Goal: Task Accomplishment & Management: Manage account settings

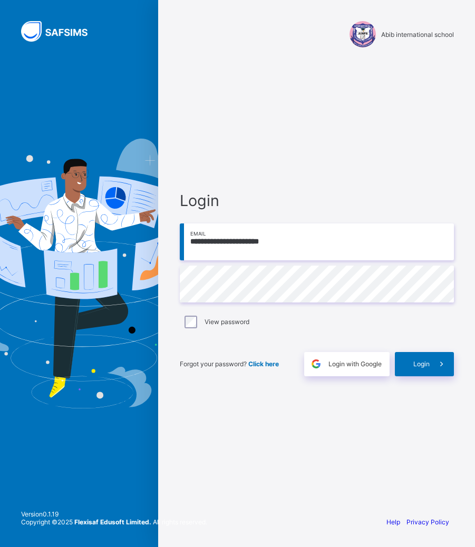
type input "**********"
click at [417, 367] on span "Login" at bounding box center [421, 364] width 16 height 8
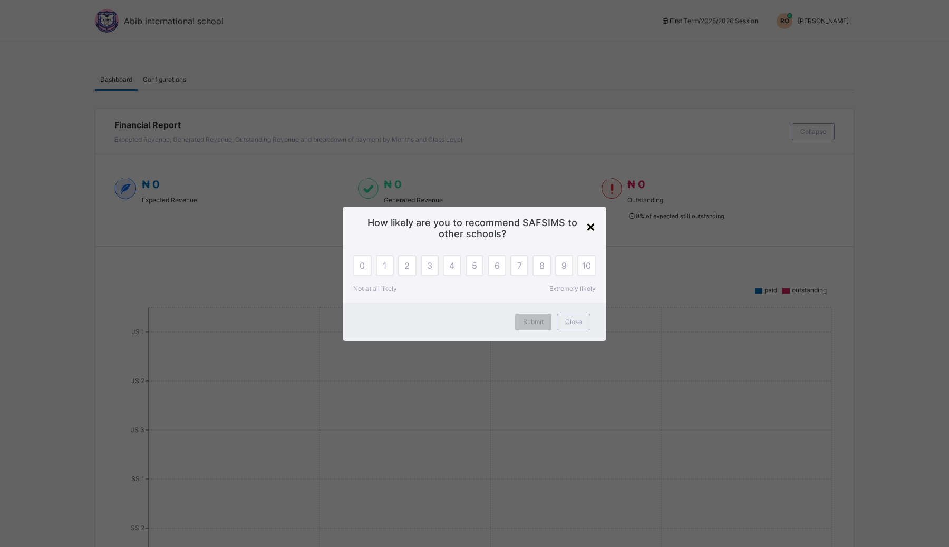
click at [474, 226] on div "×" at bounding box center [591, 226] width 10 height 18
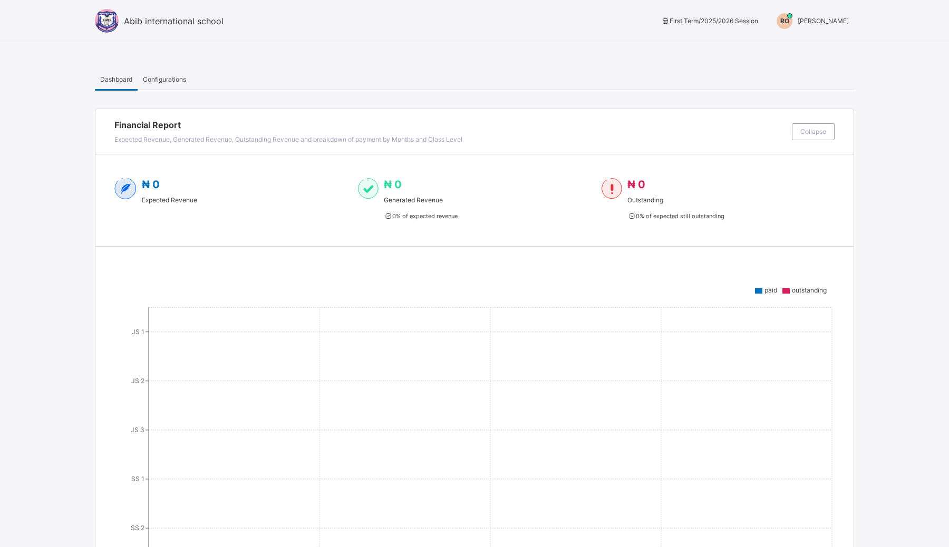
click at [474, 17] on span "[PERSON_NAME]" at bounding box center [822, 21] width 51 height 8
click at [474, 41] on span "Switch to Admin View" at bounding box center [809, 45] width 80 height 12
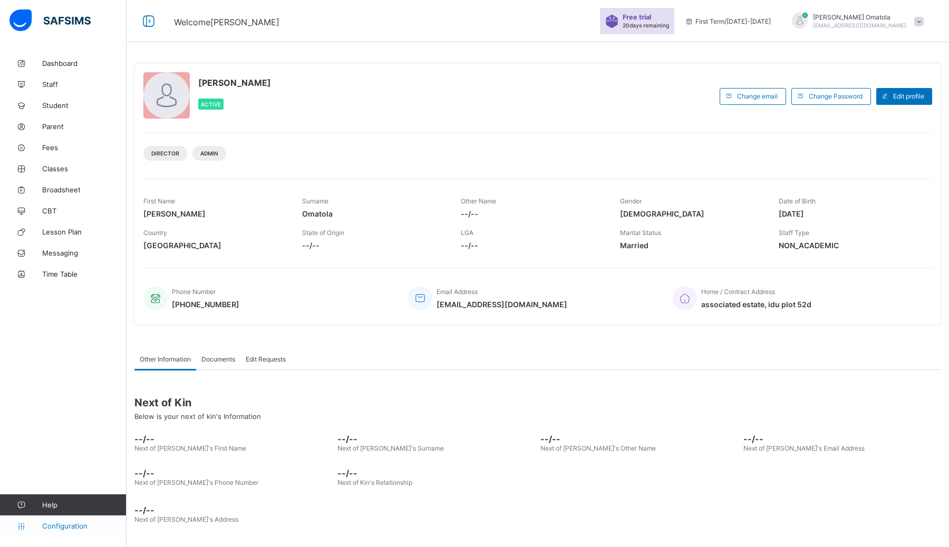
click at [65, 527] on span "Configuration" at bounding box center [84, 526] width 84 height 8
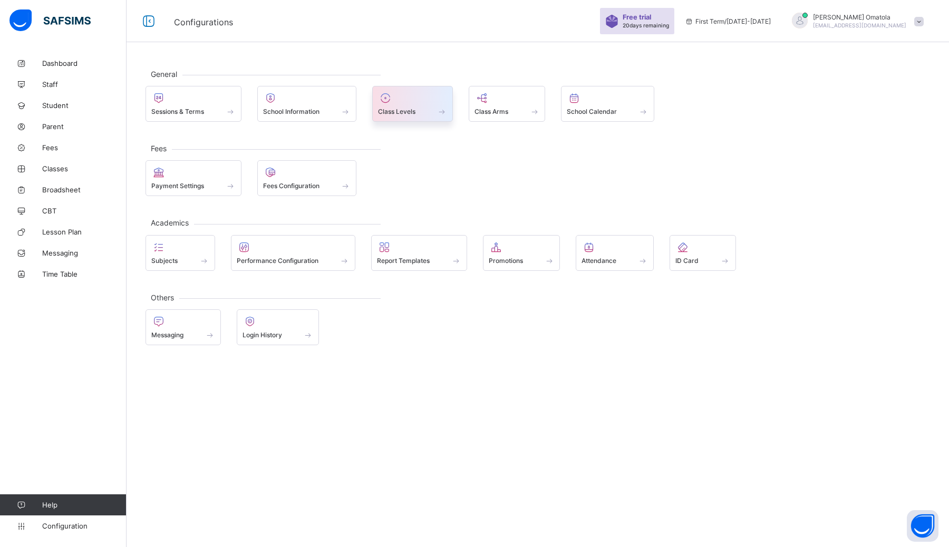
click at [383, 111] on span "Class Levels" at bounding box center [396, 112] width 37 height 8
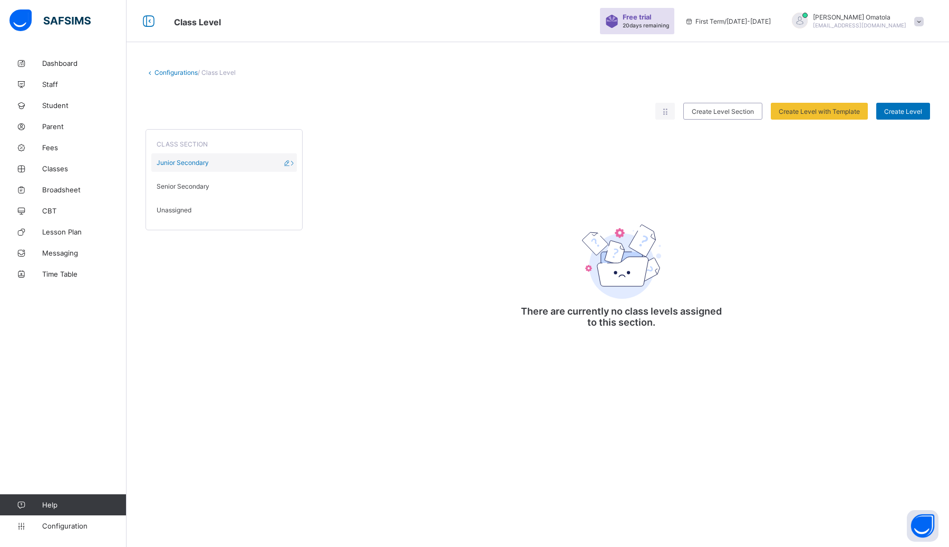
click at [248, 159] on div "Junior Secondary" at bounding box center [223, 162] width 145 height 18
click at [197, 174] on div "CLASS SECTION Junior Secondary Senior Secondary Unassigned" at bounding box center [223, 179] width 157 height 101
click at [226, 164] on div "Junior Secondary" at bounding box center [223, 162] width 145 height 18
click at [294, 162] on icon at bounding box center [292, 163] width 9 height 8
click at [289, 162] on icon at bounding box center [287, 163] width 9 height 8
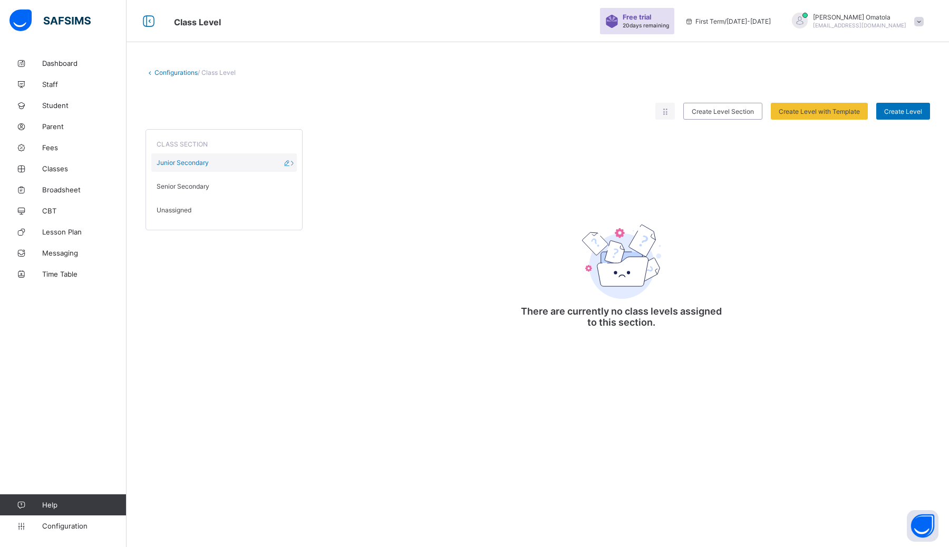
type input "**********"
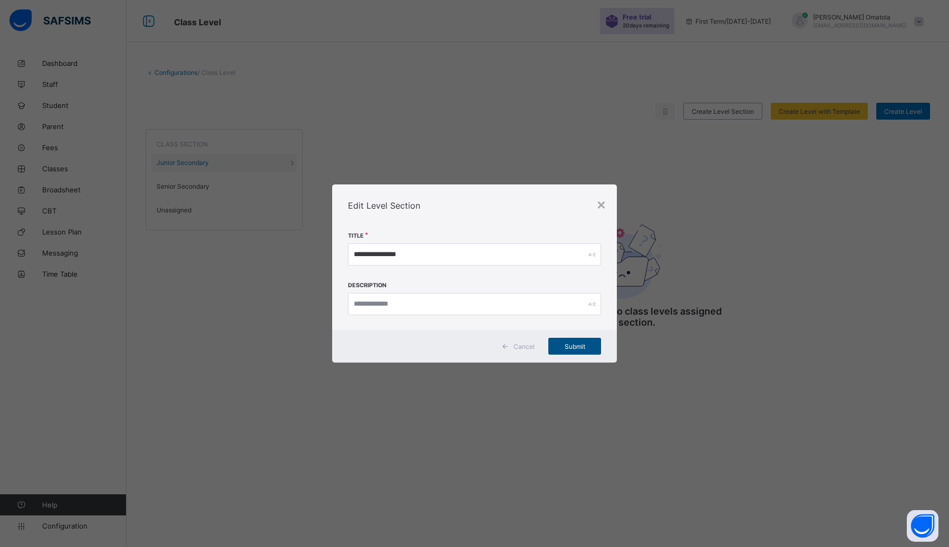
click at [474, 347] on span "Submit" at bounding box center [574, 347] width 37 height 8
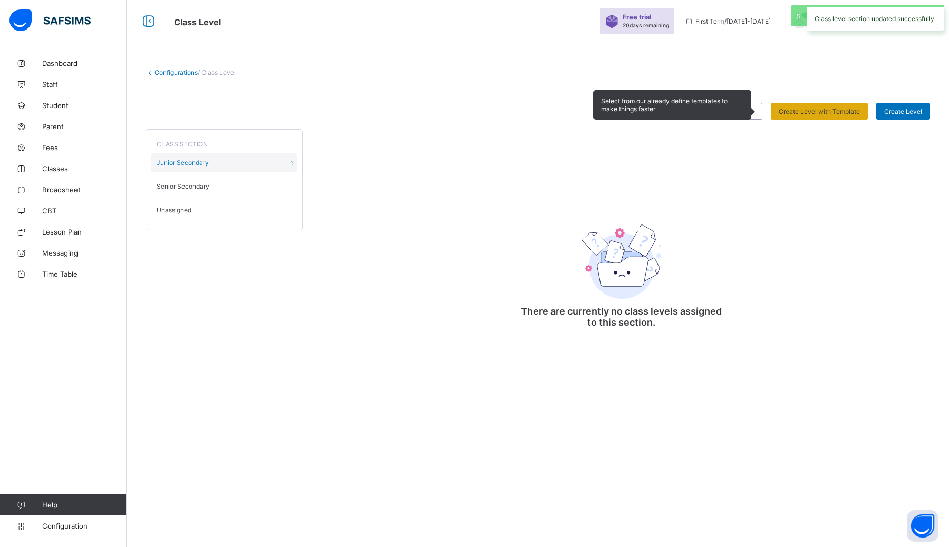
click at [474, 111] on span "Create Level with Template" at bounding box center [818, 112] width 81 height 8
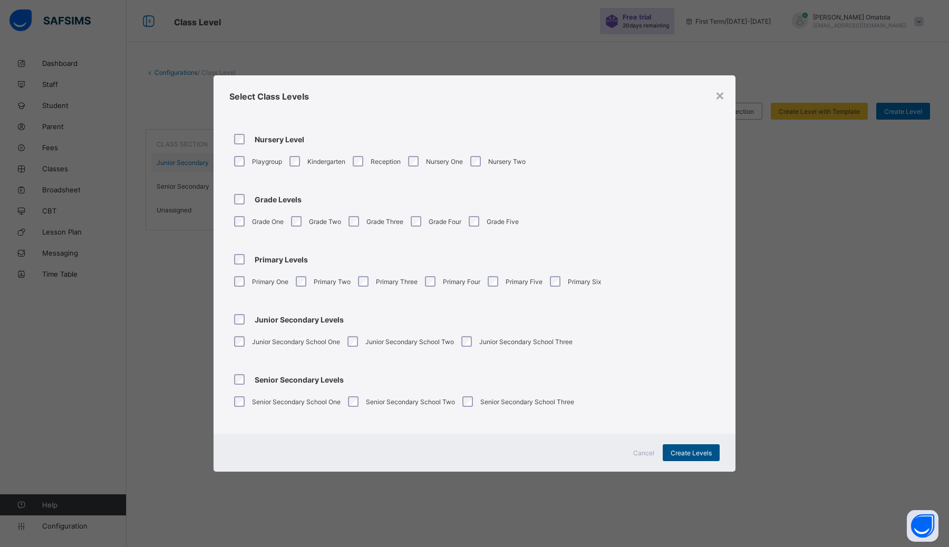
click at [474, 451] on span "Create Levels" at bounding box center [690, 453] width 41 height 8
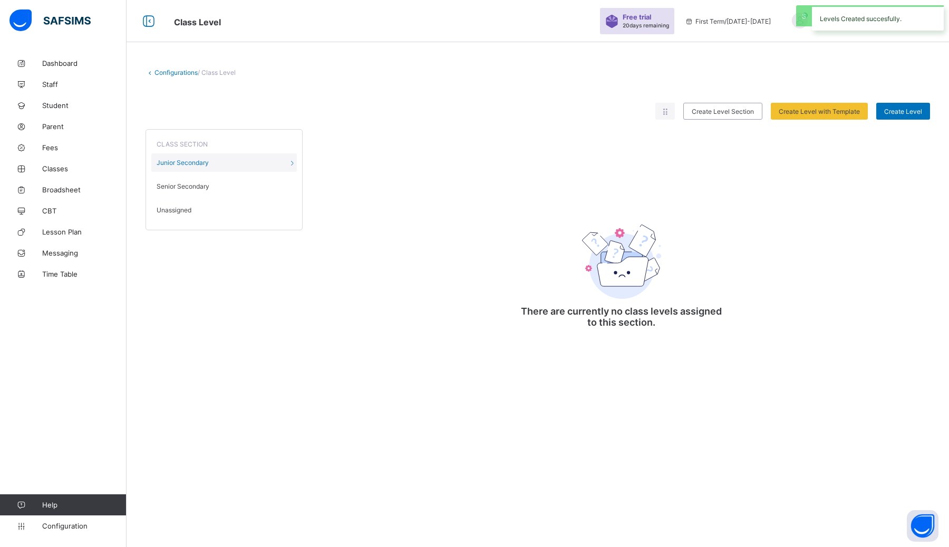
click at [474, 24] on span "20 days remaining" at bounding box center [645, 25] width 46 height 6
click at [474, 22] on img at bounding box center [611, 21] width 13 height 13
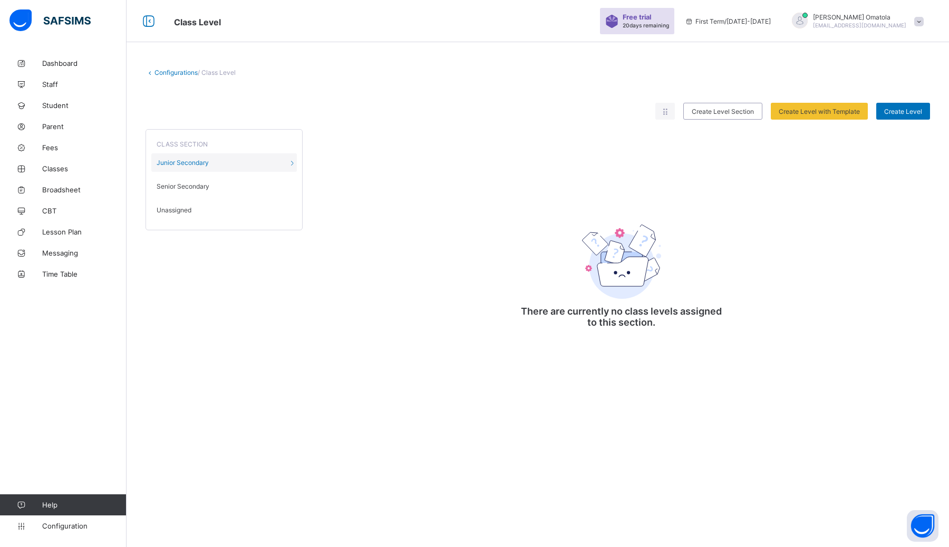
click at [474, 22] on img at bounding box center [611, 21] width 13 height 13
click at [474, 190] on div "CLASS SECTION Junior Secondary Senior Secondary Unassigned There are currently …" at bounding box center [537, 232] width 784 height 224
click at [474, 197] on div "There are currently no class levels assigned to this section." at bounding box center [621, 270] width 211 height 148
click at [474, 111] on icon at bounding box center [664, 112] width 9 height 8
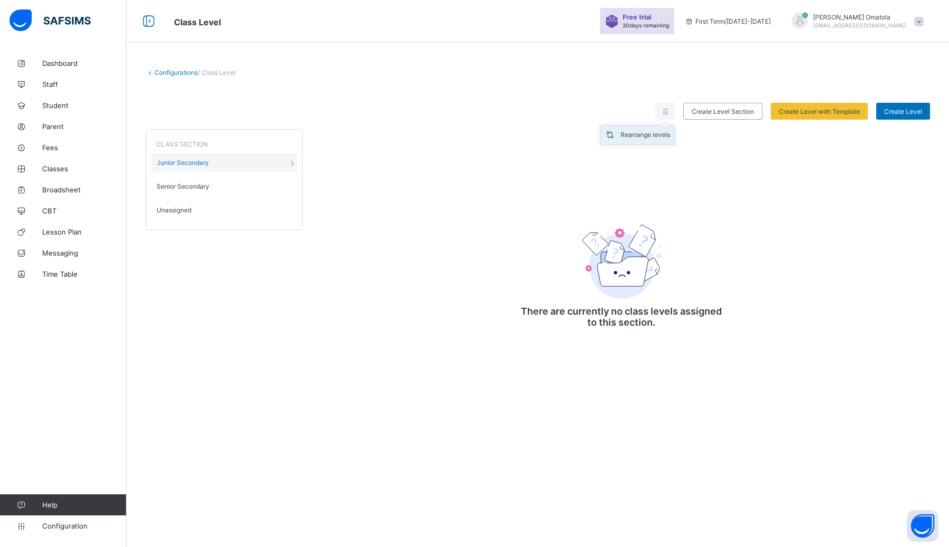
click at [474, 139] on div "Rearrange levels" at bounding box center [645, 135] width 50 height 11
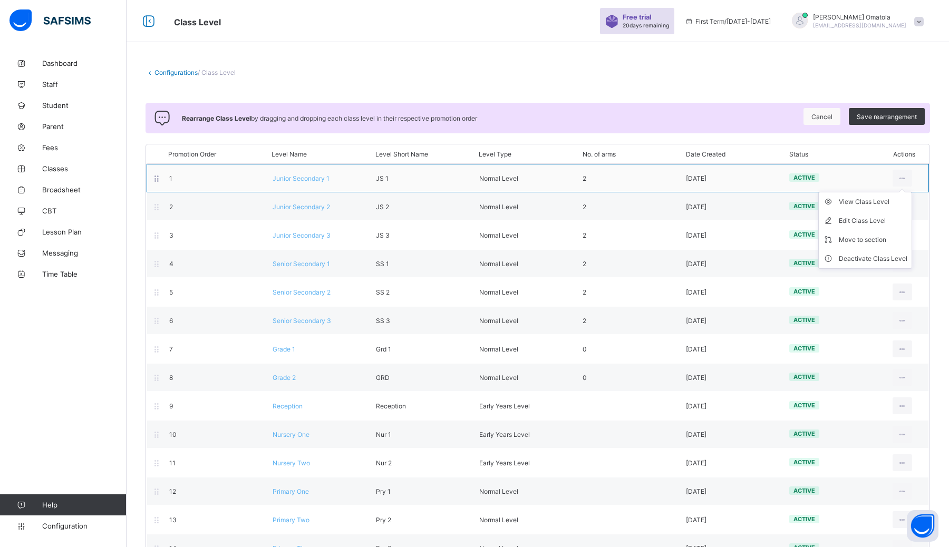
click at [474, 192] on ul "View Class Level Edit Class Level Move to section Deactivate Class Level" at bounding box center [865, 230] width 94 height 77
click at [474, 180] on icon at bounding box center [902, 178] width 9 height 8
click at [474, 256] on div "Deactivate Class Level" at bounding box center [873, 259] width 69 height 11
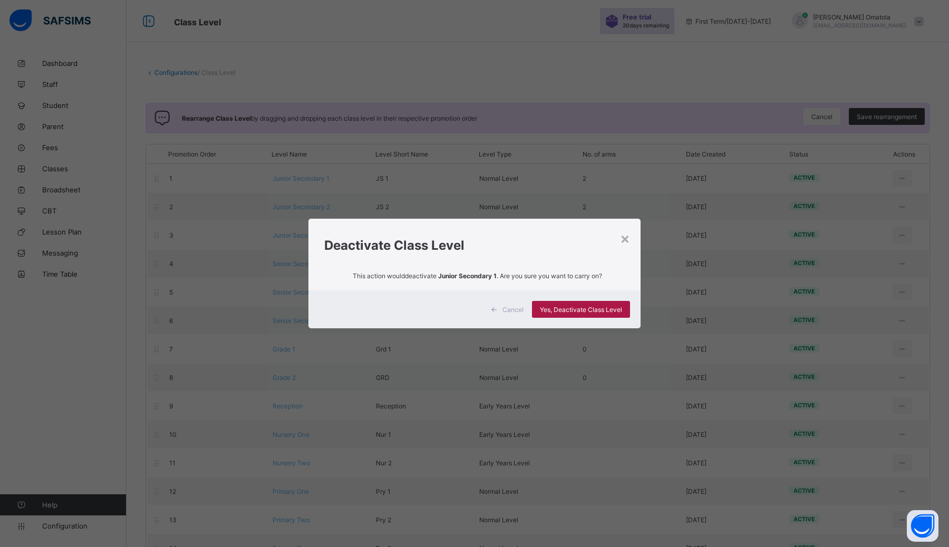
click at [474, 304] on div "Yes, Deactivate Class Level" at bounding box center [581, 309] width 98 height 17
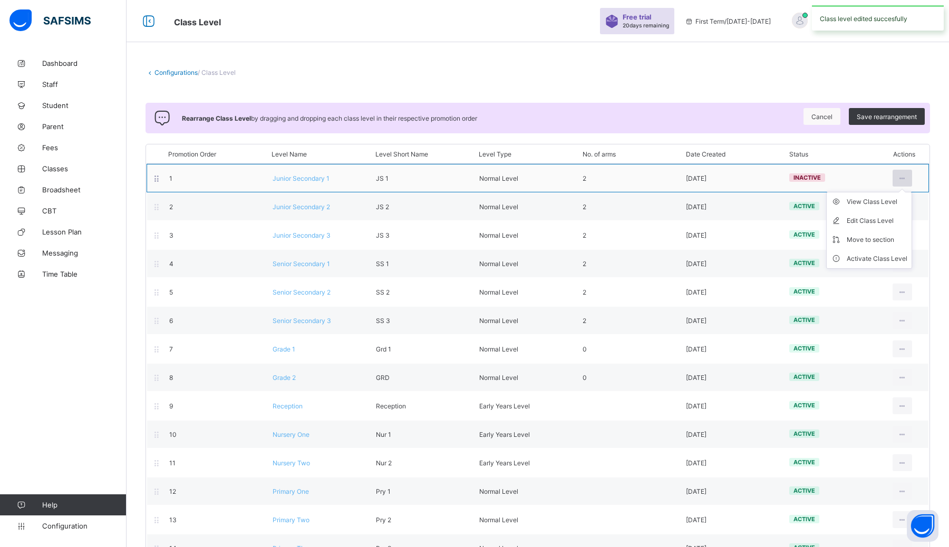
click at [474, 174] on icon at bounding box center [902, 178] width 9 height 8
click at [474, 177] on icon at bounding box center [902, 178] width 9 height 8
click at [474, 178] on icon at bounding box center [902, 178] width 9 height 8
click at [474, 173] on div at bounding box center [902, 178] width 20 height 17
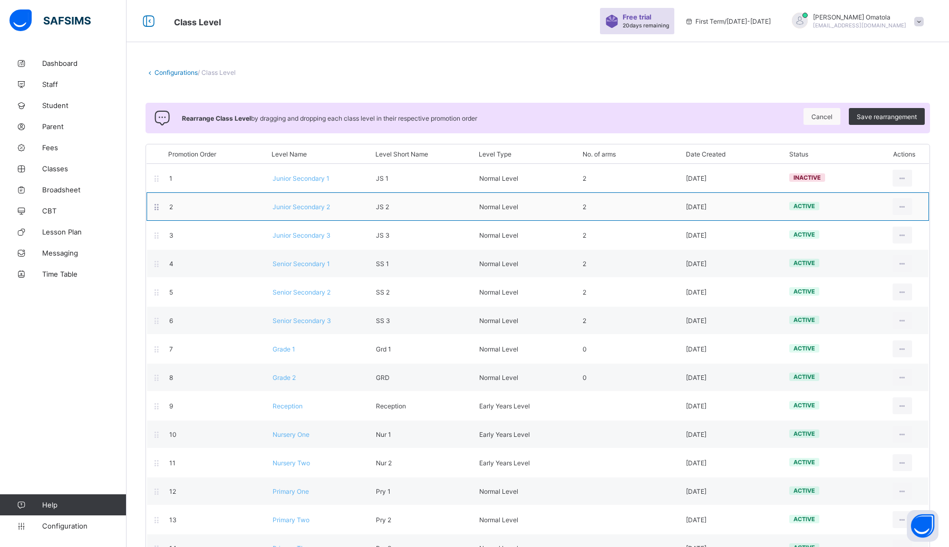
click at [474, 197] on div "2 Junior Secondary 2 JS 2 Normal Level 2 [DATE] active View Class Level Edit Cl…" at bounding box center [538, 206] width 782 height 28
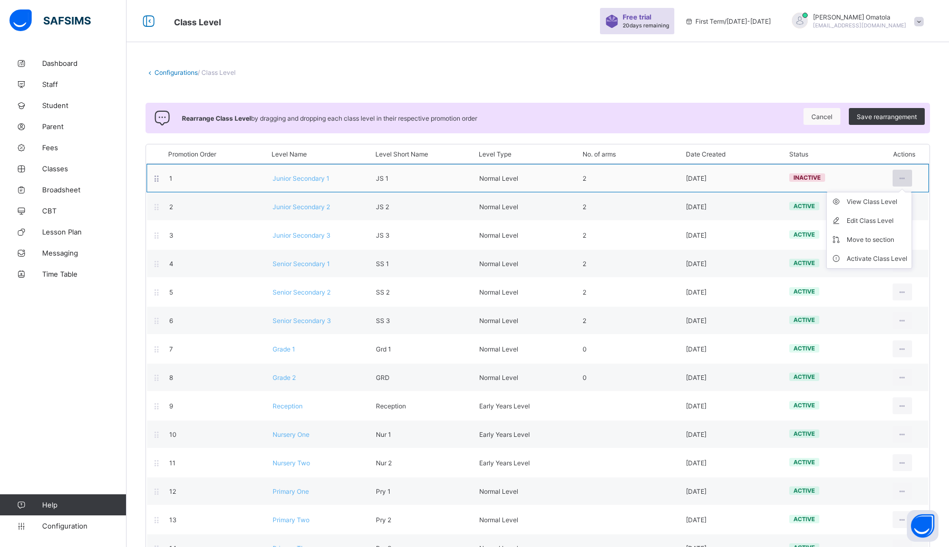
click at [474, 179] on icon at bounding box center [902, 178] width 9 height 8
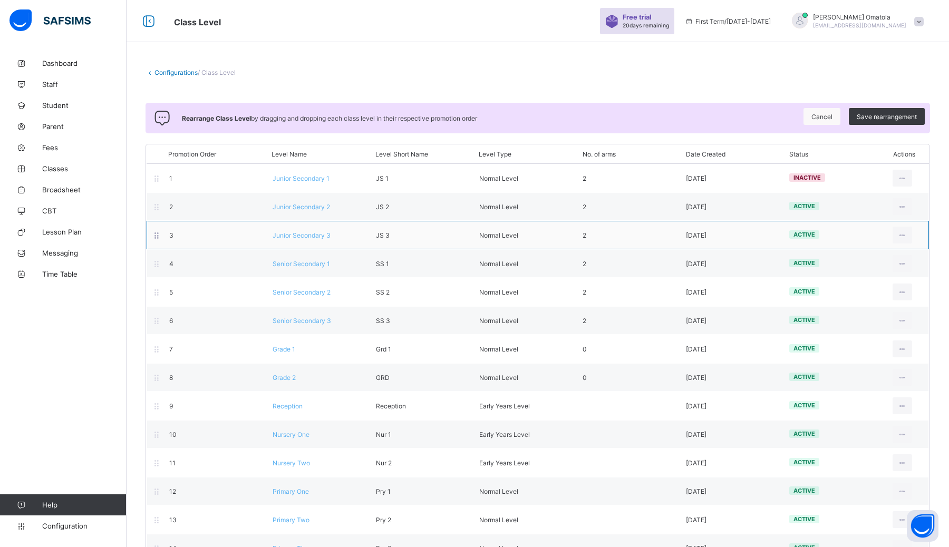
click at [474, 232] on div "3 Junior Secondary 3 JS 3 Normal Level 2 [DATE] active View Class Level Edit Cl…" at bounding box center [538, 235] width 782 height 28
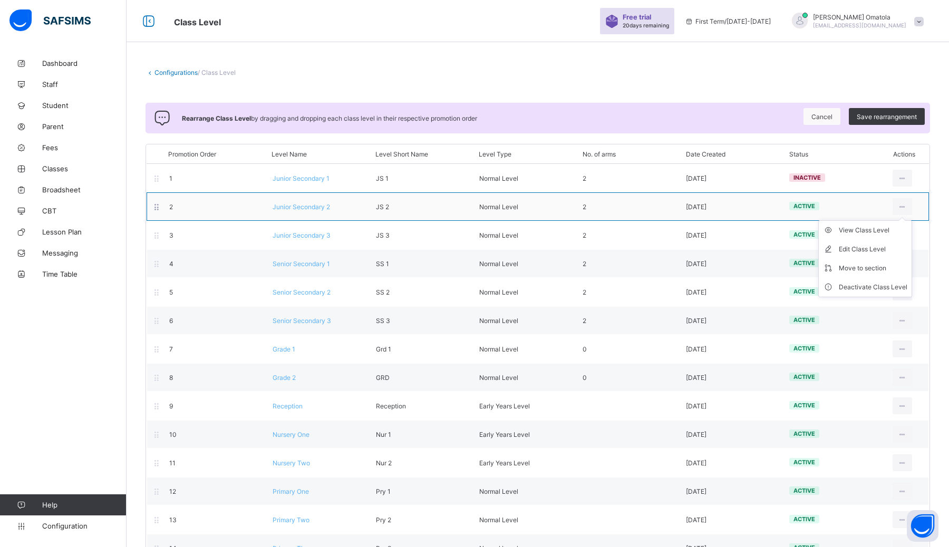
click at [474, 220] on ul "View Class Level Edit Class Level Move to section Deactivate Class Level" at bounding box center [865, 258] width 94 height 77
click at [474, 207] on icon at bounding box center [902, 207] width 9 height 8
click at [474, 285] on div "Deactivate Class Level" at bounding box center [873, 287] width 69 height 11
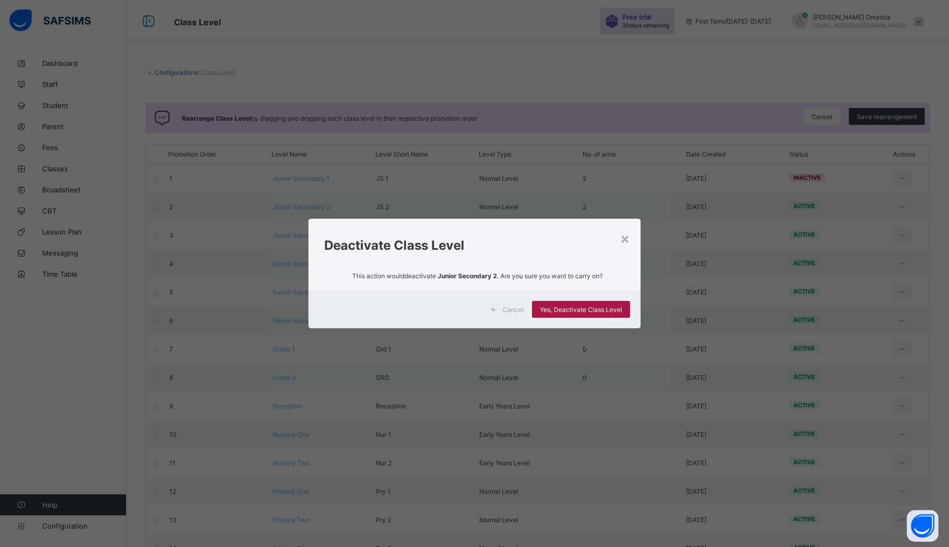
click at [474, 307] on span "Yes, Deactivate Class Level" at bounding box center [581, 310] width 82 height 8
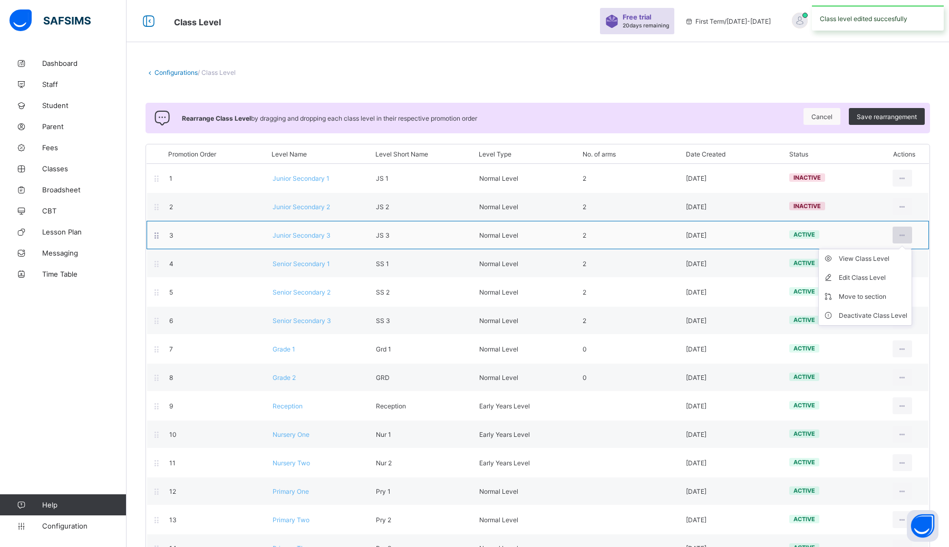
click at [474, 237] on icon at bounding box center [902, 235] width 9 height 8
click at [474, 312] on div "Deactivate Class Level" at bounding box center [873, 315] width 69 height 11
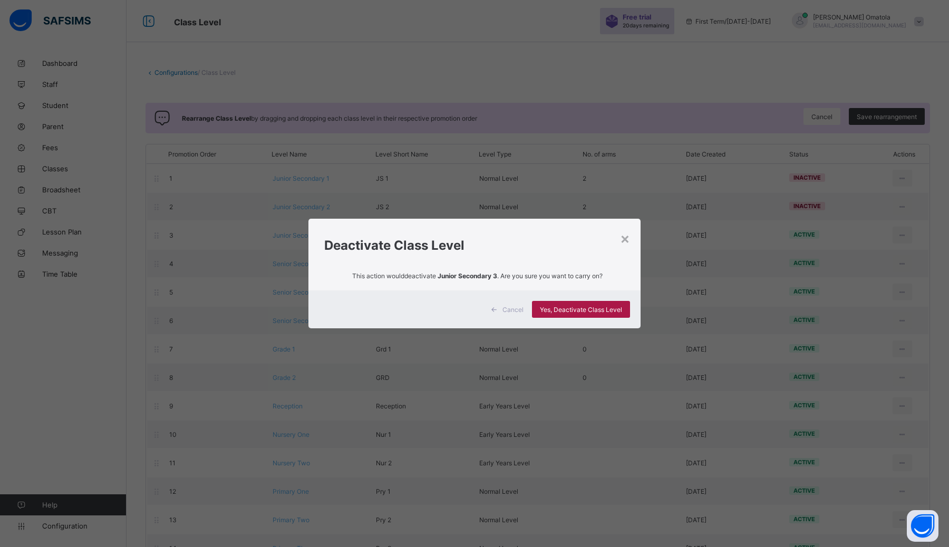
click at [474, 308] on span "Yes, Deactivate Class Level" at bounding box center [581, 310] width 82 height 8
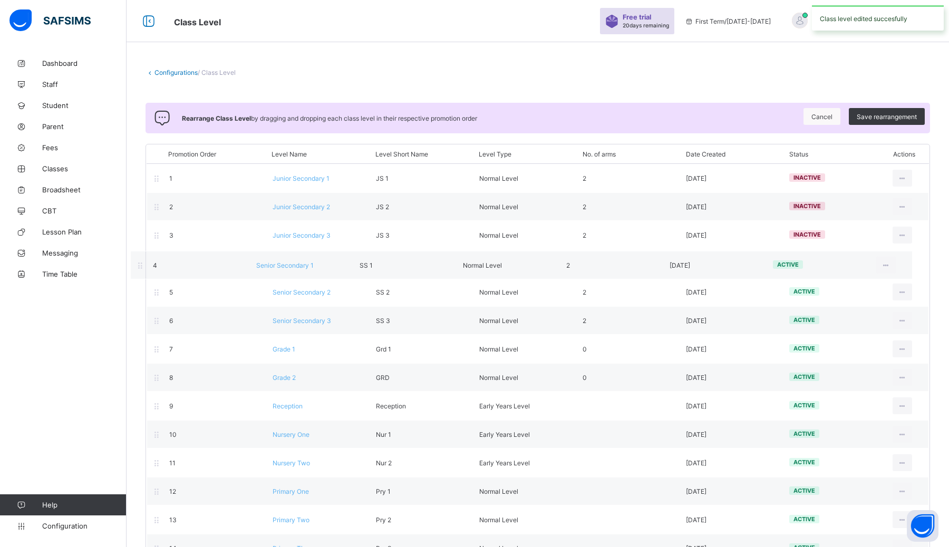
drag, startPoint x: 903, startPoint y: 271, endPoint x: 887, endPoint y: 271, distance: 16.9
click at [474, 275] on div "Promotion Order Level Name Level Short Name Level Type No. of arms Date Created…" at bounding box center [537, 439] width 784 height 590
click at [474, 260] on div at bounding box center [902, 263] width 20 height 17
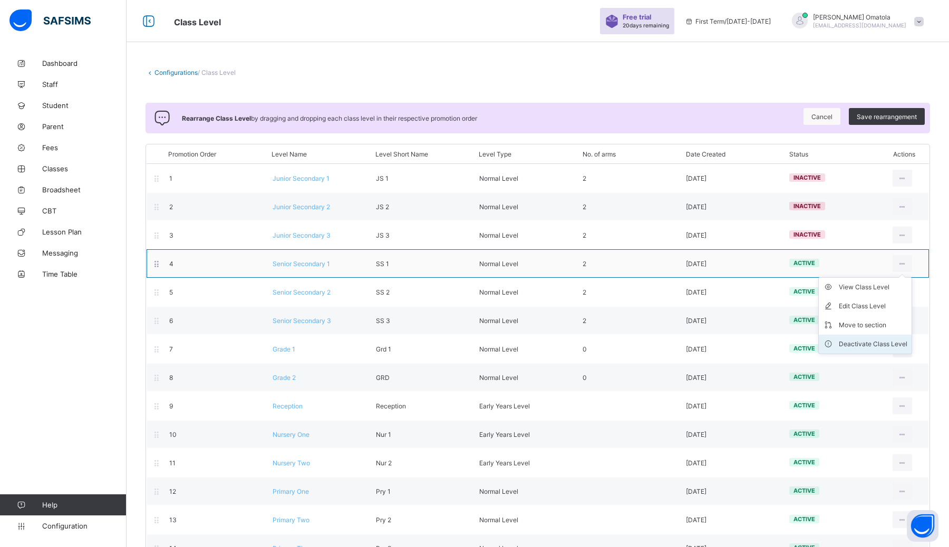
click at [474, 342] on div "Deactivate Class Level" at bounding box center [873, 344] width 69 height 11
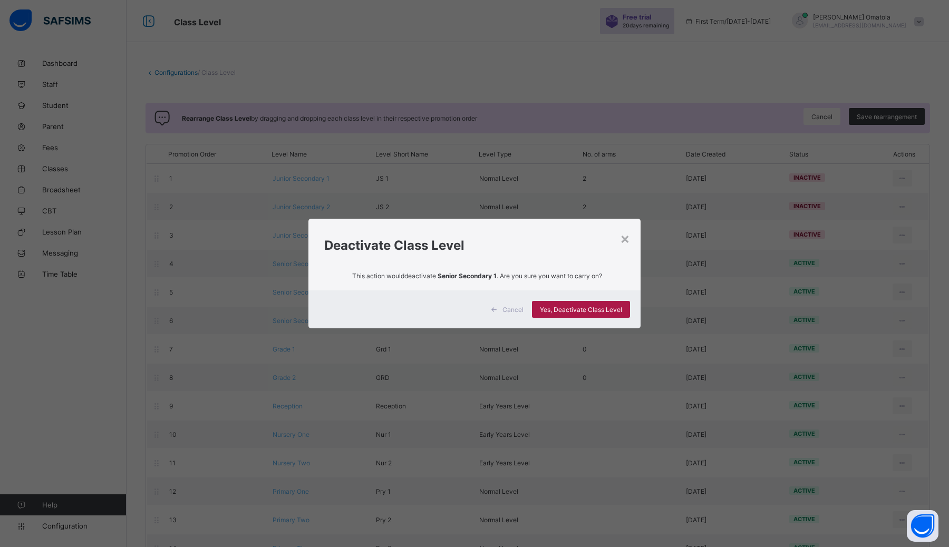
click at [474, 312] on span "Yes, Deactivate Class Level" at bounding box center [581, 310] width 82 height 8
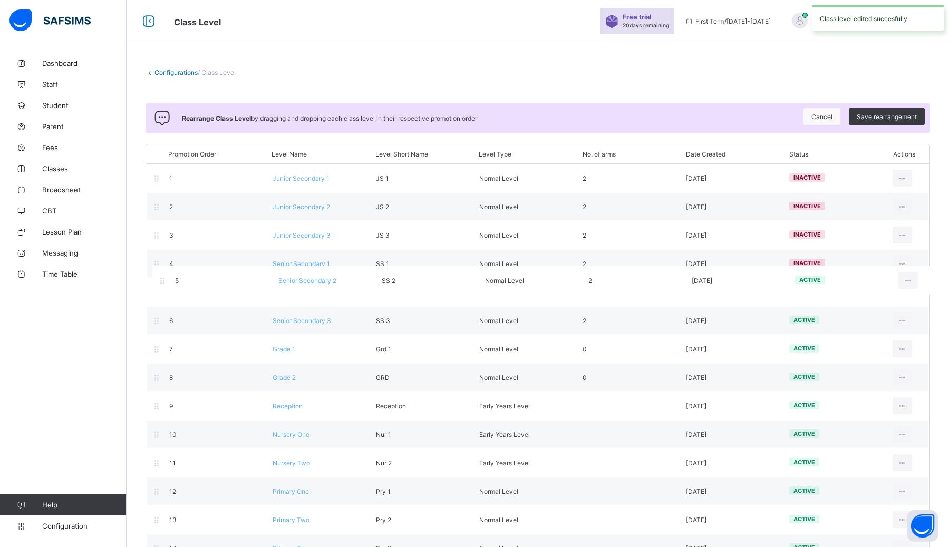
click at [474, 288] on div "Promotion Order Level Name Level Short Name Level Type No. of arms Date Created…" at bounding box center [537, 439] width 784 height 590
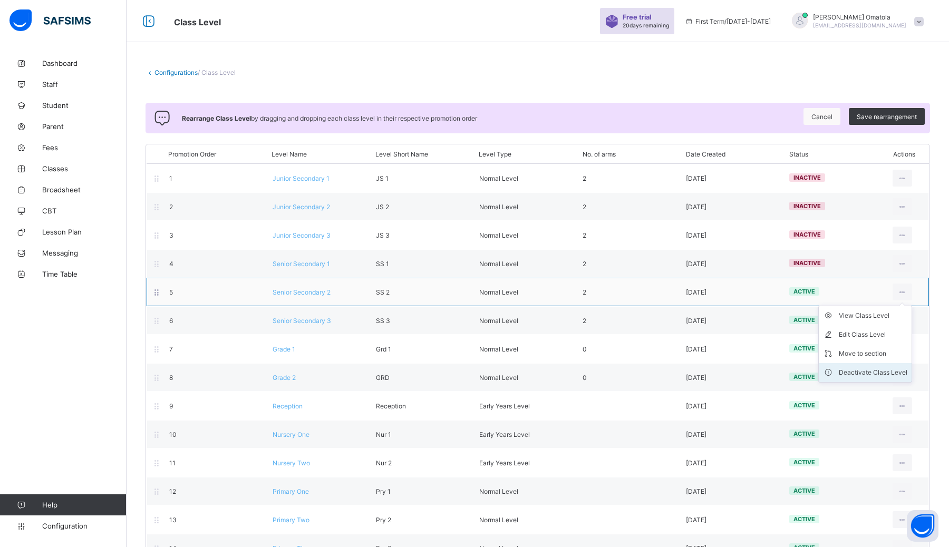
click at [474, 373] on div "Deactivate Class Level" at bounding box center [873, 372] width 69 height 11
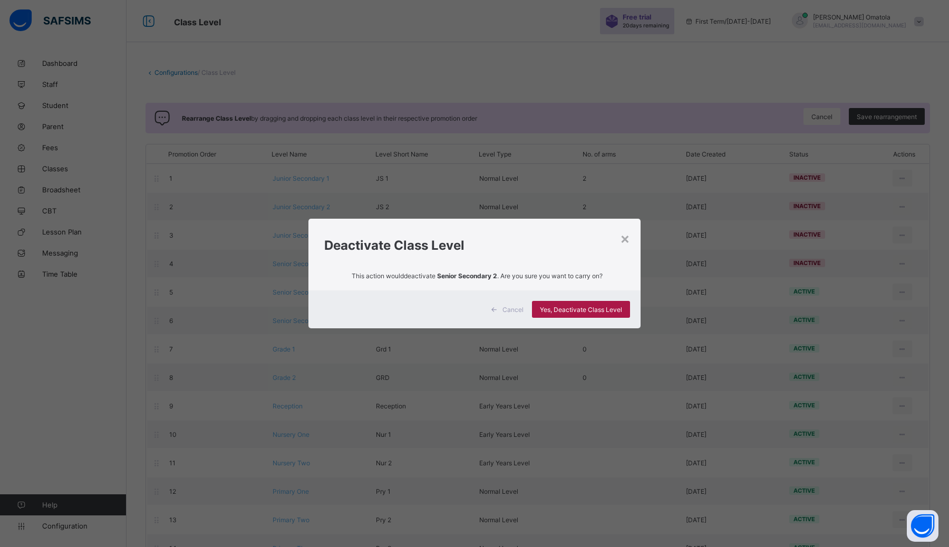
click at [474, 312] on span "Yes, Deactivate Class Level" at bounding box center [581, 310] width 82 height 8
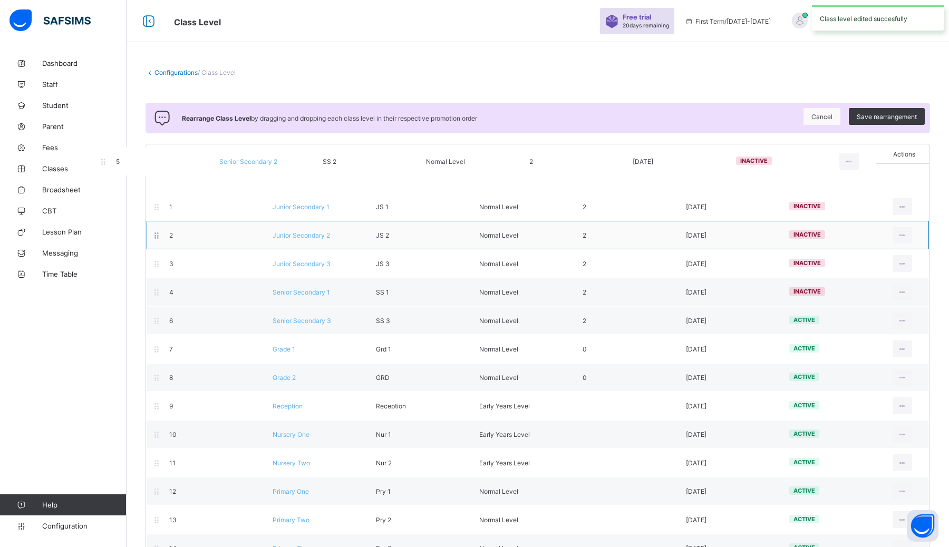
drag, startPoint x: 877, startPoint y: 370, endPoint x: 812, endPoint y: 235, distance: 150.2
click at [474, 235] on div "Promotion Order Level Name Level Short Name Level Type No. of arms Date Created…" at bounding box center [537, 439] width 784 height 590
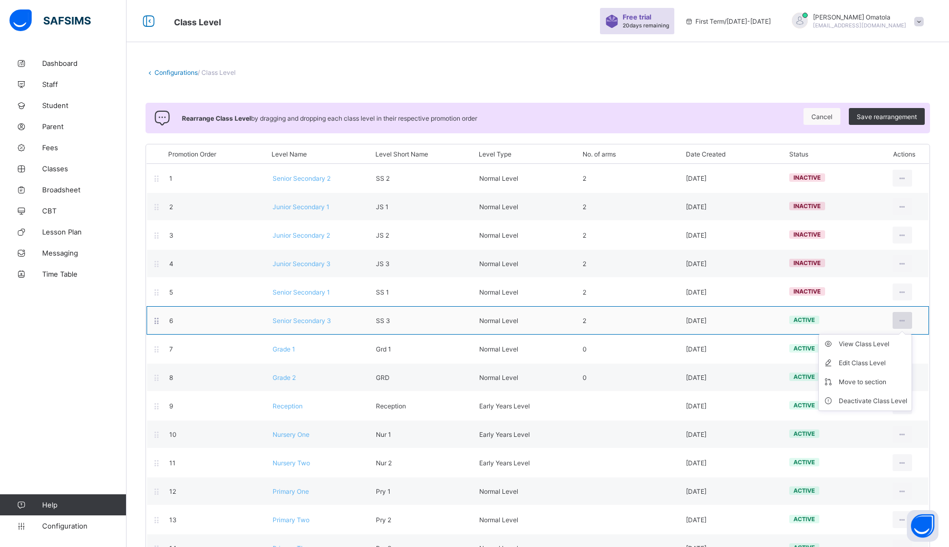
click at [474, 323] on icon at bounding box center [902, 321] width 9 height 8
click at [474, 397] on div "Deactivate Class Level" at bounding box center [873, 401] width 69 height 11
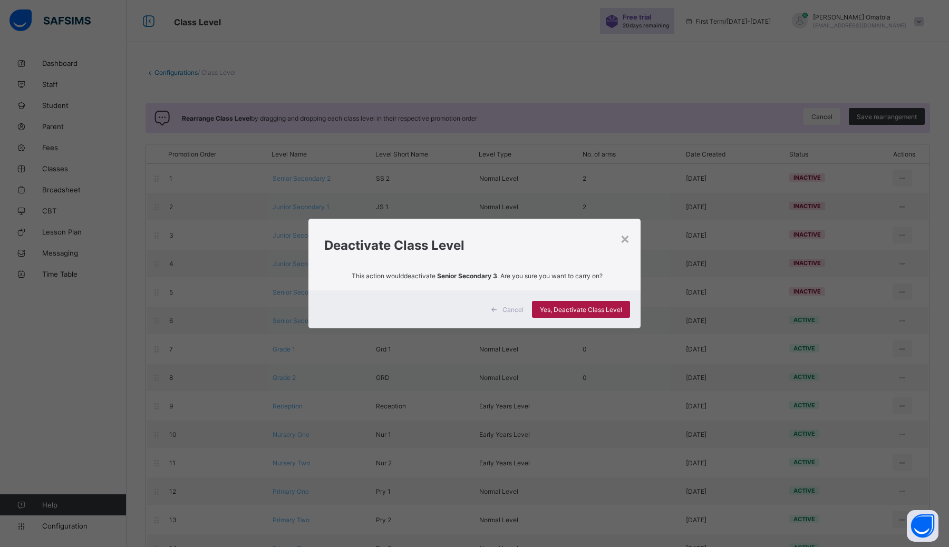
click at [474, 306] on span "Yes, Deactivate Class Level" at bounding box center [581, 310] width 82 height 8
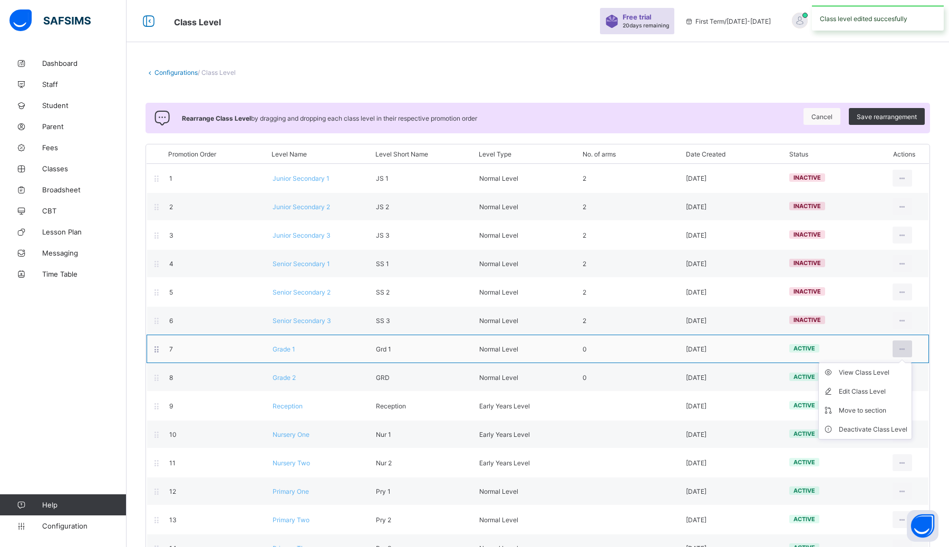
click at [474, 349] on icon at bounding box center [902, 349] width 9 height 8
click at [474, 433] on div "Deactivate Class Level" at bounding box center [873, 429] width 69 height 11
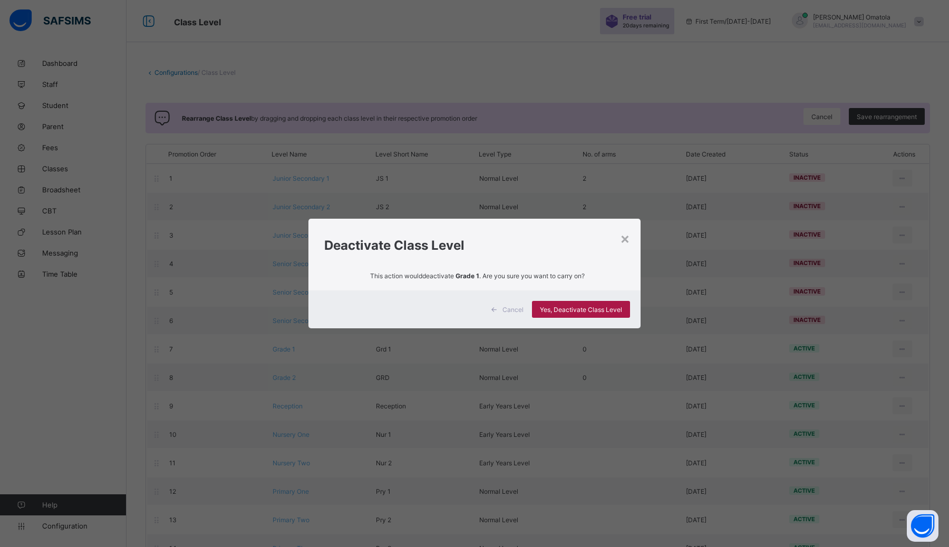
click at [474, 307] on span "Yes, Deactivate Class Level" at bounding box center [581, 310] width 82 height 8
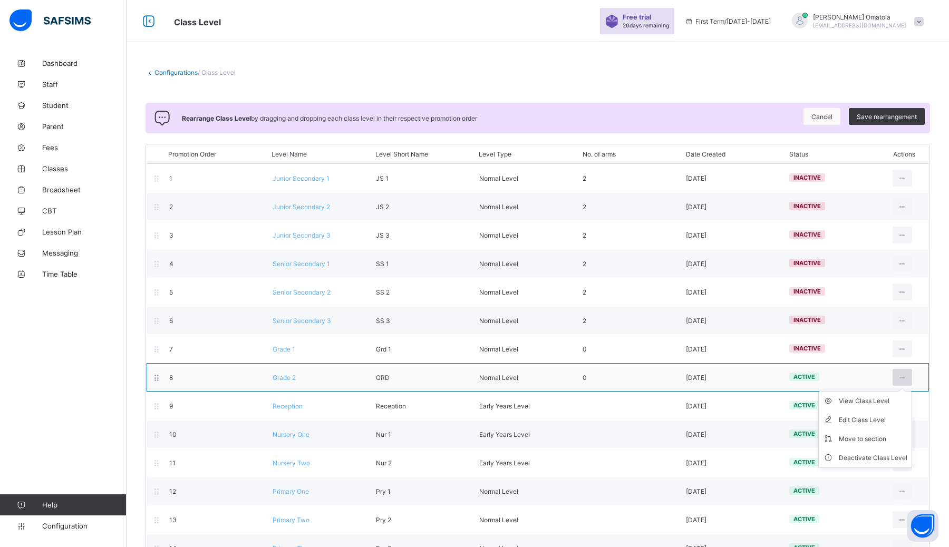
click at [474, 379] on icon at bounding box center [902, 378] width 9 height 8
click at [474, 453] on div "Deactivate Class Level" at bounding box center [873, 458] width 69 height 11
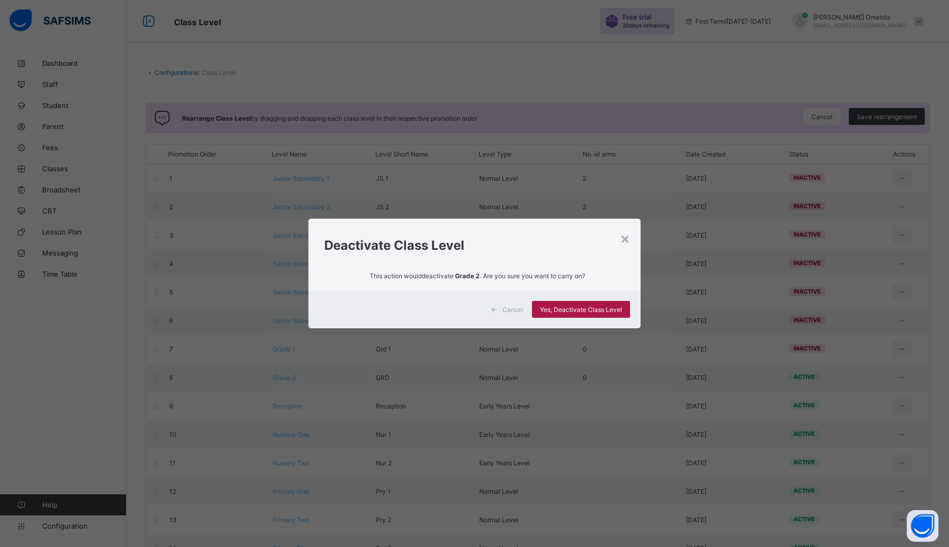
click at [474, 306] on span "Yes, Deactivate Class Level" at bounding box center [581, 310] width 82 height 8
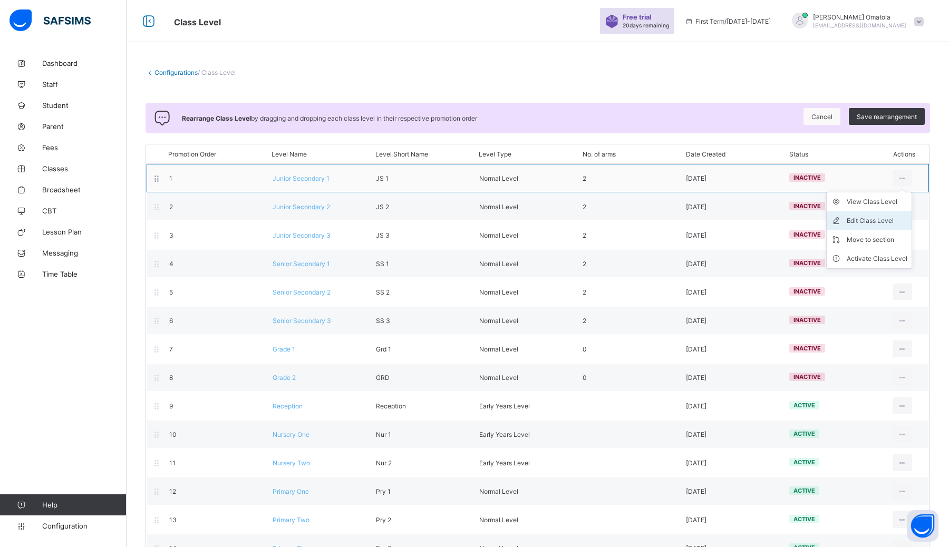
click at [474, 219] on div "Edit Class Level" at bounding box center [876, 221] width 61 height 11
type input "**********"
type input "****"
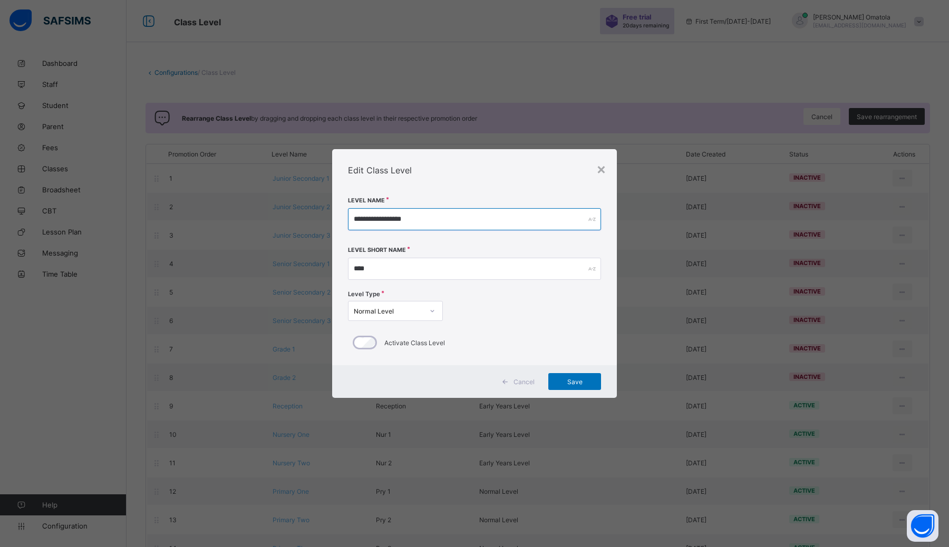
click at [434, 222] on input "**********" at bounding box center [474, 219] width 253 height 22
type input "*"
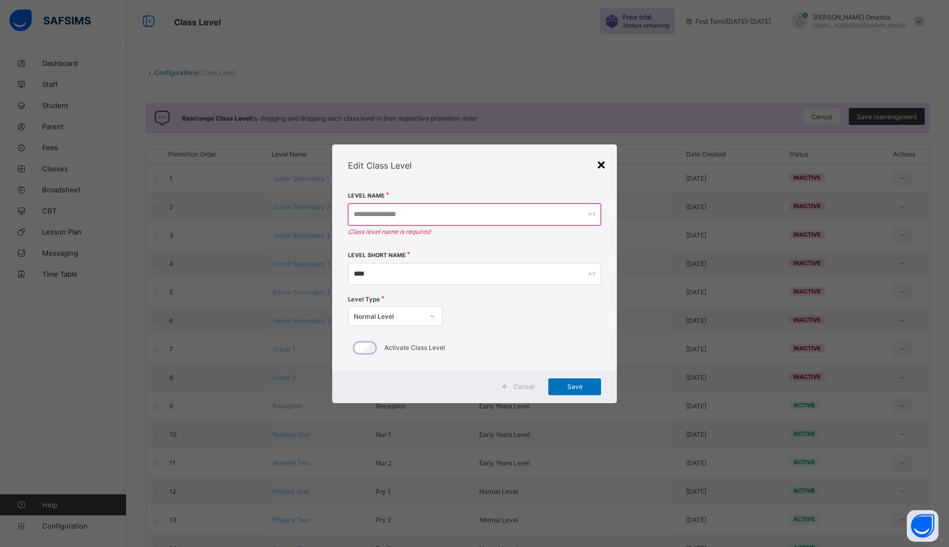
click at [474, 167] on div "×" at bounding box center [601, 164] width 10 height 18
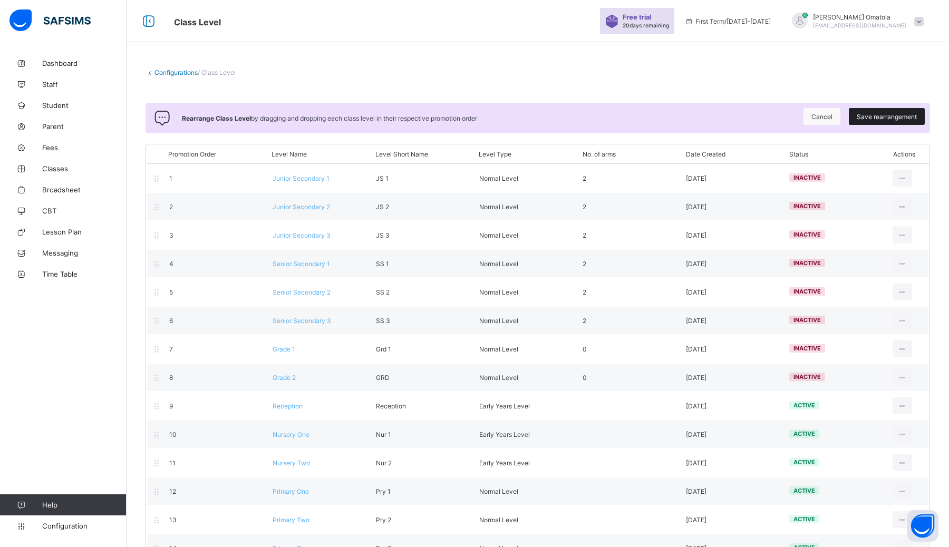
click at [474, 118] on span "Save rearrangement" at bounding box center [887, 117] width 60 height 8
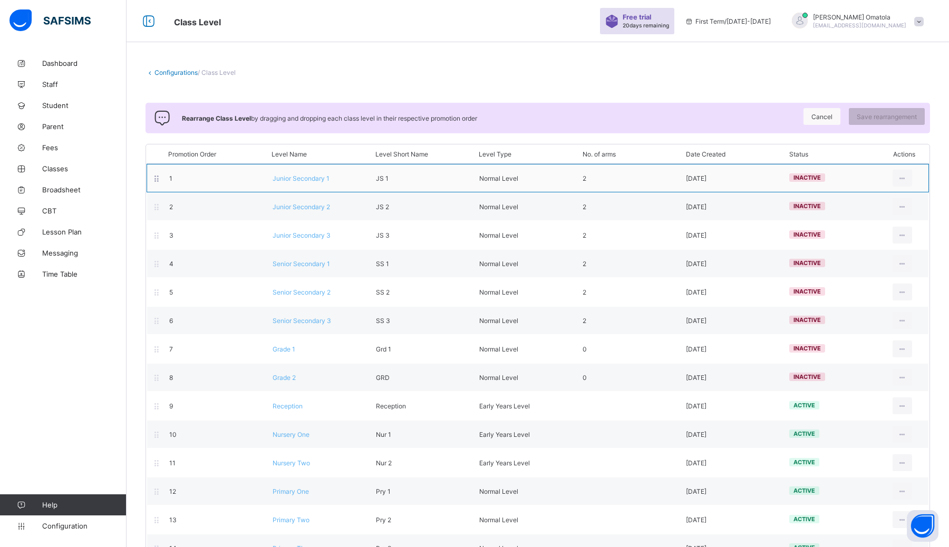
click at [158, 182] on div at bounding box center [156, 178] width 9 height 14
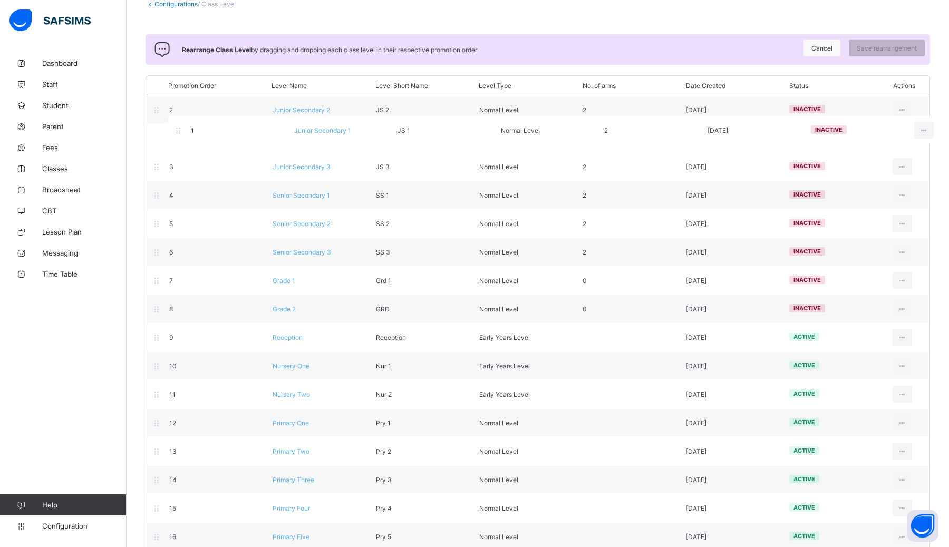
scroll to position [68, 0]
drag, startPoint x: 158, startPoint y: 182, endPoint x: 167, endPoint y: 184, distance: 9.7
click at [167, 184] on div "Promotion Order Level Name Level Short Name Level Type No. of arms Date Created…" at bounding box center [537, 371] width 784 height 590
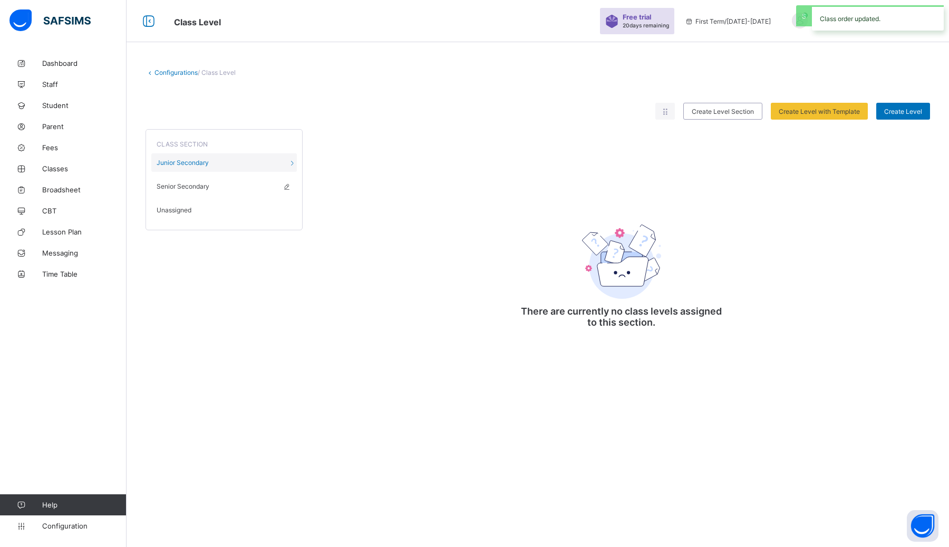
scroll to position [0, 0]
click at [382, 184] on div "CLASS SECTION Junior Secondary Senior Secondary Unassigned There are currently …" at bounding box center [537, 232] width 784 height 224
click at [194, 208] on div "Unassigned" at bounding box center [223, 210] width 145 height 18
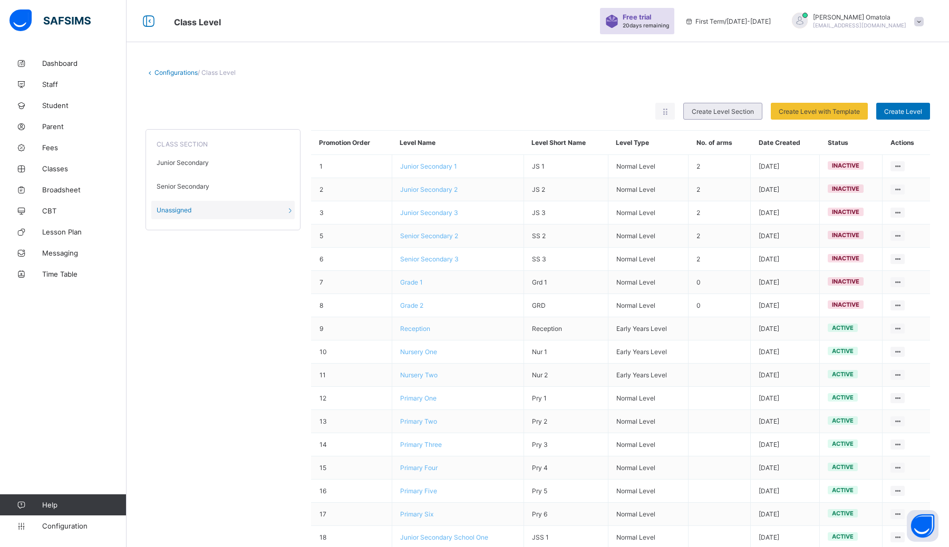
click at [474, 111] on span "Create Level Section" at bounding box center [723, 112] width 62 height 8
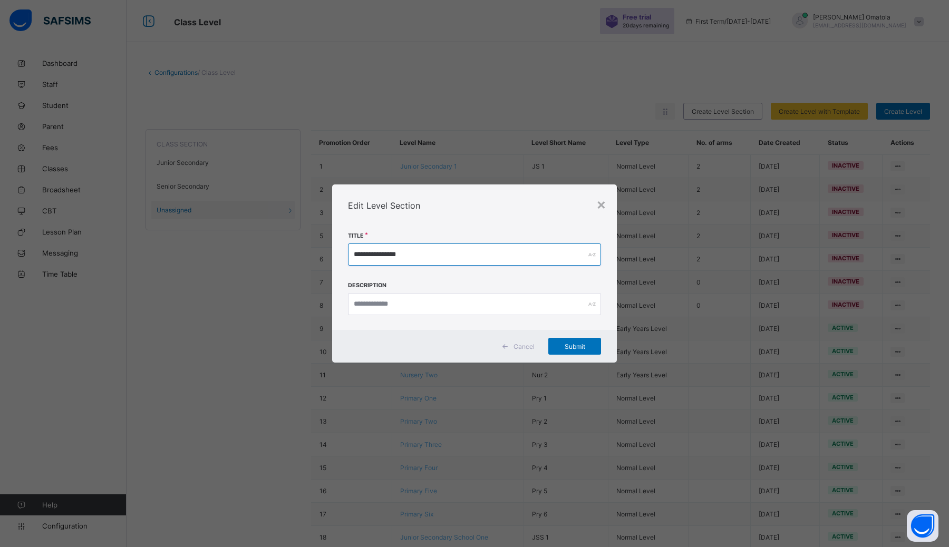
drag, startPoint x: 431, startPoint y: 260, endPoint x: 349, endPoint y: 255, distance: 81.4
click at [349, 254] on input "**********" at bounding box center [474, 255] width 253 height 22
type input "*******"
click at [474, 349] on span "Submit" at bounding box center [574, 347] width 37 height 8
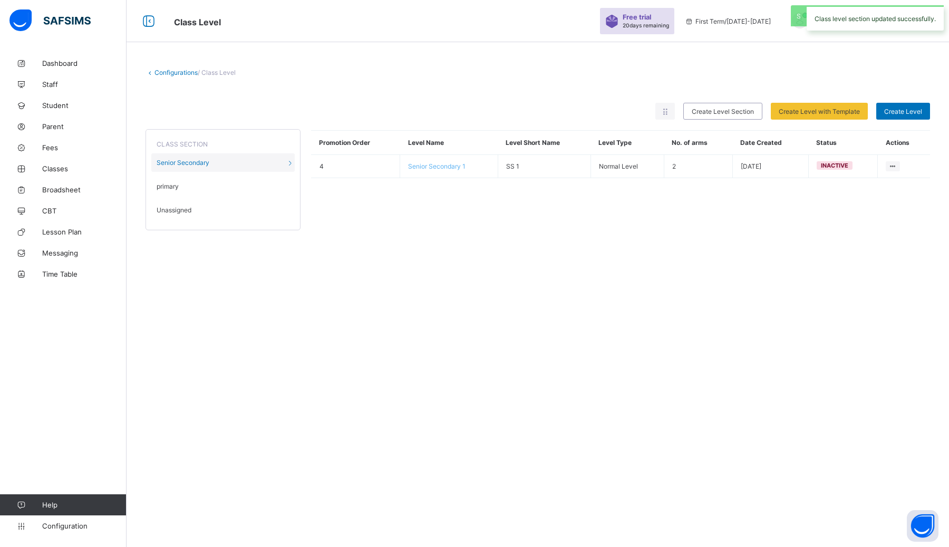
click at [197, 206] on div "Unassigned" at bounding box center [222, 210] width 143 height 18
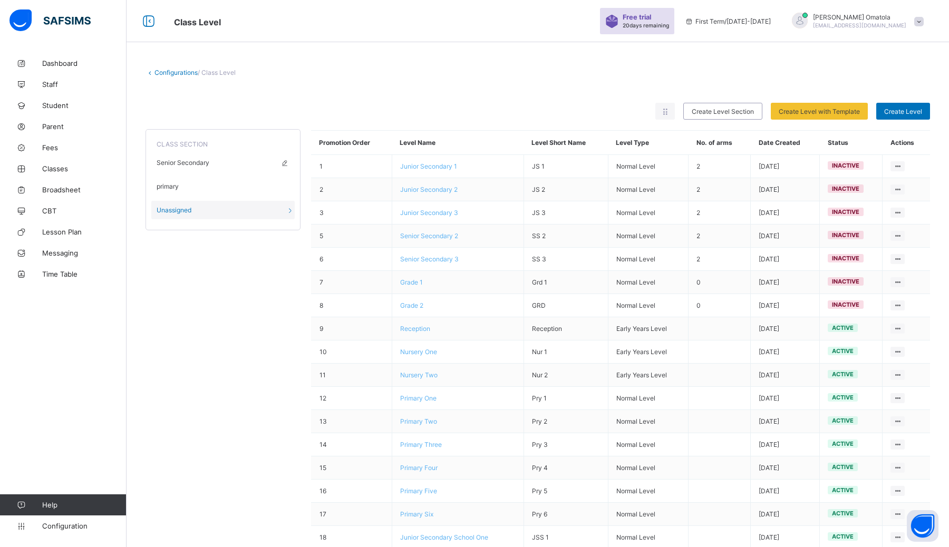
click at [216, 164] on div "Senior Secondary" at bounding box center [222, 162] width 143 height 18
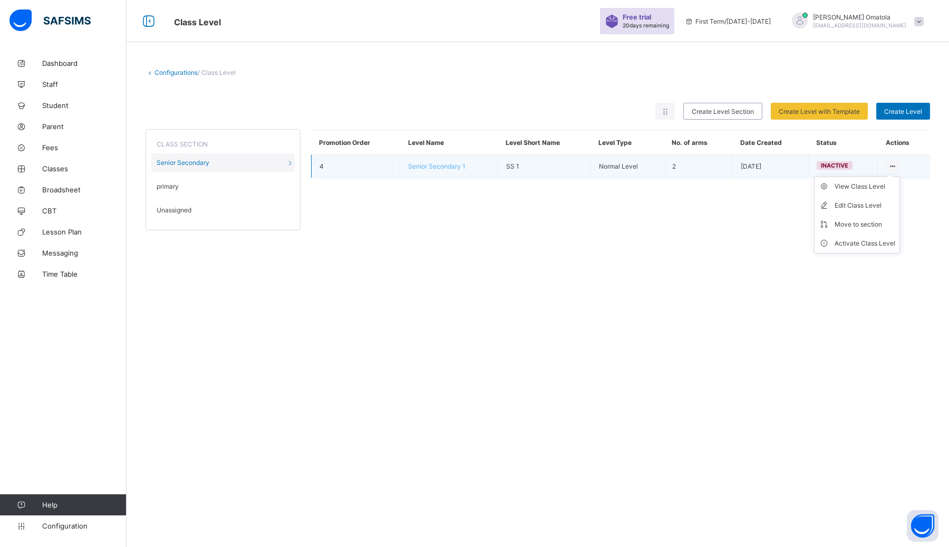
click at [474, 165] on icon at bounding box center [892, 166] width 9 height 8
click at [474, 205] on div "Edit Class Level" at bounding box center [864, 205] width 61 height 11
type input "**********"
type input "****"
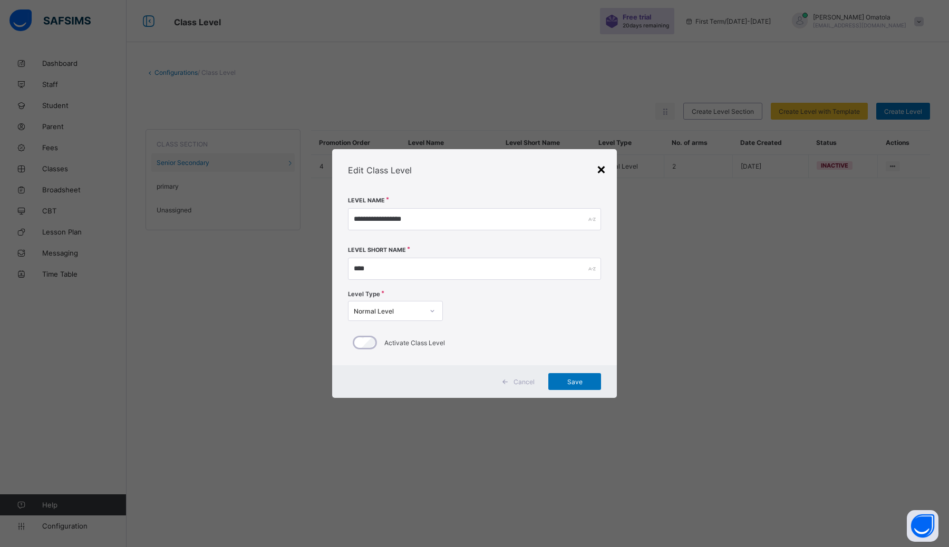
click at [474, 167] on div "×" at bounding box center [601, 169] width 10 height 18
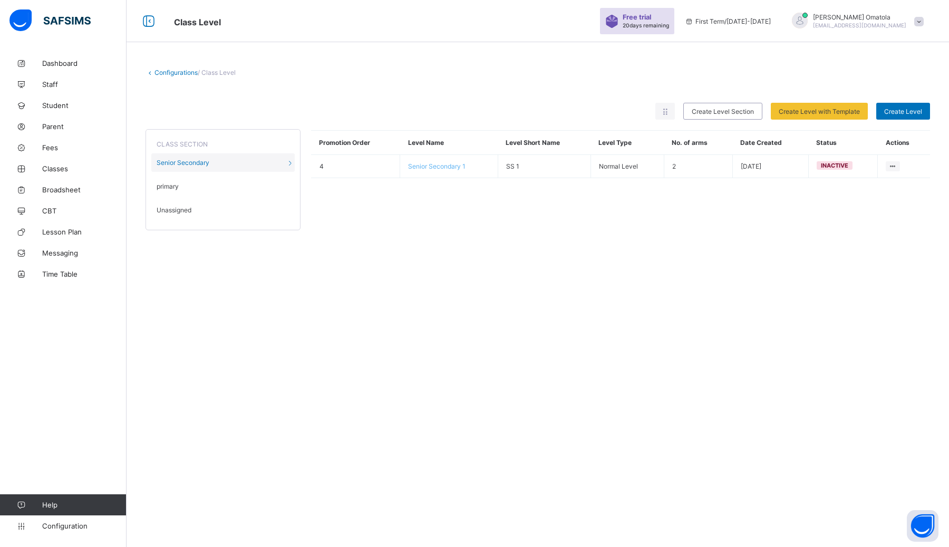
click at [231, 212] on div "Unassigned" at bounding box center [222, 210] width 143 height 18
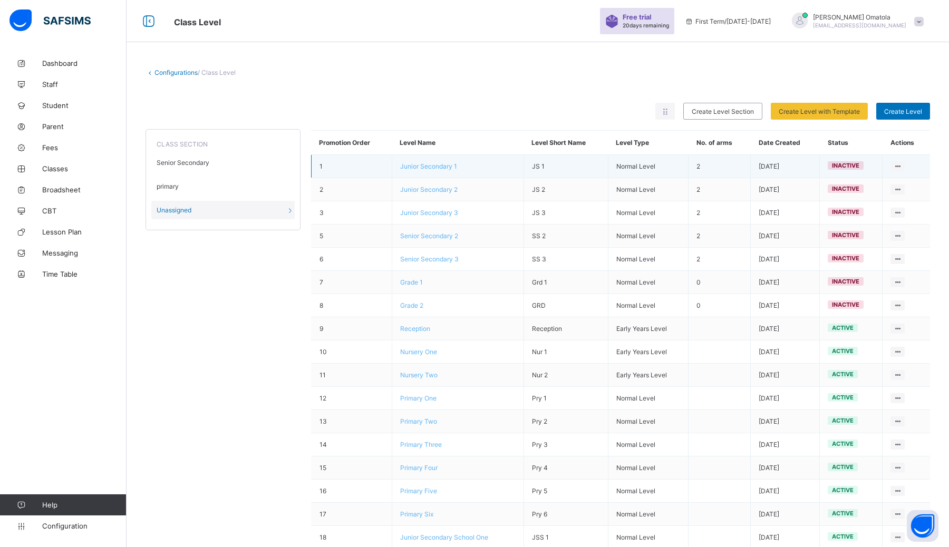
click at [368, 171] on td "1" at bounding box center [351, 166] width 81 height 23
click at [474, 177] on ul "View Class Level Edit Class Level Move to section Activate Class Level" at bounding box center [862, 215] width 86 height 77
click at [474, 201] on div "Edit Class Level" at bounding box center [869, 205] width 61 height 11
type input "**********"
type input "****"
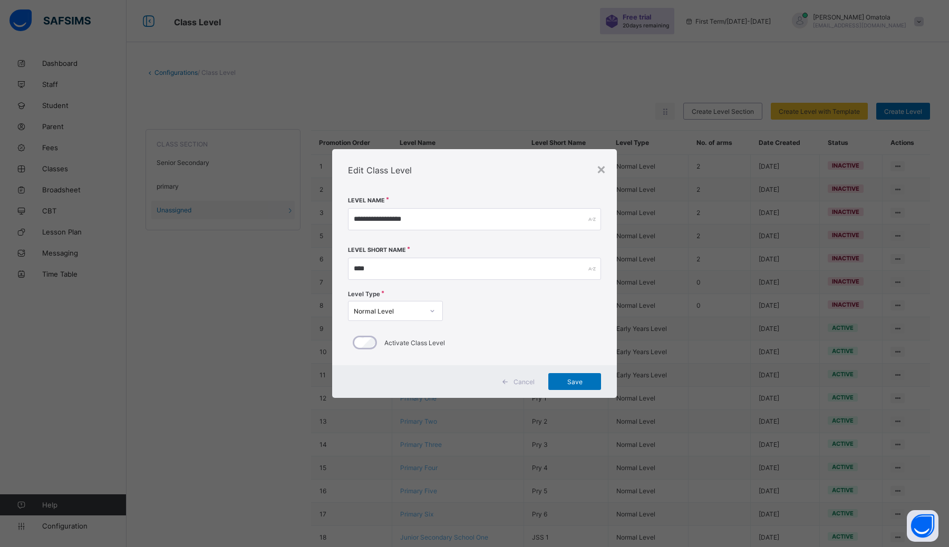
click at [474, 168] on div "Edit Class Level" at bounding box center [474, 170] width 285 height 42
click at [474, 172] on div "×" at bounding box center [601, 169] width 10 height 18
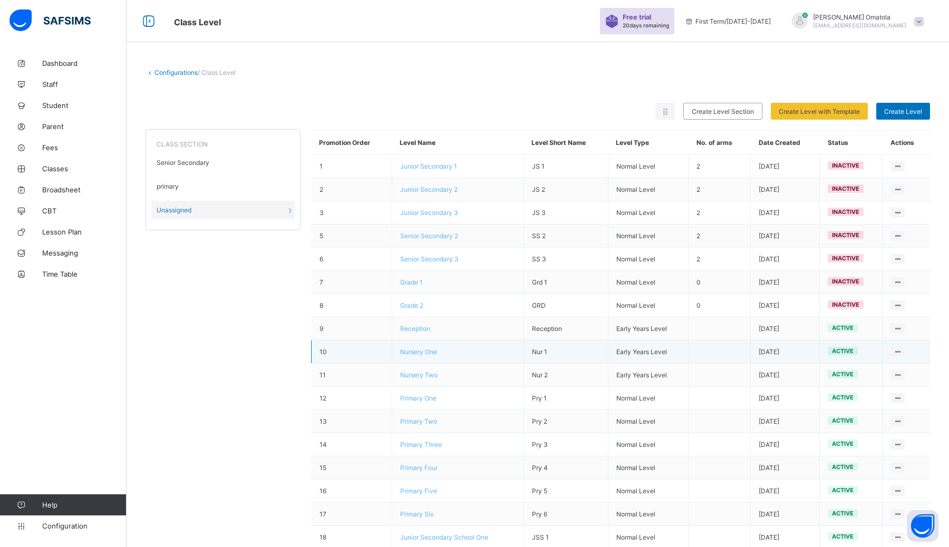
scroll to position [98, 0]
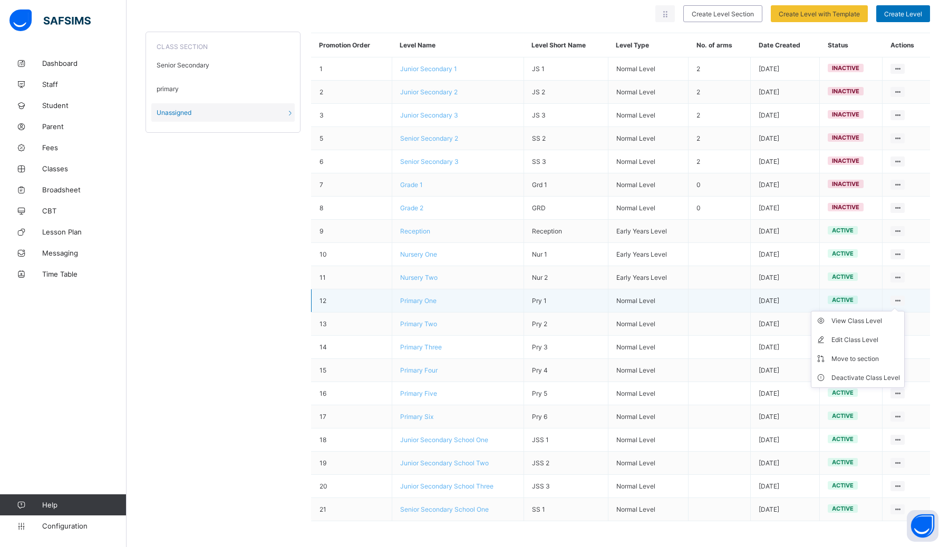
click at [474, 298] on icon at bounding box center [897, 301] width 9 height 8
click at [474, 356] on div "Move to section" at bounding box center [865, 359] width 69 height 11
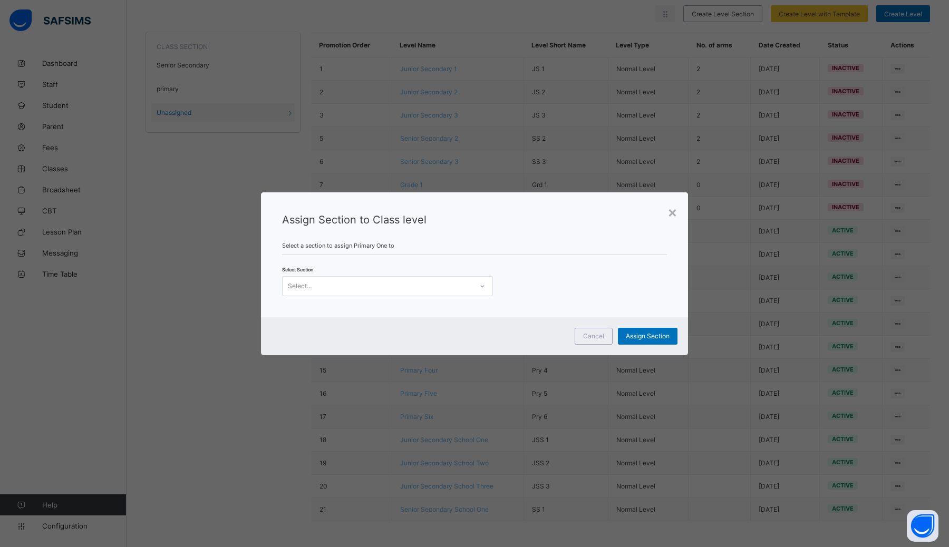
click at [407, 283] on div "Select..." at bounding box center [378, 286] width 190 height 15
click at [379, 322] on div "primary" at bounding box center [388, 325] width 210 height 16
click at [474, 333] on span "Assign Section" at bounding box center [648, 336] width 44 height 8
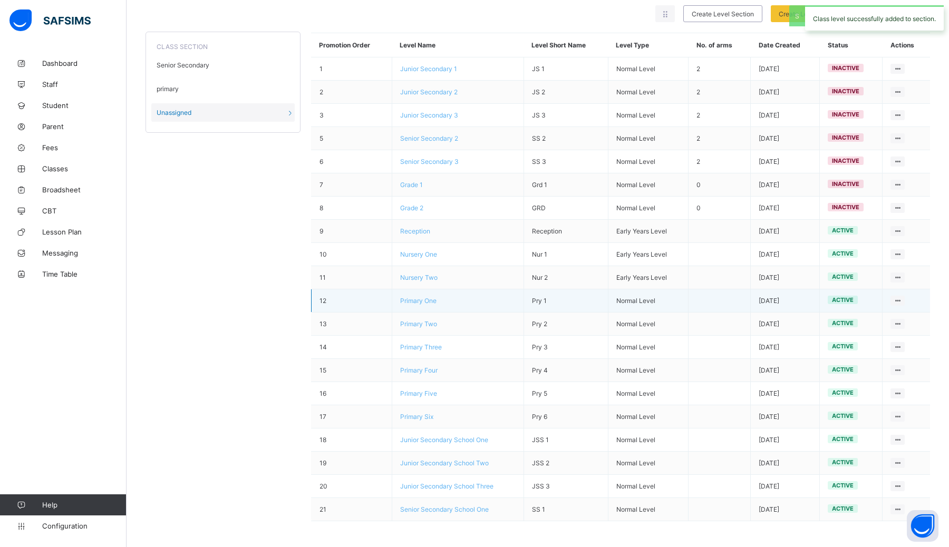
scroll to position [74, 0]
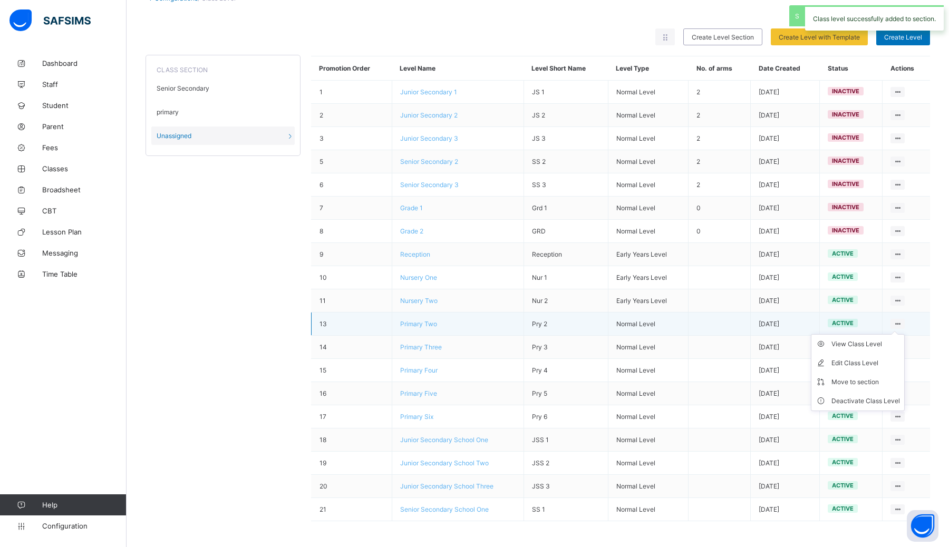
click at [474, 323] on icon at bounding box center [897, 324] width 9 height 8
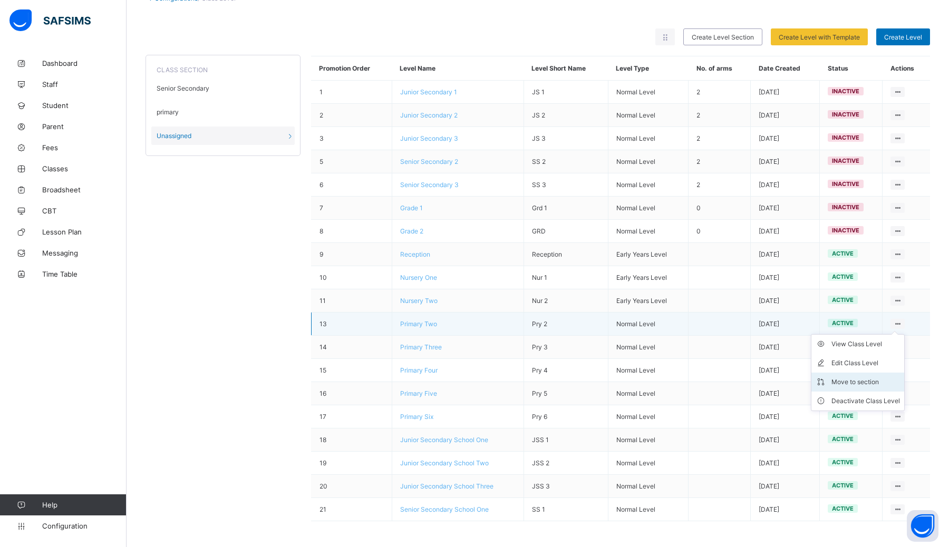
click at [474, 386] on div "Move to section" at bounding box center [865, 382] width 69 height 11
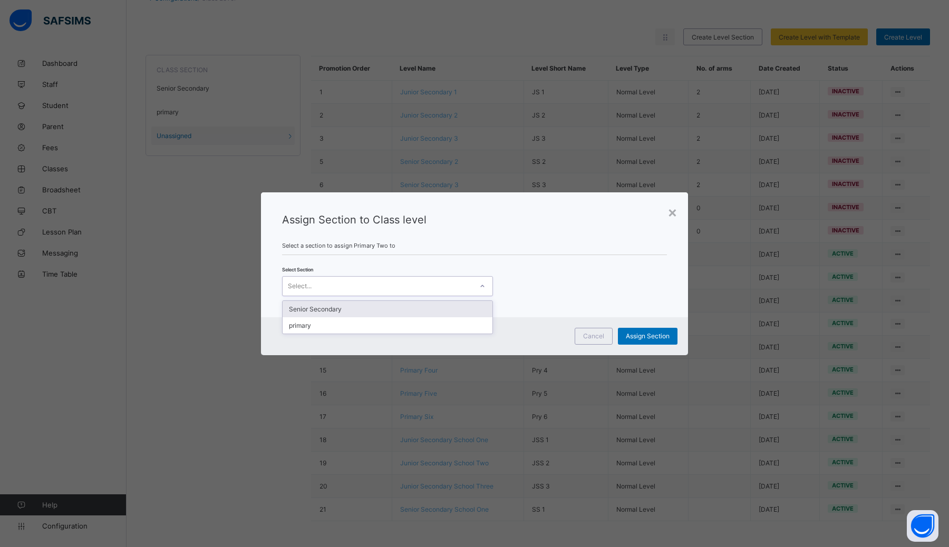
click at [428, 285] on div "Select..." at bounding box center [378, 286] width 190 height 15
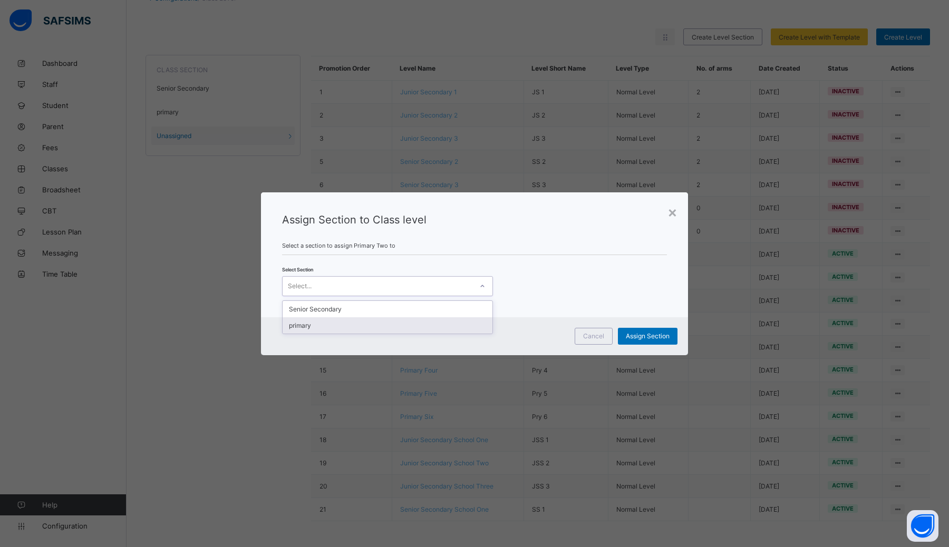
click at [393, 323] on div "primary" at bounding box center [388, 325] width 210 height 16
click at [474, 334] on span "Assign Section" at bounding box center [648, 336] width 44 height 8
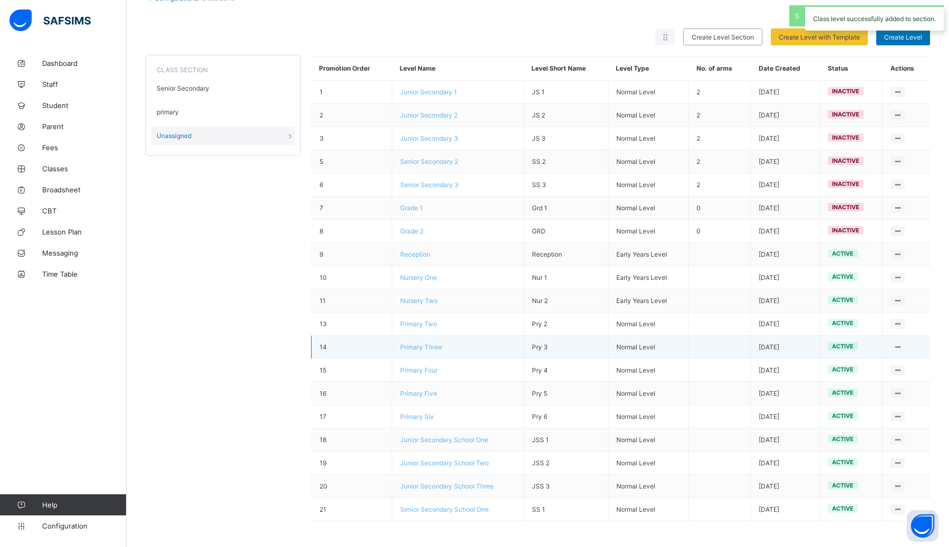
scroll to position [51, 0]
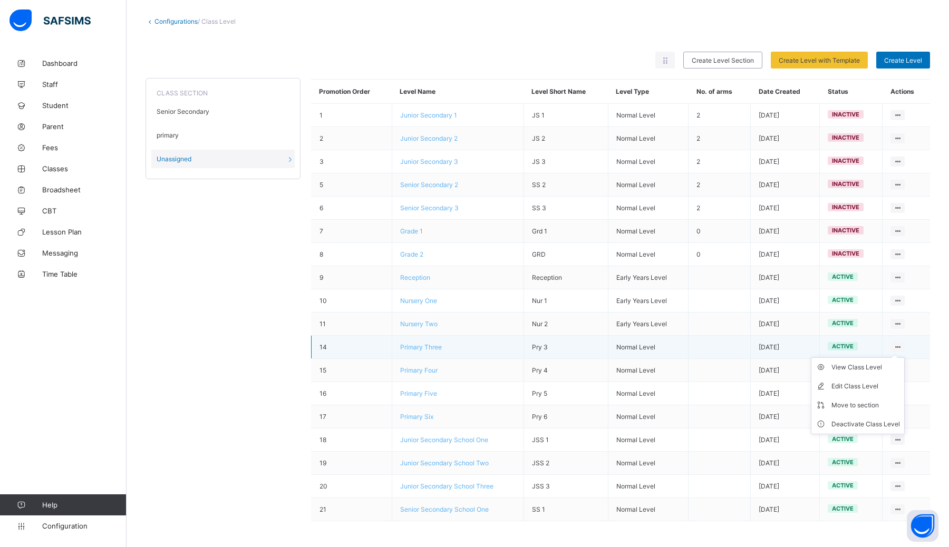
click at [474, 346] on icon at bounding box center [897, 347] width 9 height 8
click at [474, 407] on div "Move to section" at bounding box center [865, 405] width 69 height 11
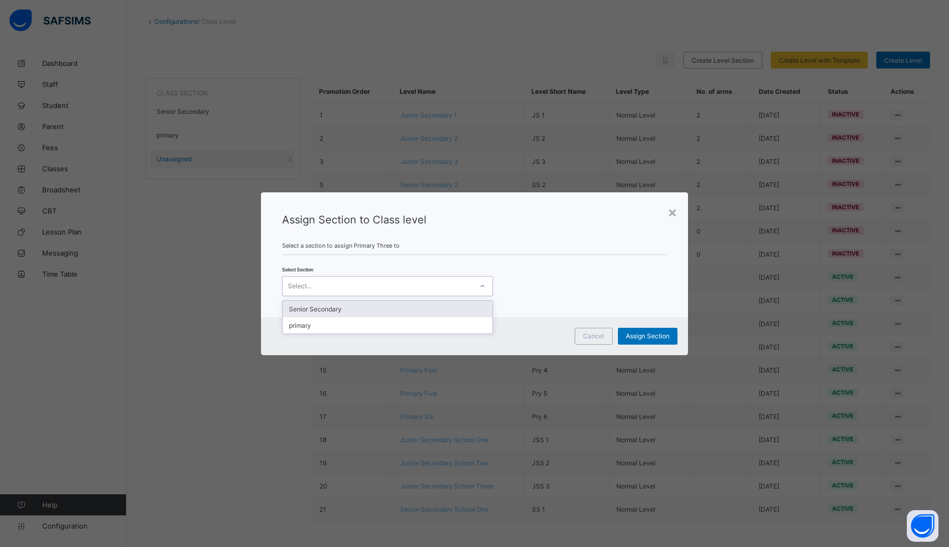
click at [371, 289] on div "Select..." at bounding box center [378, 286] width 190 height 15
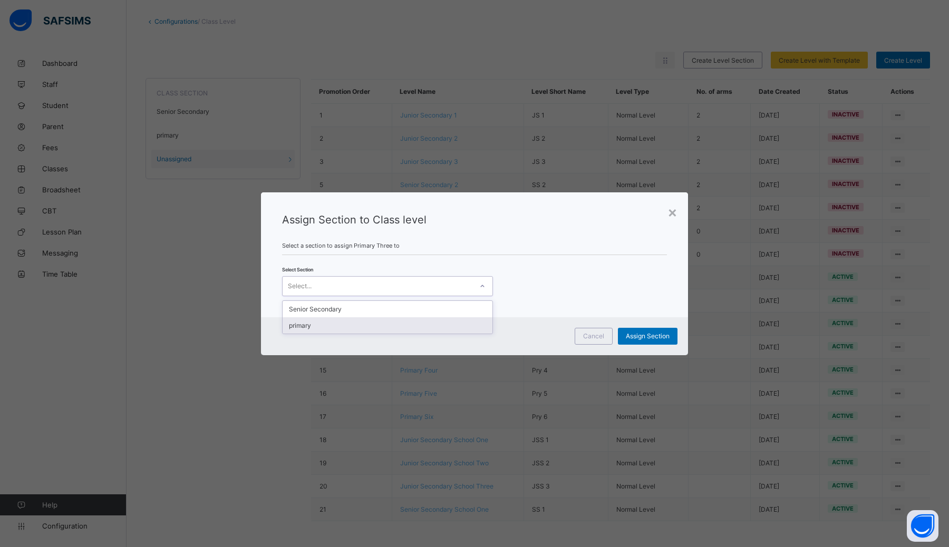
click at [356, 329] on div "primary" at bounding box center [388, 325] width 210 height 16
click at [474, 334] on span "Assign Section" at bounding box center [648, 336] width 44 height 8
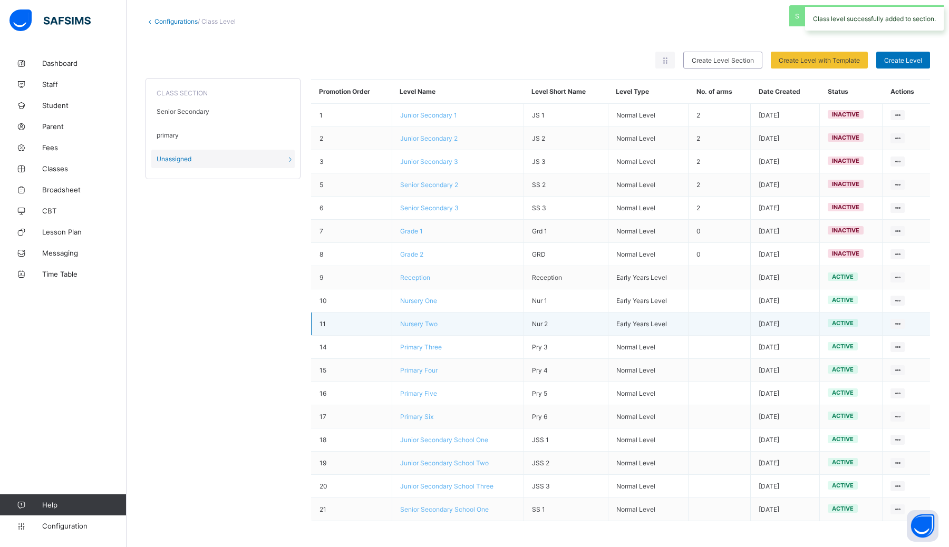
scroll to position [28, 0]
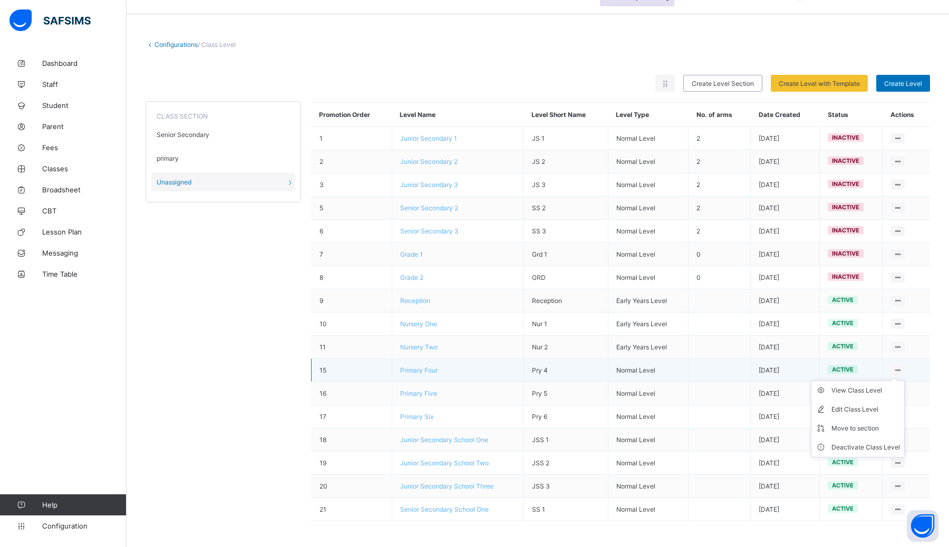
click at [474, 381] on ul "View Class Level Edit Class Level Move to section Deactivate Class Level" at bounding box center [858, 419] width 94 height 77
click at [474, 427] on div "Move to section" at bounding box center [865, 428] width 69 height 11
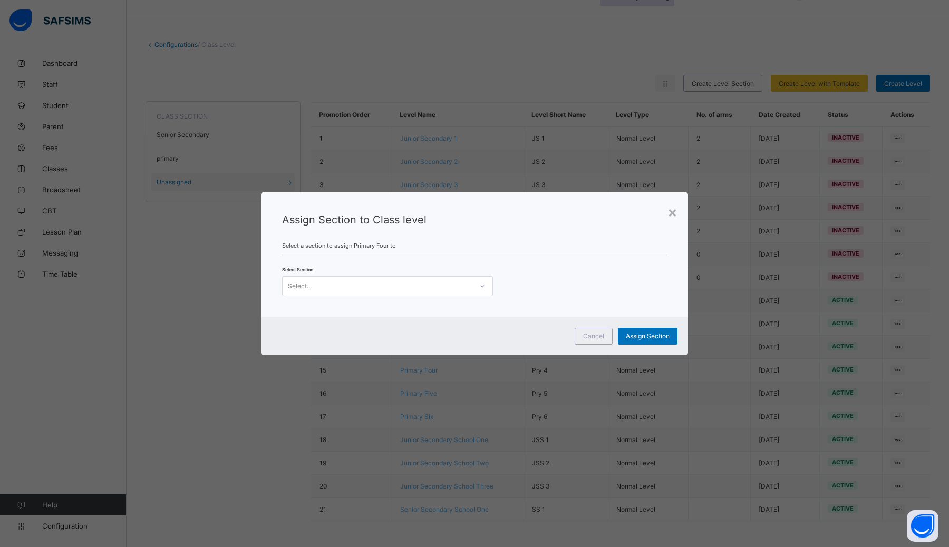
click at [440, 275] on div "Select Section Select..." at bounding box center [474, 281] width 385 height 31
click at [440, 286] on div "Select..." at bounding box center [378, 286] width 190 height 15
click at [383, 324] on div "primary" at bounding box center [388, 325] width 210 height 16
click at [474, 335] on span "Assign Section" at bounding box center [648, 336] width 44 height 8
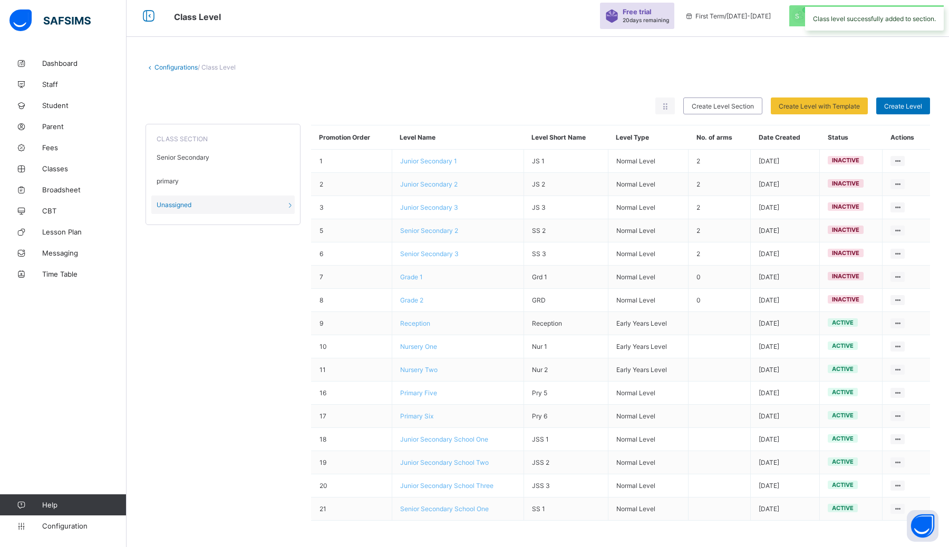
scroll to position [5, 0]
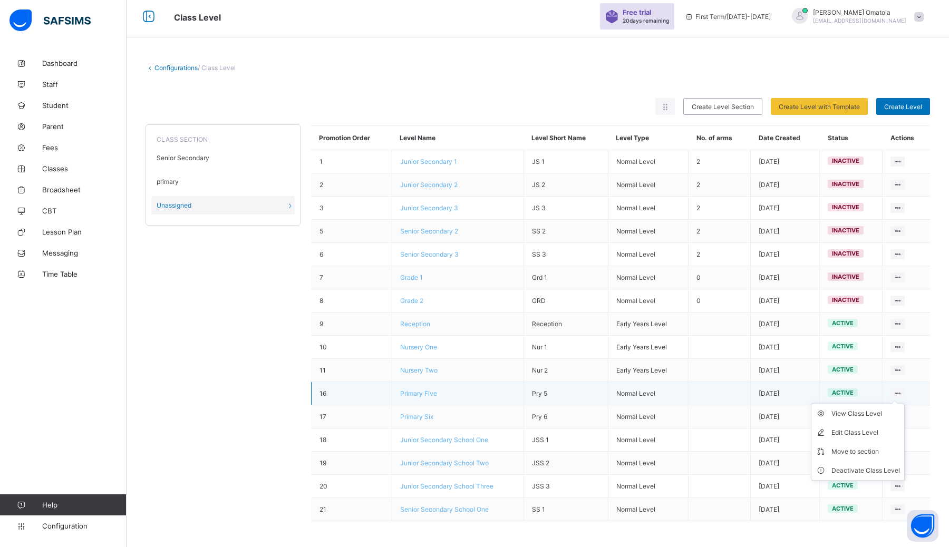
click at [474, 392] on icon at bounding box center [897, 394] width 9 height 8
click at [474, 453] on div "Move to section" at bounding box center [865, 451] width 69 height 11
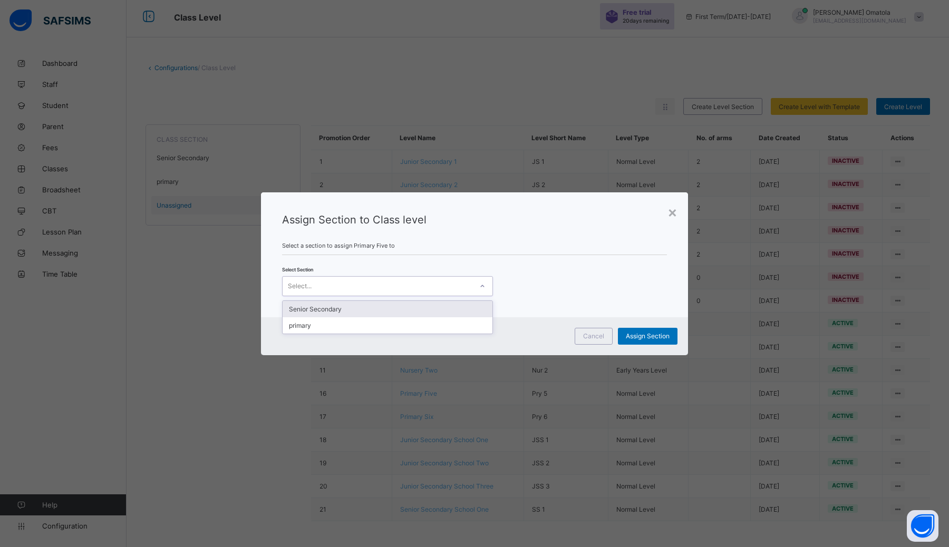
click at [465, 285] on div "Select..." at bounding box center [378, 286] width 190 height 15
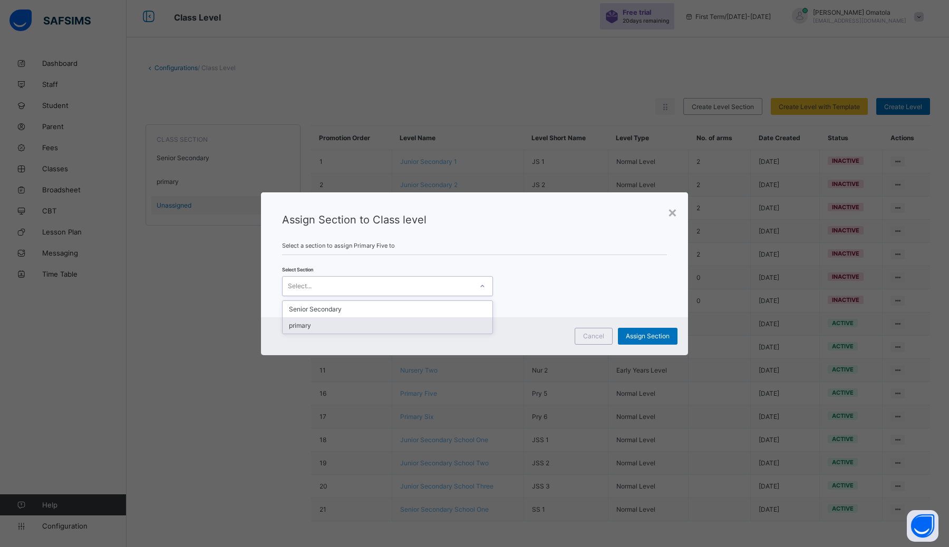
click at [404, 319] on div "primary" at bounding box center [388, 325] width 210 height 16
click at [474, 335] on span "Assign Section" at bounding box center [648, 336] width 44 height 8
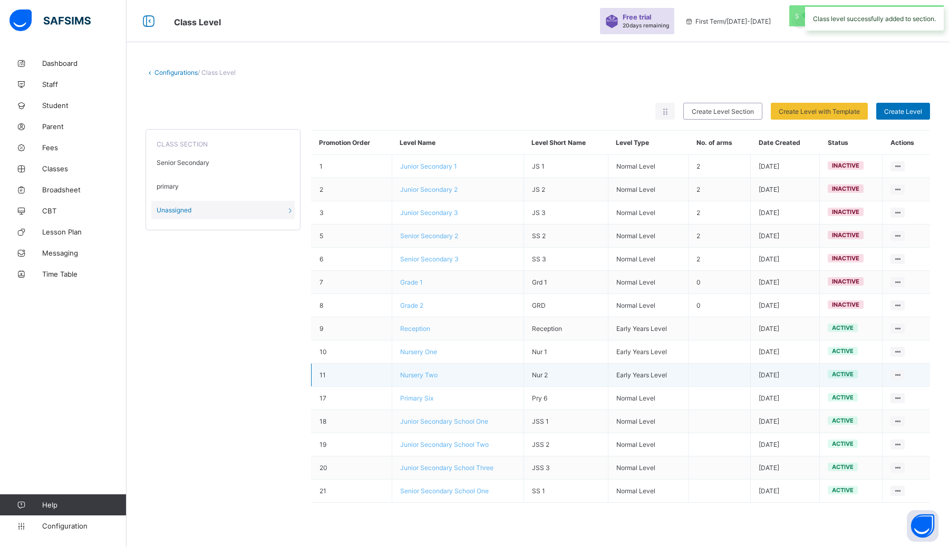
scroll to position [0, 0]
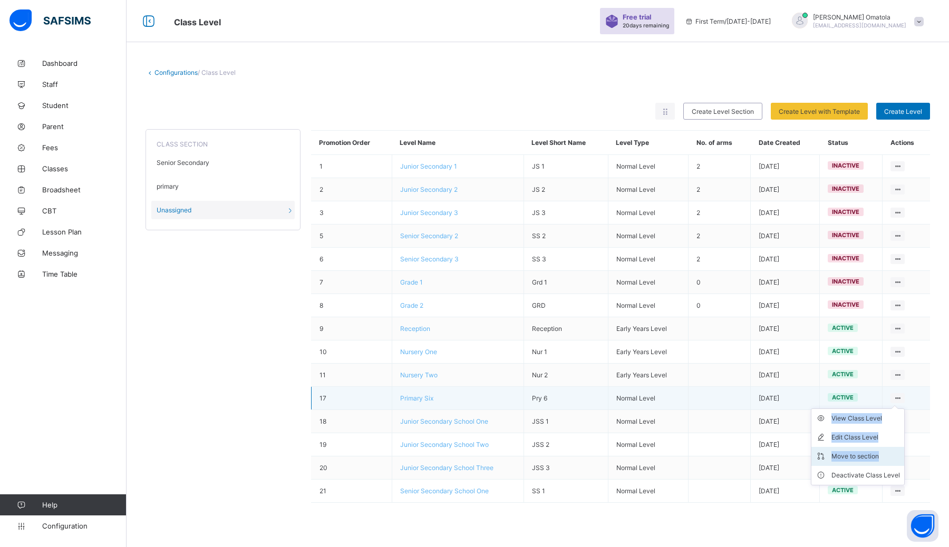
drag, startPoint x: 897, startPoint y: 396, endPoint x: 902, endPoint y: 449, distance: 53.0
click at [474, 403] on div "View Class Level Edit Class Level Move to section Deactivate Class Level" at bounding box center [897, 398] width 14 height 10
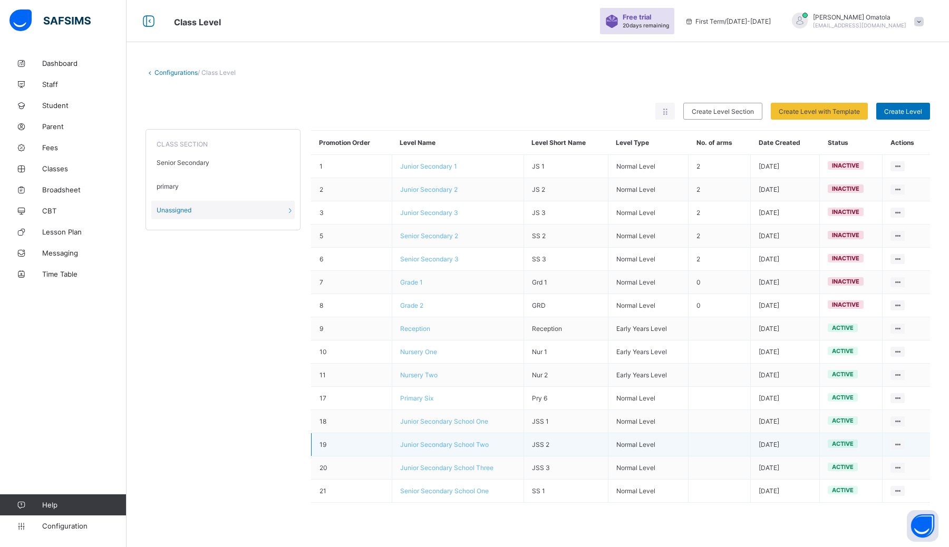
click at [474, 446] on td "View Class Level Edit Class Level Move to section Deactivate Class Level" at bounding box center [905, 444] width 47 height 23
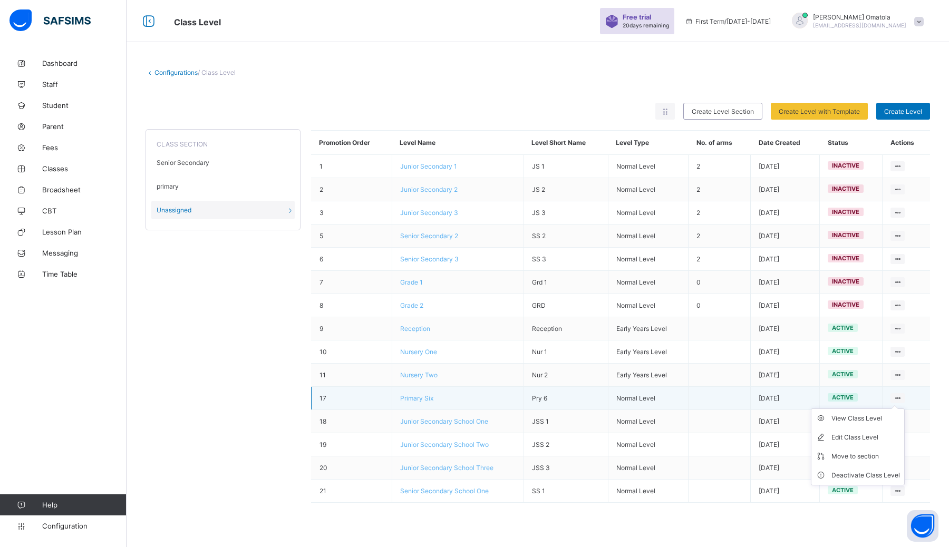
click at [474, 396] on icon at bounding box center [897, 398] width 9 height 8
click at [474, 457] on div "Move to section" at bounding box center [865, 456] width 69 height 11
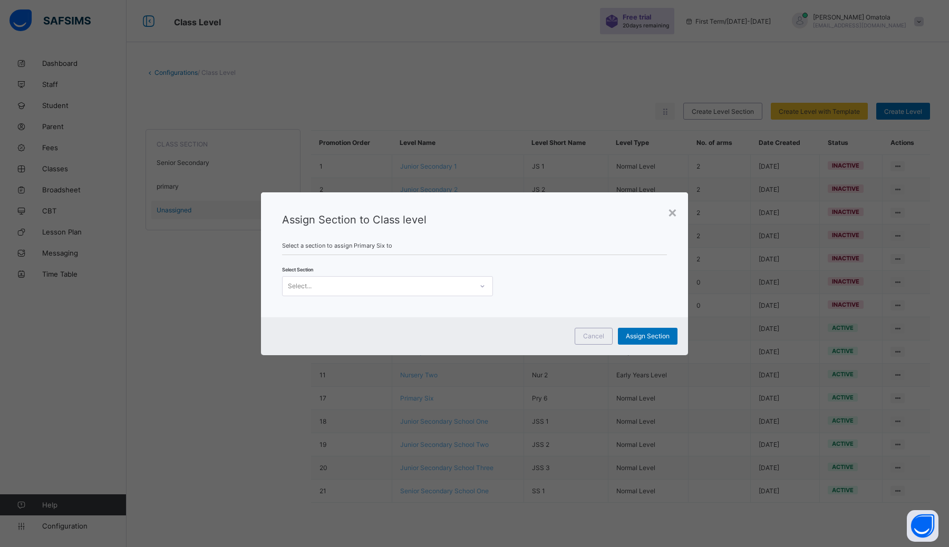
click at [416, 285] on div "Select..." at bounding box center [378, 286] width 190 height 15
click at [412, 320] on div "primary" at bounding box center [388, 325] width 210 height 16
click at [474, 335] on span "Assign Section" at bounding box center [648, 336] width 44 height 8
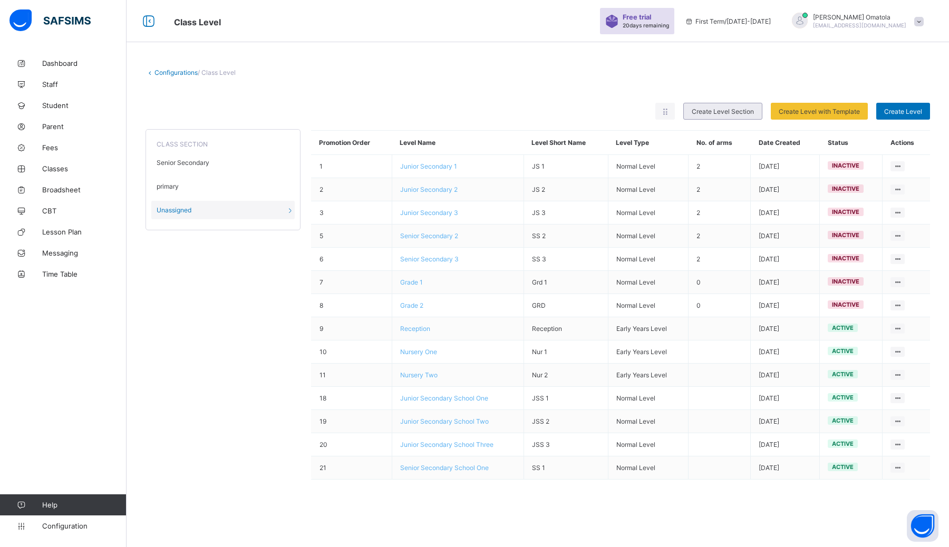
click at [474, 113] on span "Create Level Section" at bounding box center [723, 112] width 62 height 8
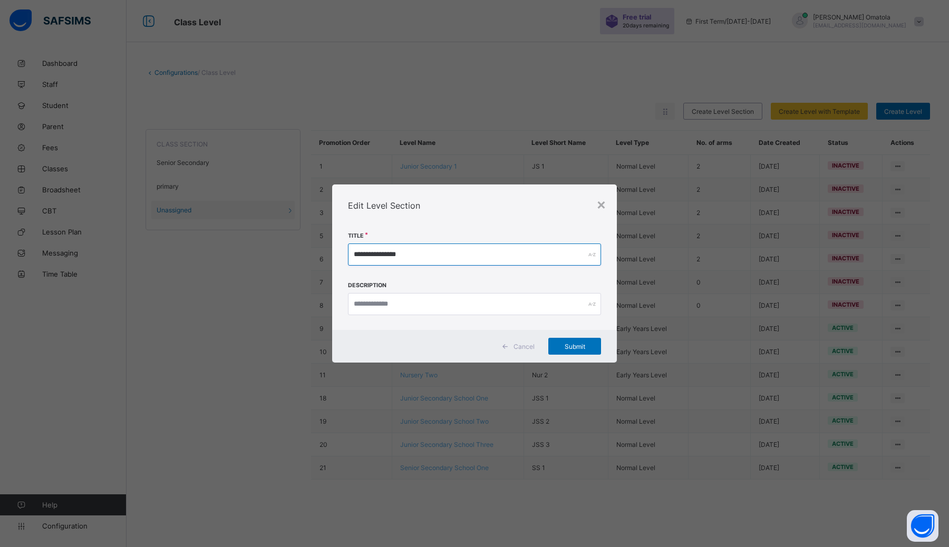
drag, startPoint x: 505, startPoint y: 254, endPoint x: 268, endPoint y: 246, distance: 236.8
click at [268, 246] on div "**********" at bounding box center [474, 273] width 949 height 547
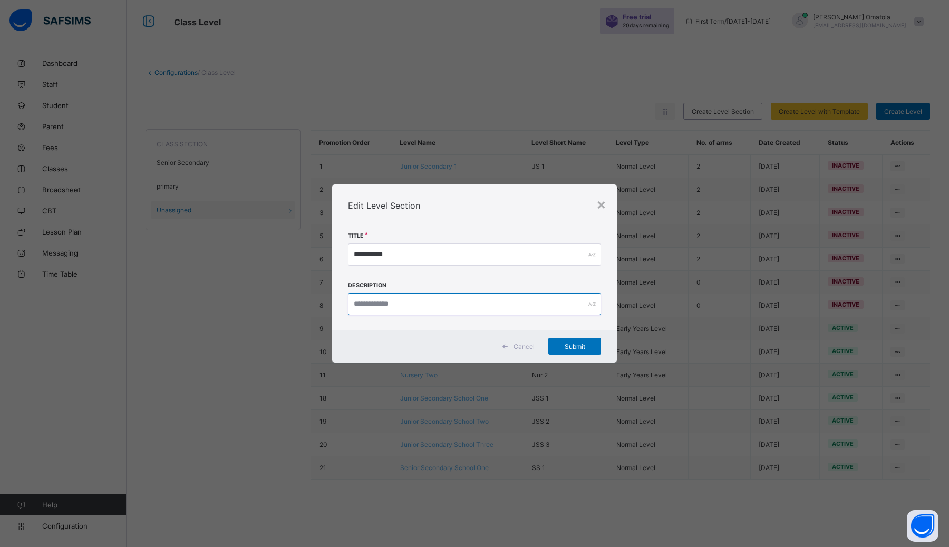
click at [367, 303] on input "text" at bounding box center [474, 304] width 253 height 22
click at [474, 340] on div "Submit" at bounding box center [574, 346] width 53 height 17
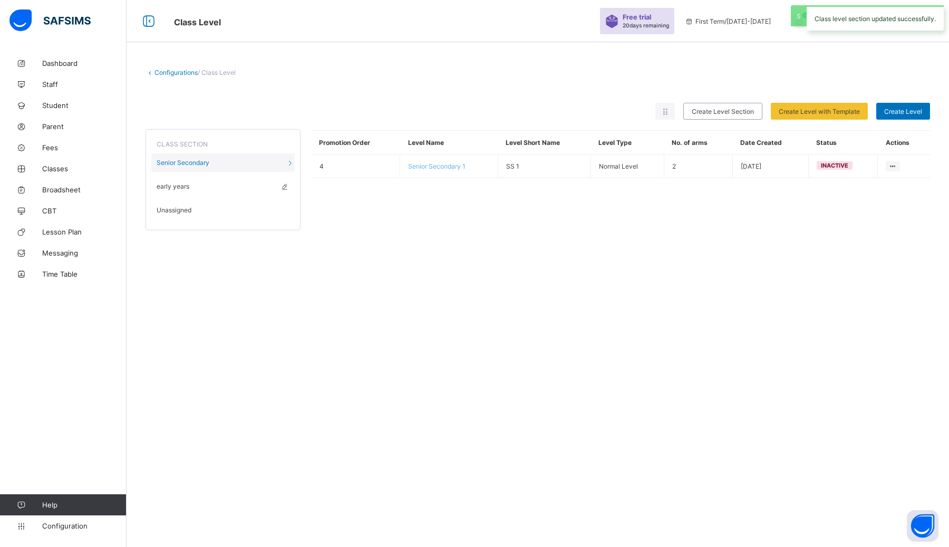
click at [206, 185] on div "early years" at bounding box center [222, 186] width 143 height 18
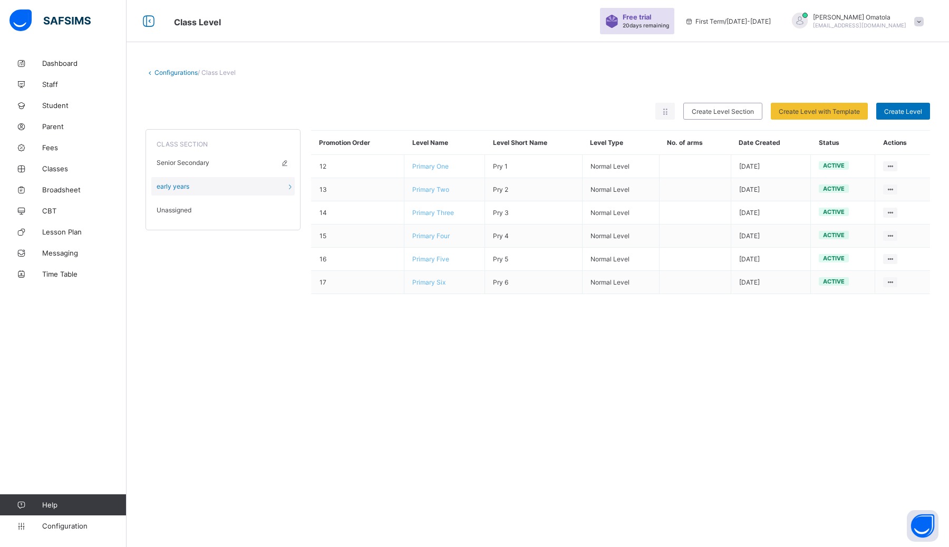
click at [175, 159] on span "Senior Secondary" at bounding box center [183, 163] width 53 height 8
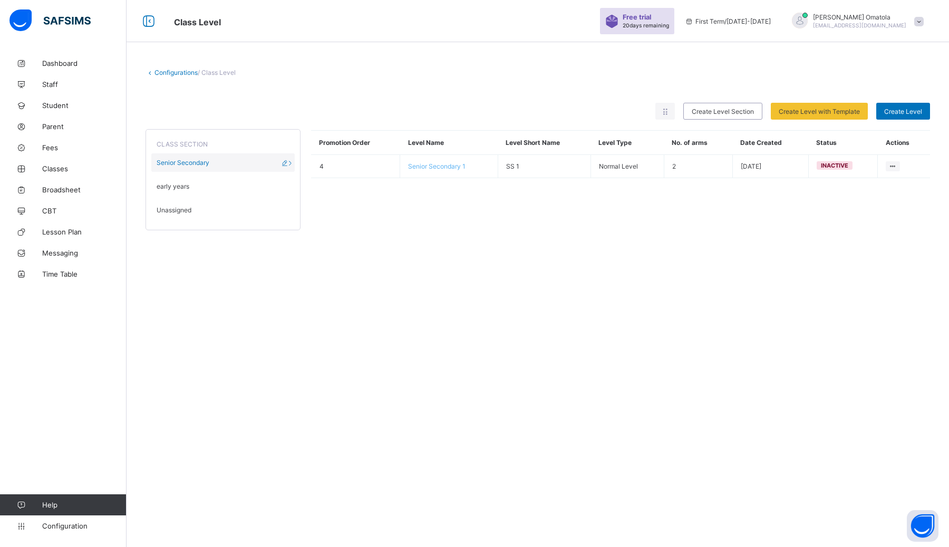
click at [173, 163] on span "Senior Secondary" at bounding box center [183, 163] width 53 height 8
click at [286, 164] on icon at bounding box center [284, 163] width 9 height 8
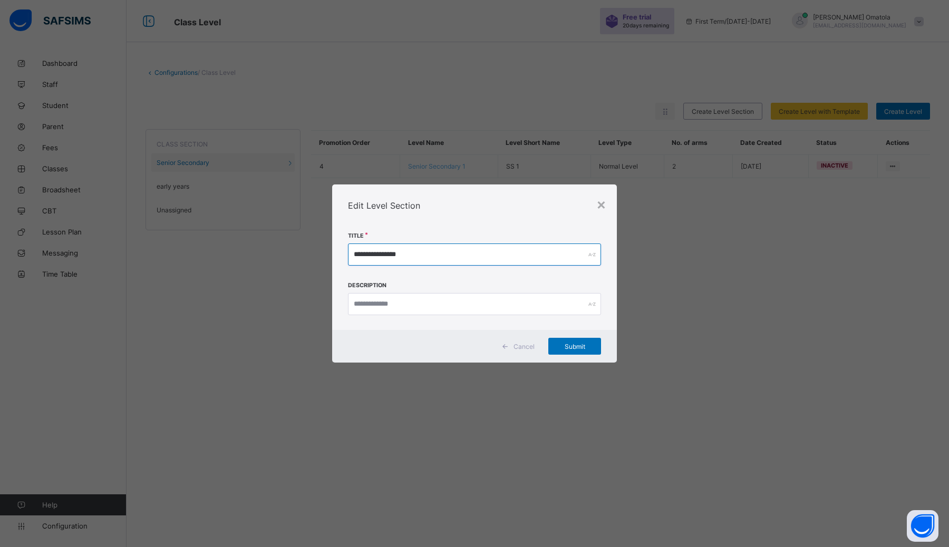
click at [378, 256] on input "**********" at bounding box center [474, 255] width 253 height 22
type input "**********"
click at [474, 341] on div "Submit" at bounding box center [574, 346] width 53 height 17
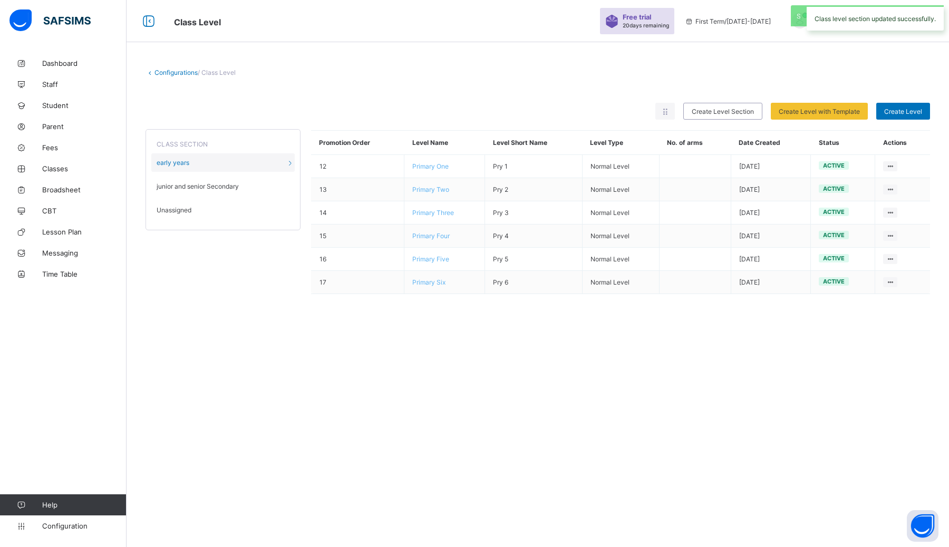
click at [250, 204] on div "Unassigned" at bounding box center [222, 210] width 143 height 18
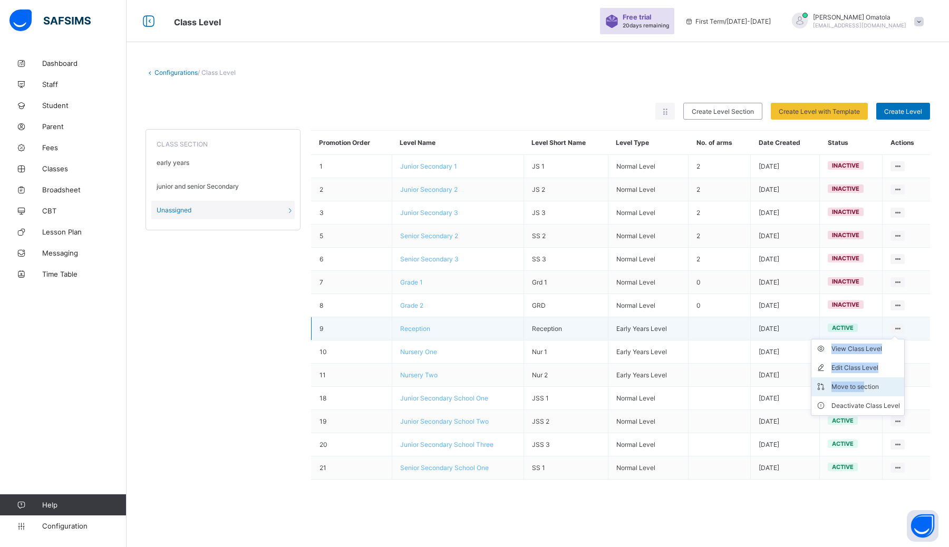
drag, startPoint x: 895, startPoint y: 327, endPoint x: 866, endPoint y: 390, distance: 69.1
click at [474, 334] on div "View Class Level Edit Class Level Move to section Deactivate Class Level" at bounding box center [897, 329] width 14 height 10
click at [474, 388] on div "Move to section" at bounding box center [865, 387] width 69 height 11
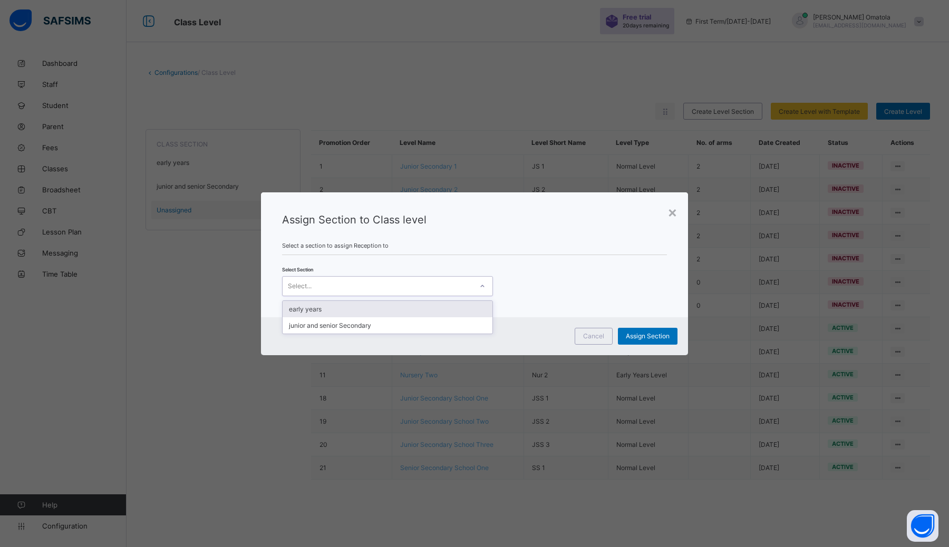
click at [394, 281] on div "Select..." at bounding box center [378, 286] width 190 height 15
click at [393, 309] on div "early years" at bounding box center [388, 309] width 210 height 16
click at [474, 336] on span "Assign Section" at bounding box center [648, 336] width 44 height 8
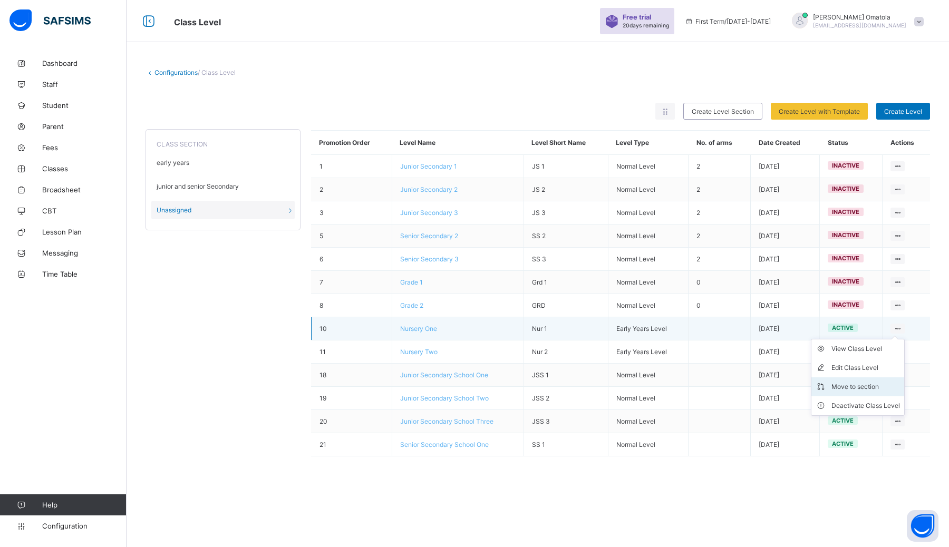
click at [474, 386] on div "Move to section" at bounding box center [865, 387] width 69 height 11
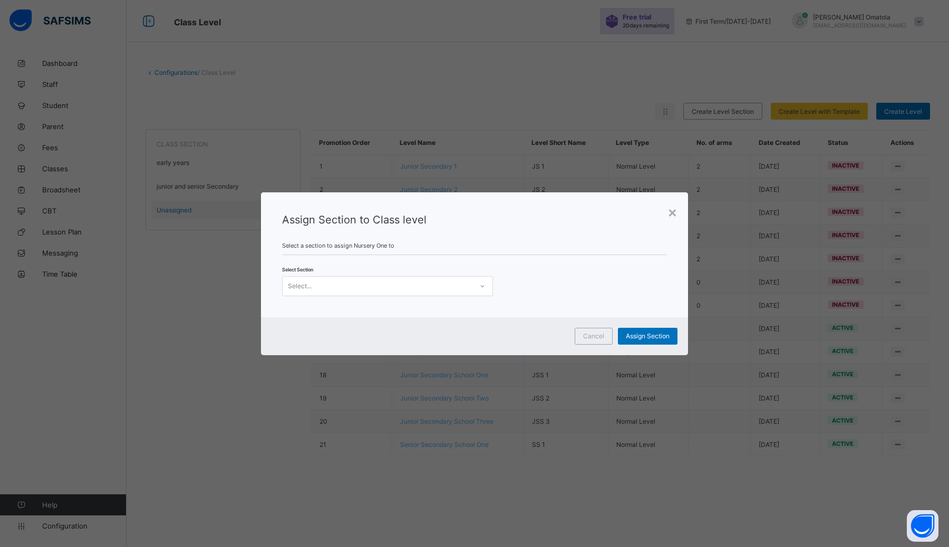
click at [456, 246] on span "Select a section to assign Nursery One to" at bounding box center [474, 245] width 385 height 7
click at [434, 291] on div "Select..." at bounding box center [378, 286] width 190 height 15
click at [417, 312] on div "early years" at bounding box center [388, 309] width 210 height 16
click at [474, 335] on span "Assign Section" at bounding box center [648, 336] width 44 height 8
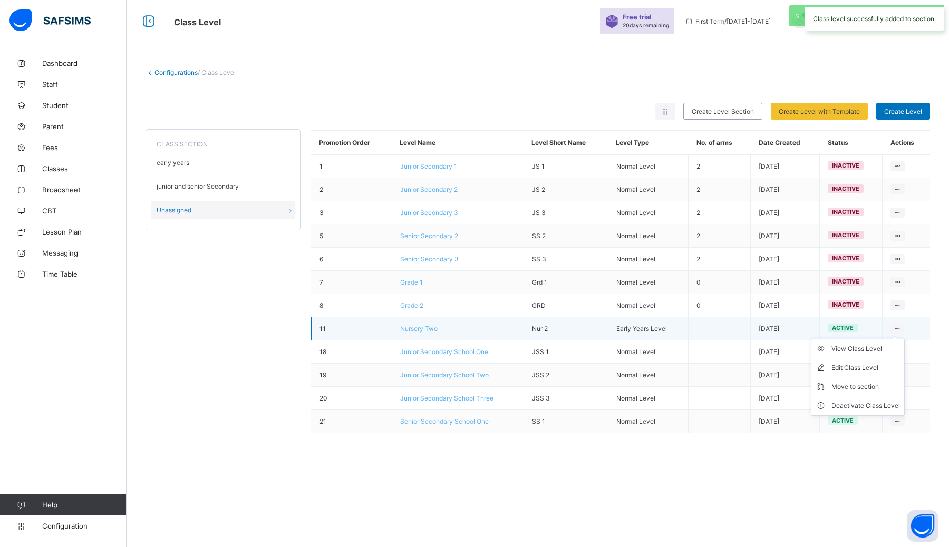
click at [474, 325] on icon at bounding box center [897, 329] width 9 height 8
click at [474, 388] on div "Move to section" at bounding box center [865, 387] width 69 height 11
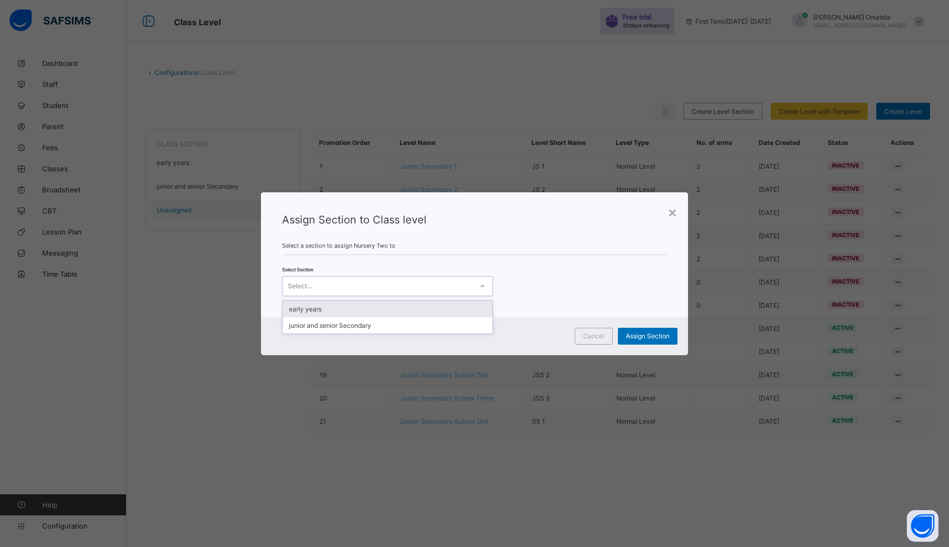
click at [418, 283] on div "Select..." at bounding box center [378, 286] width 190 height 15
click at [379, 306] on div "early years" at bounding box center [388, 309] width 210 height 16
click at [474, 332] on span "Assign Section" at bounding box center [648, 336] width 44 height 8
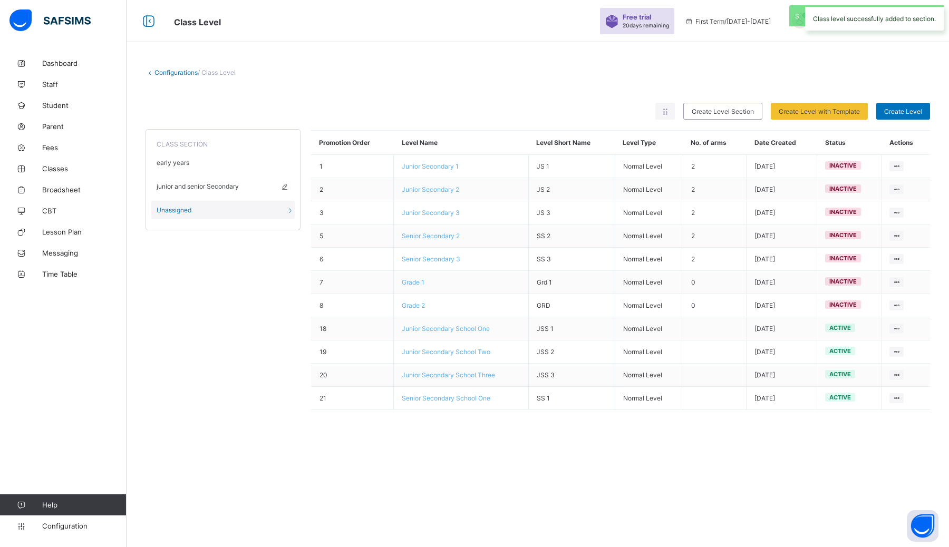
click at [209, 188] on span "junior and senior Secondary" at bounding box center [198, 186] width 82 height 8
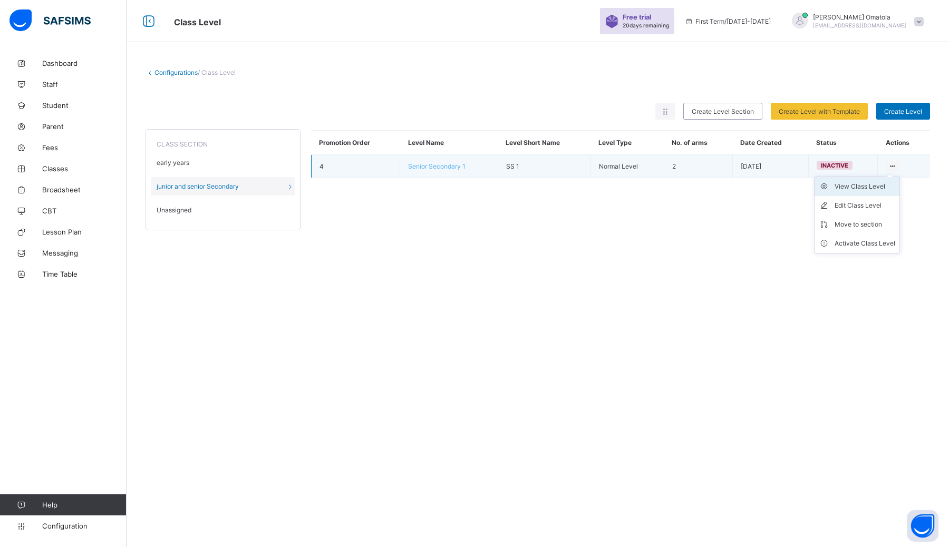
click at [474, 189] on div "View Class Level" at bounding box center [864, 186] width 61 height 11
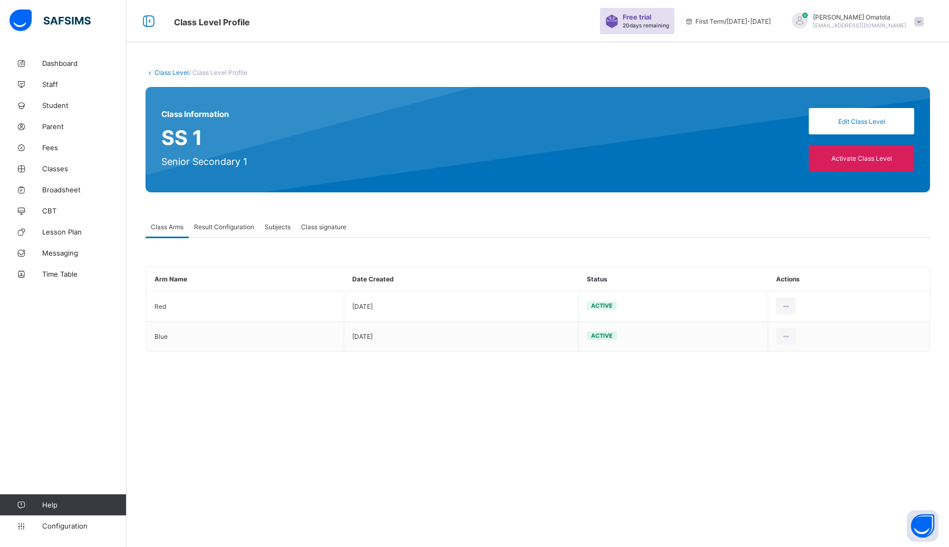
click at [144, 70] on div "Class Level / Class Level Profile Class Information SS 1 Senior Secondary 1 Edi…" at bounding box center [537, 215] width 822 height 325
click at [159, 72] on link "Class Level" at bounding box center [171, 73] width 34 height 8
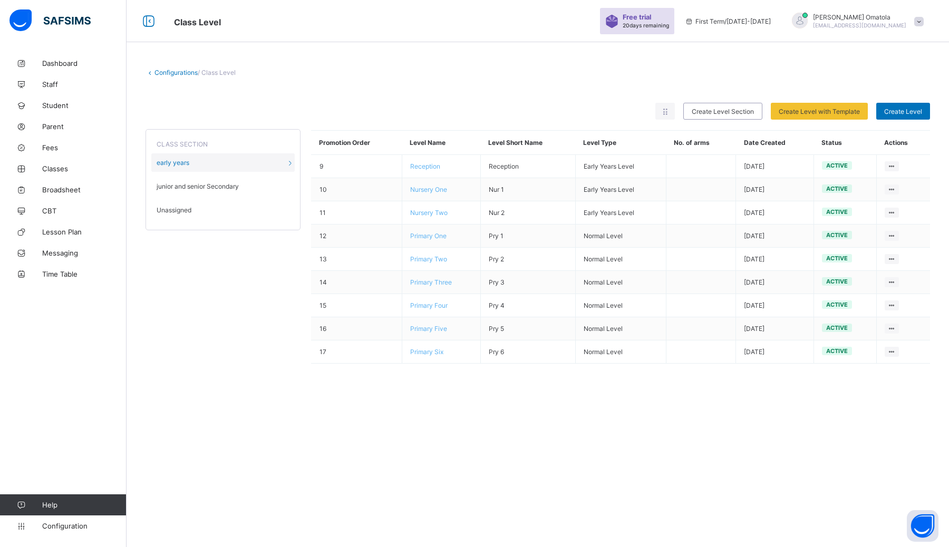
click at [190, 211] on span "Unassigned" at bounding box center [174, 210] width 35 height 8
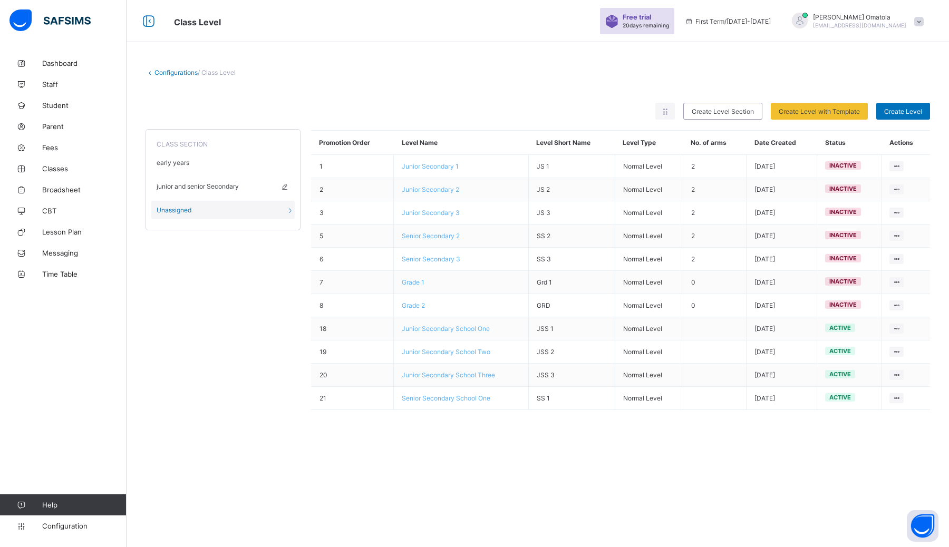
click at [198, 189] on div "junior and senior Secondary" at bounding box center [222, 186] width 143 height 18
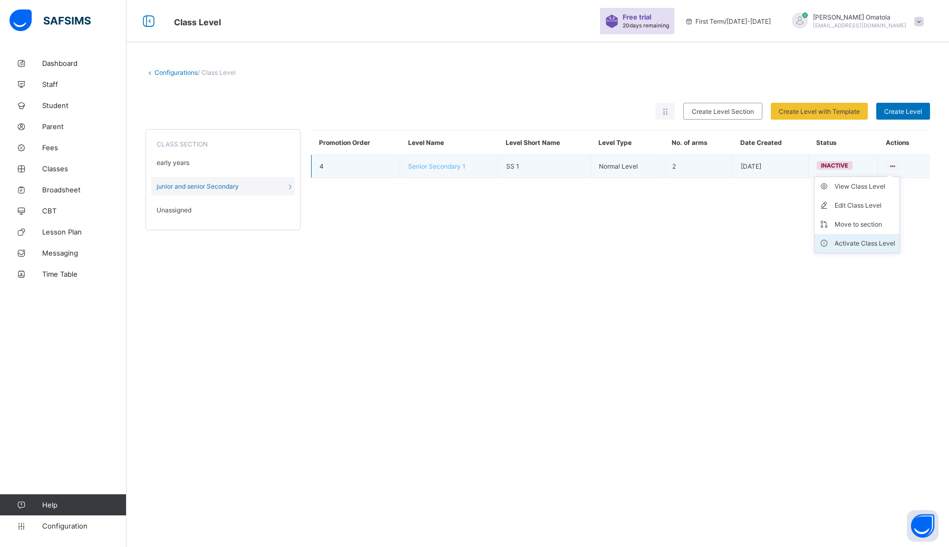
click at [474, 242] on div "Activate Class Level" at bounding box center [864, 243] width 61 height 11
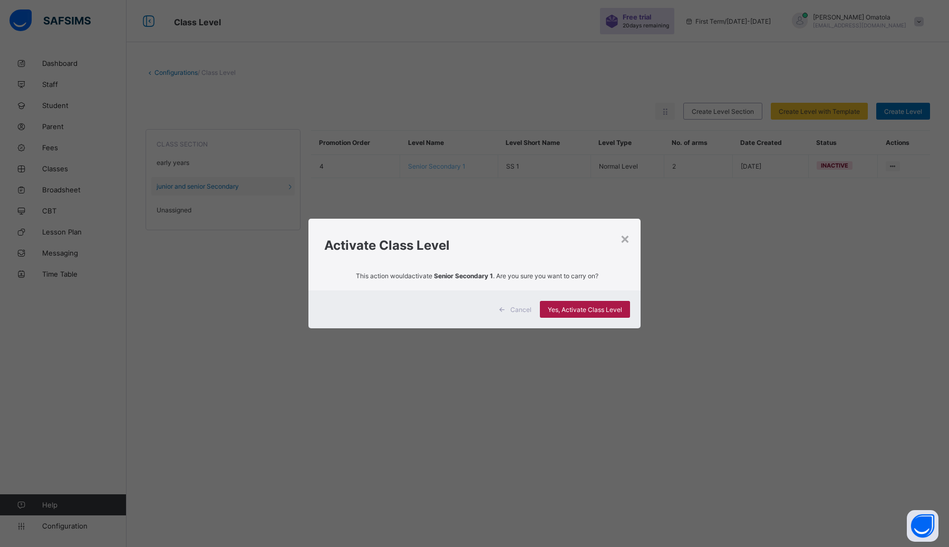
click at [474, 309] on span "Yes, Activate Class Level" at bounding box center [585, 310] width 74 height 8
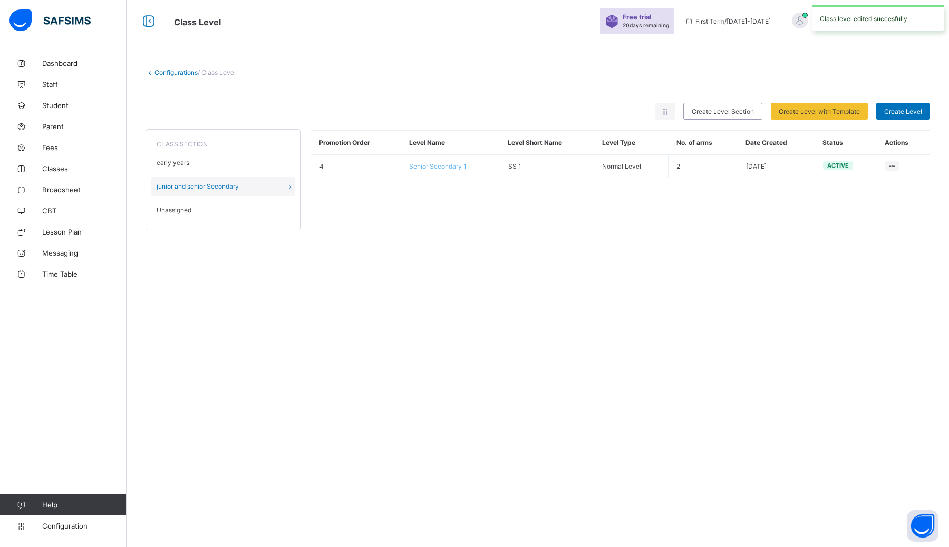
click at [204, 207] on div "Unassigned" at bounding box center [222, 210] width 143 height 18
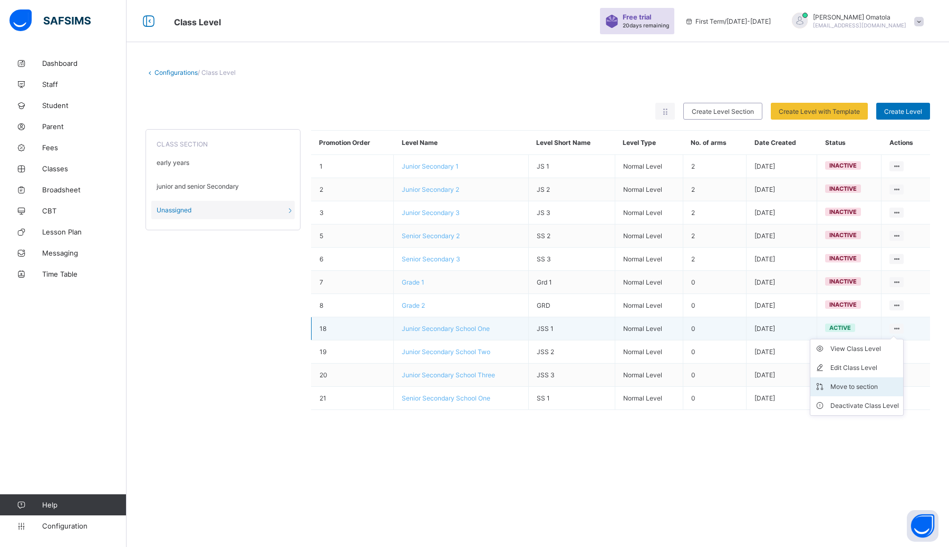
click at [474, 385] on div "Move to section" at bounding box center [864, 387] width 69 height 11
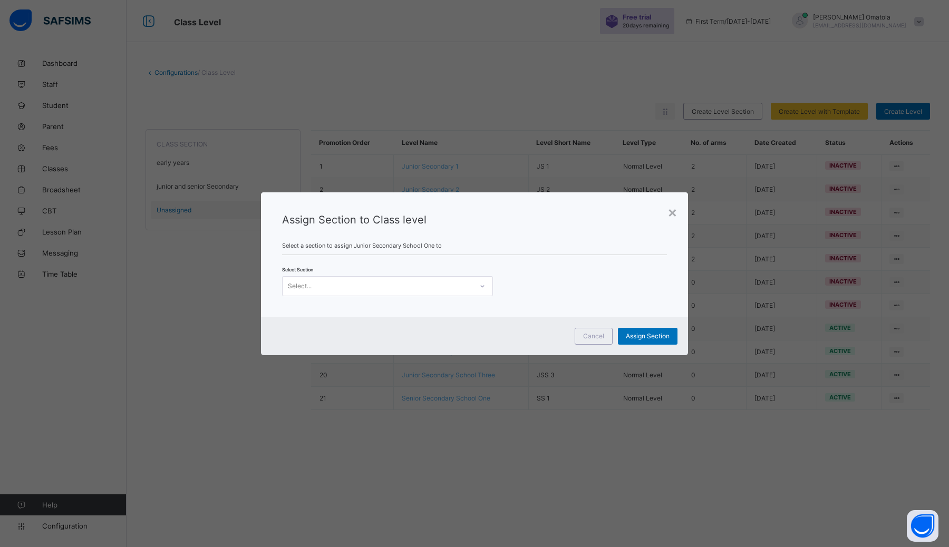
click at [443, 284] on div "Select..." at bounding box center [378, 286] width 190 height 15
click at [415, 317] on div "junior and senior Secondary" at bounding box center [388, 325] width 210 height 16
click at [474, 335] on span "Assign Section" at bounding box center [648, 336] width 44 height 8
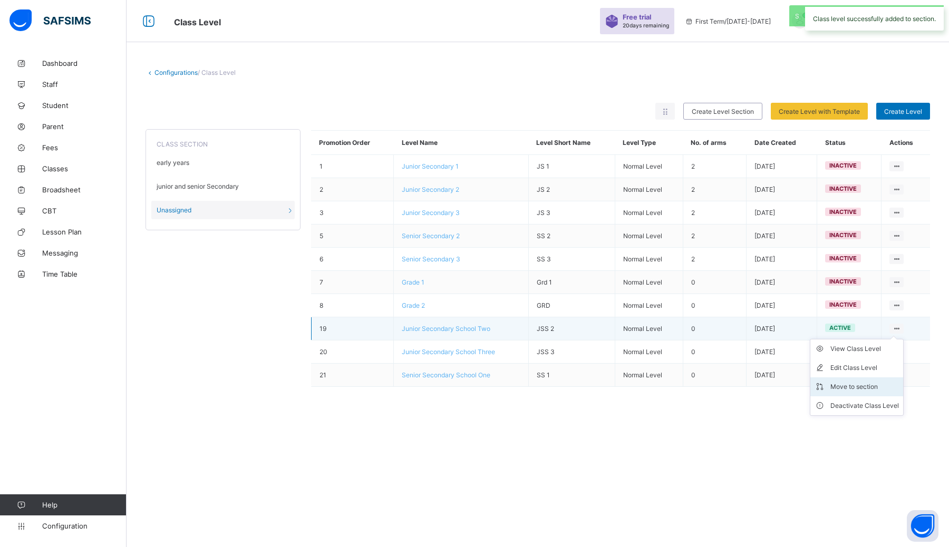
click at [474, 386] on div "Move to section" at bounding box center [864, 387] width 69 height 11
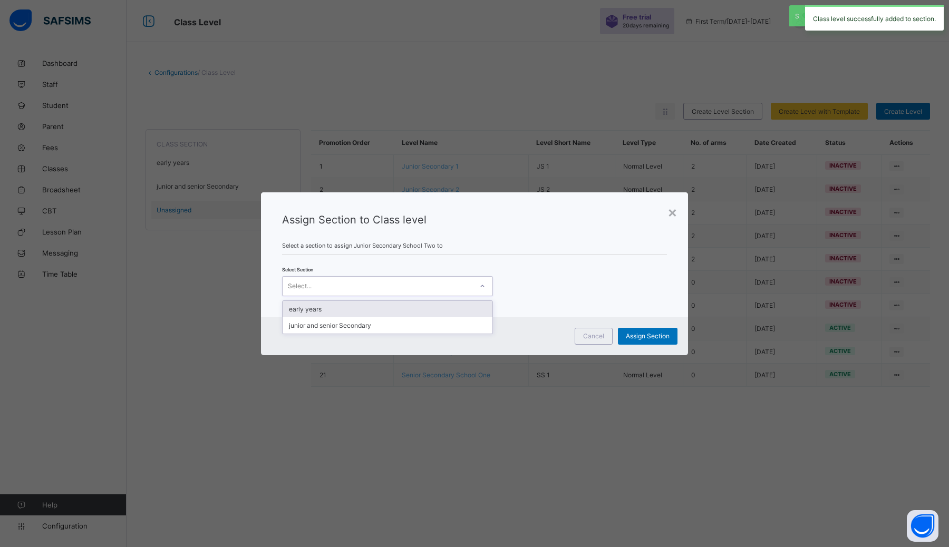
click at [436, 283] on div "Select..." at bounding box center [378, 286] width 190 height 15
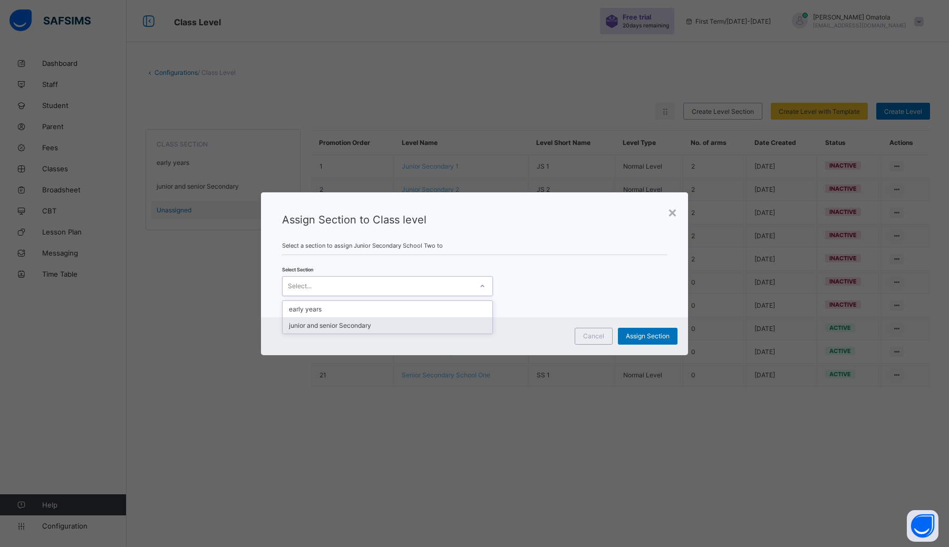
click at [416, 322] on div "junior and senior Secondary" at bounding box center [388, 325] width 210 height 16
click at [474, 334] on span "Assign Section" at bounding box center [648, 336] width 44 height 8
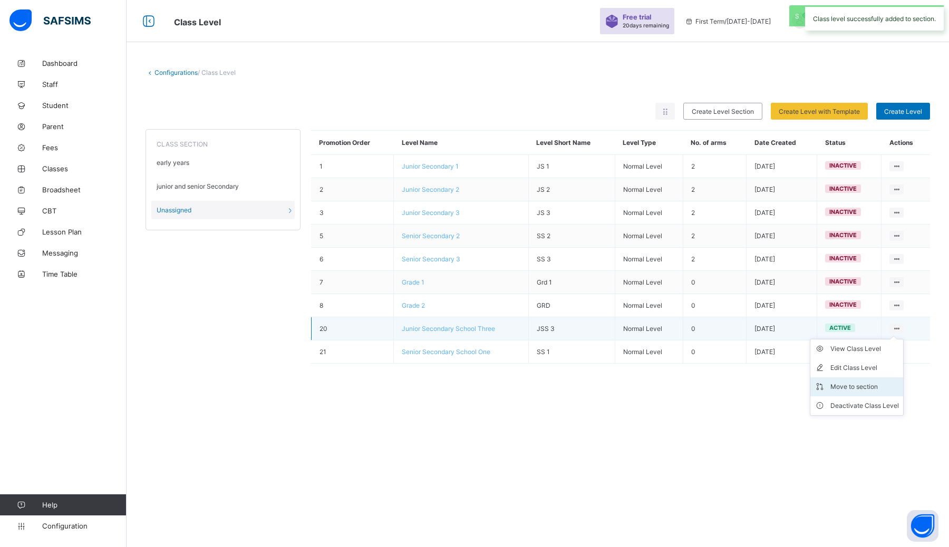
click at [474, 386] on div "Move to section" at bounding box center [864, 387] width 69 height 11
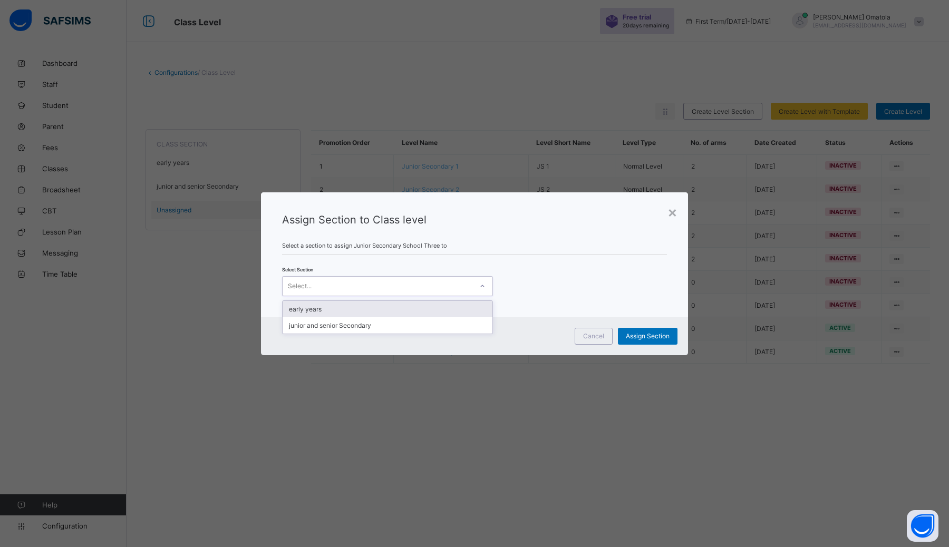
click at [449, 287] on div "Select..." at bounding box center [378, 286] width 190 height 15
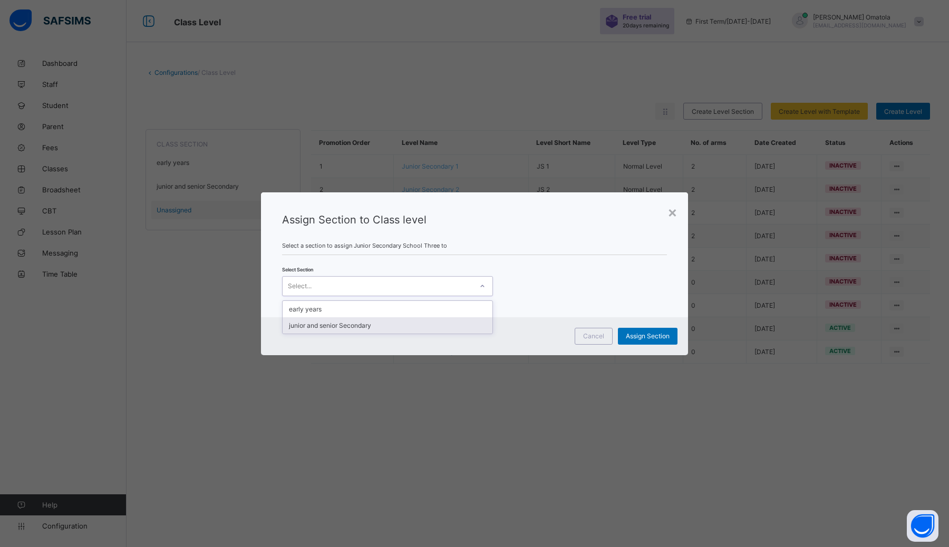
click at [406, 322] on div "junior and senior Secondary" at bounding box center [388, 325] width 210 height 16
click at [474, 337] on span "Assign Section" at bounding box center [648, 336] width 44 height 8
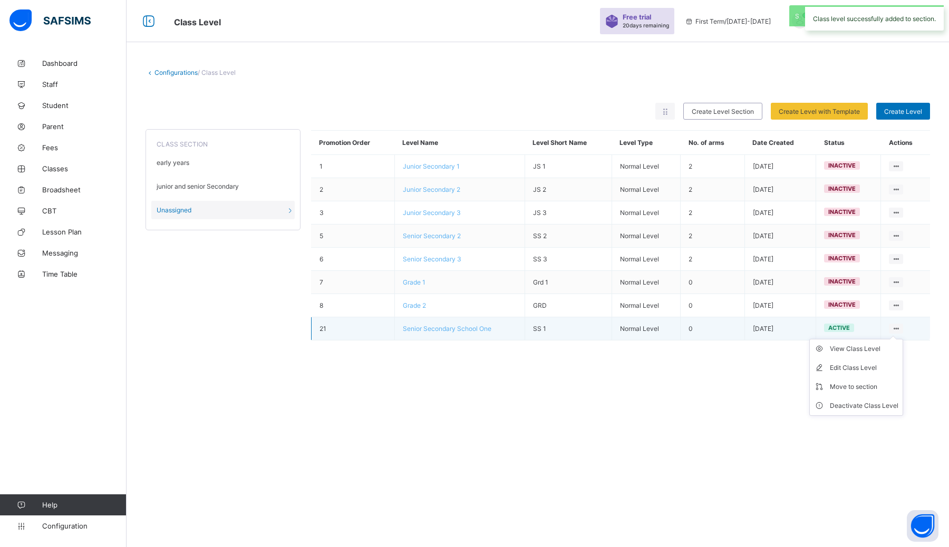
click at [474, 339] on ul "View Class Level Edit Class Level Move to section Deactivate Class Level" at bounding box center [856, 377] width 94 height 77
click at [474, 404] on div "Deactivate Class Level" at bounding box center [864, 406] width 69 height 11
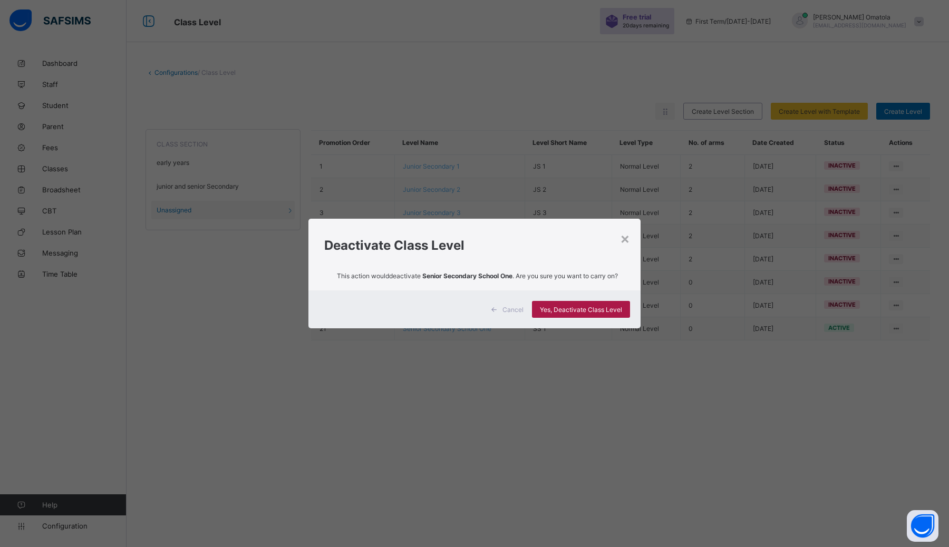
click at [474, 307] on span "Yes, Deactivate Class Level" at bounding box center [581, 310] width 82 height 8
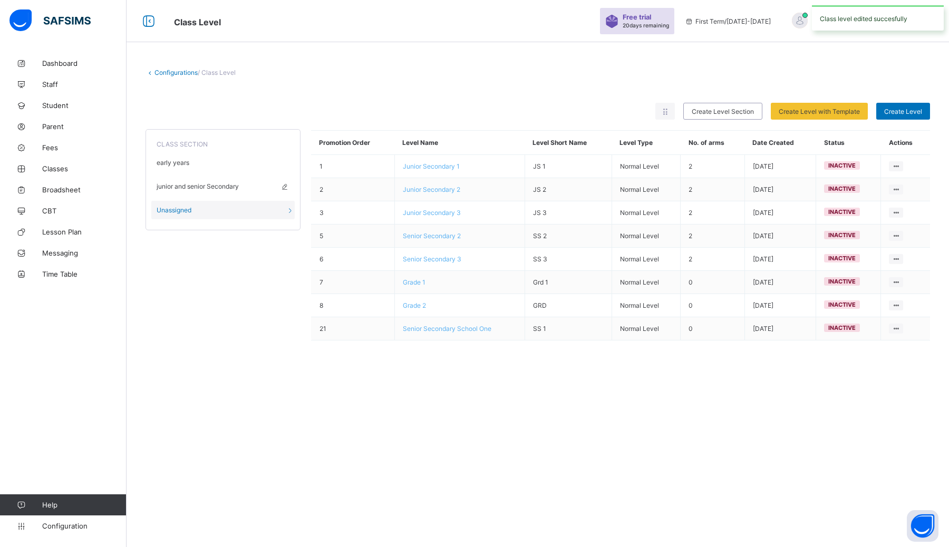
click at [223, 186] on span "junior and senior Secondary" at bounding box center [198, 186] width 82 height 8
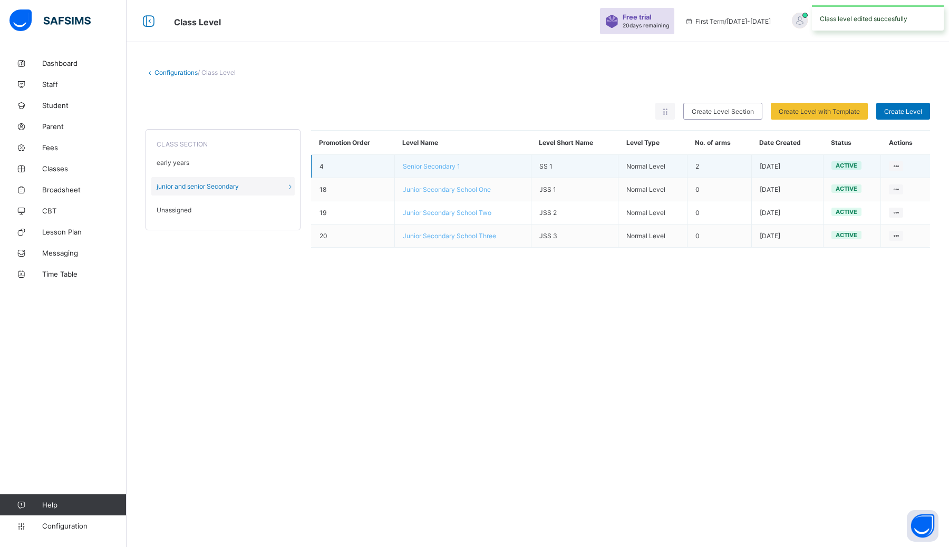
click at [445, 166] on span "Senior Secondary 1" at bounding box center [431, 166] width 57 height 8
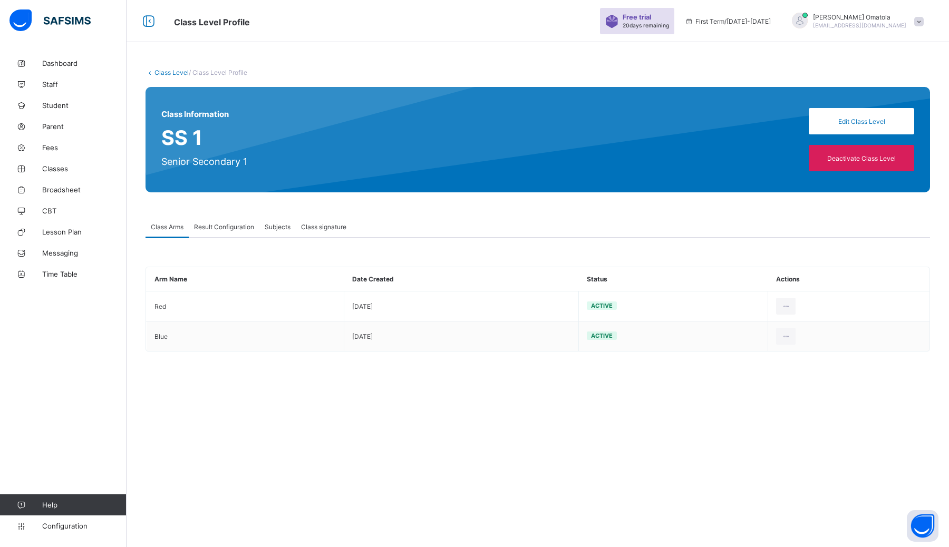
click at [148, 70] on icon at bounding box center [149, 73] width 9 height 8
click at [155, 72] on link "Class Level" at bounding box center [171, 73] width 34 height 8
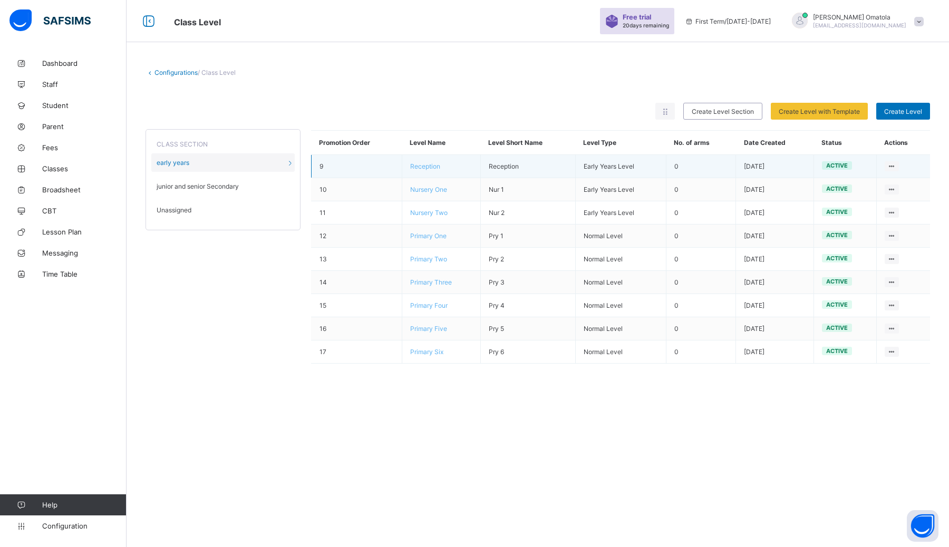
click at [420, 166] on span "Reception" at bounding box center [425, 166] width 30 height 8
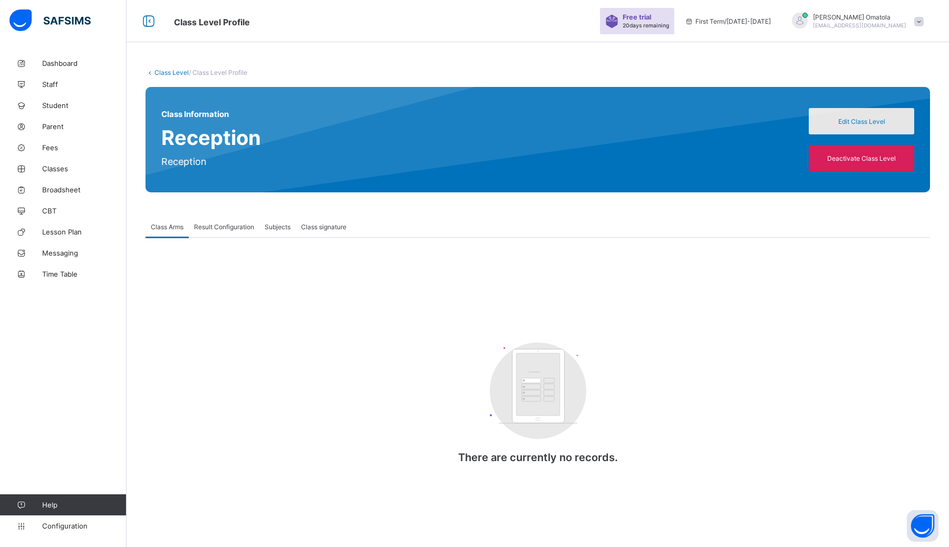
click at [474, 114] on div "Edit Class Level" at bounding box center [861, 121] width 105 height 26
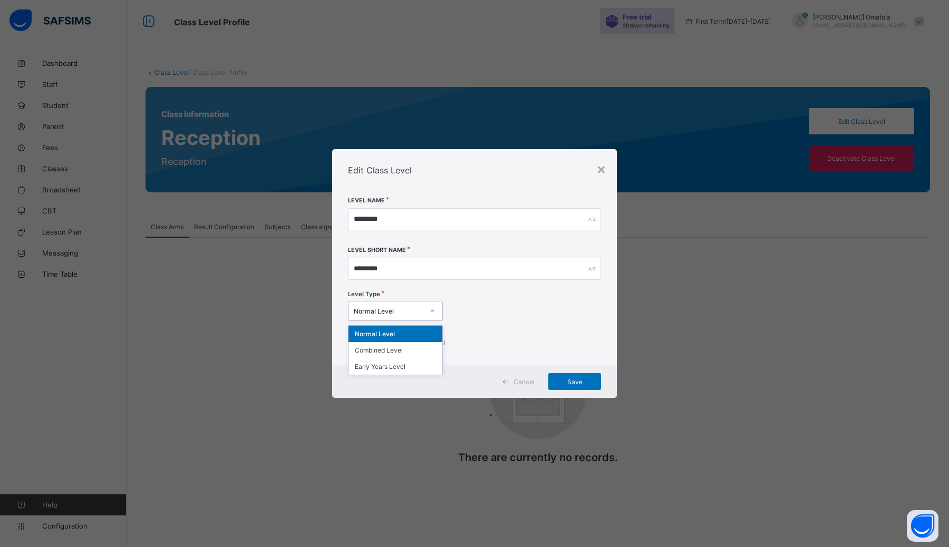
click at [416, 312] on div "Normal Level" at bounding box center [389, 311] width 70 height 8
click at [474, 315] on div "Level Type Normal Level" at bounding box center [474, 307] width 253 height 36
click at [398, 309] on div "Normal Level" at bounding box center [389, 311] width 70 height 8
click at [383, 366] on div "Early Years Level" at bounding box center [395, 366] width 94 height 16
click at [460, 273] on input "*********" at bounding box center [474, 269] width 253 height 22
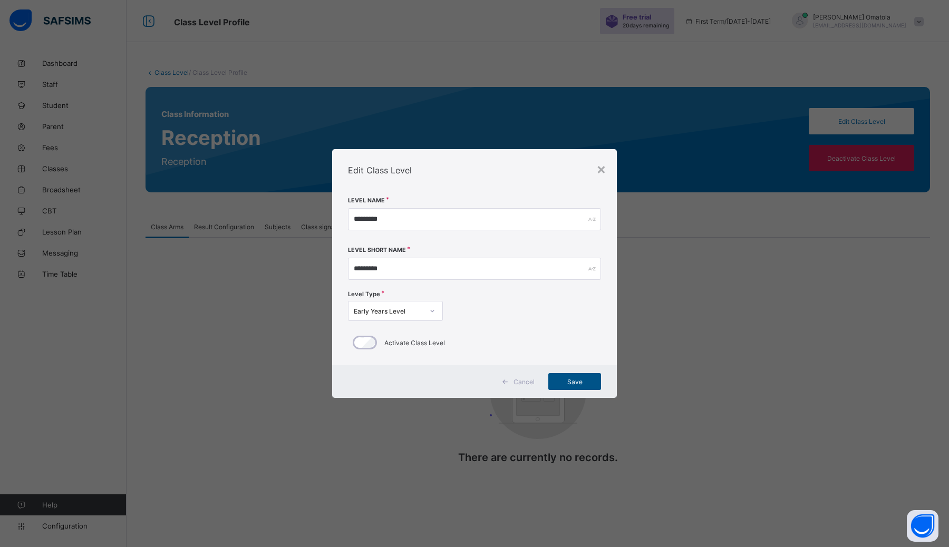
click at [474, 386] on div "Save" at bounding box center [574, 381] width 53 height 17
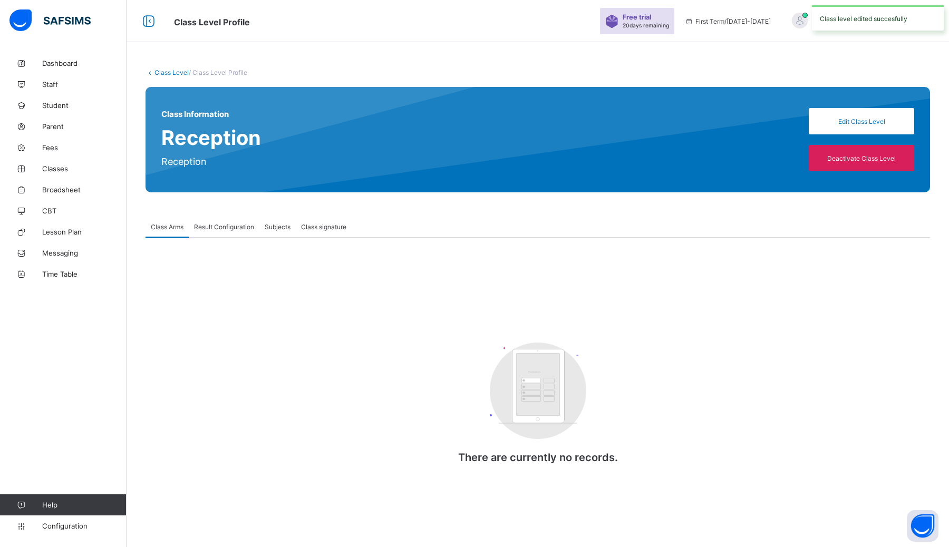
click at [219, 228] on span "Result Configuration" at bounding box center [224, 227] width 60 height 8
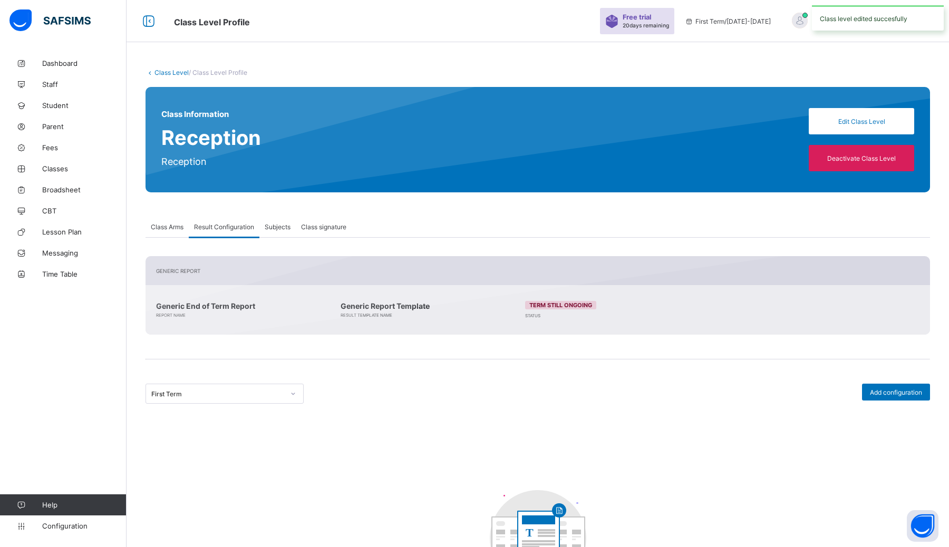
click at [273, 229] on span "Subjects" at bounding box center [278, 227] width 26 height 8
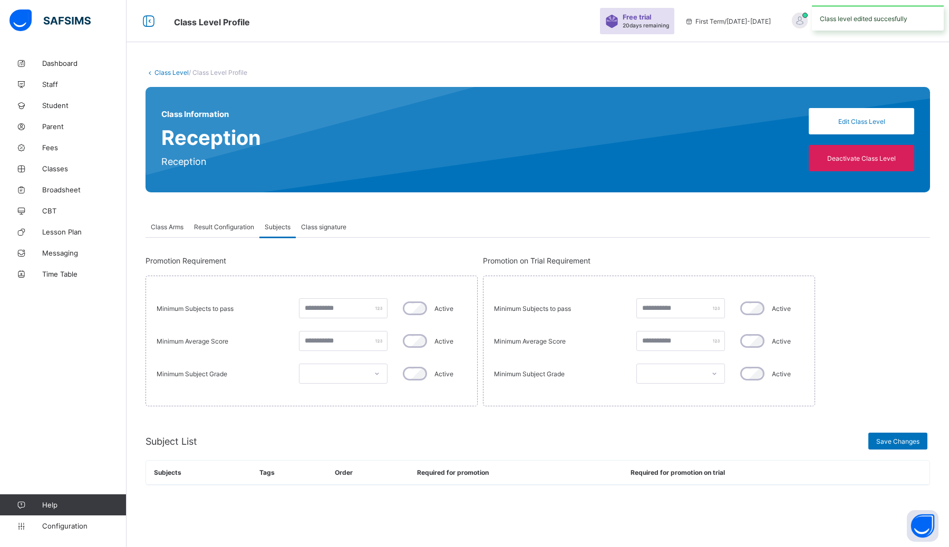
click at [318, 228] on span "Class signature" at bounding box center [323, 227] width 45 height 8
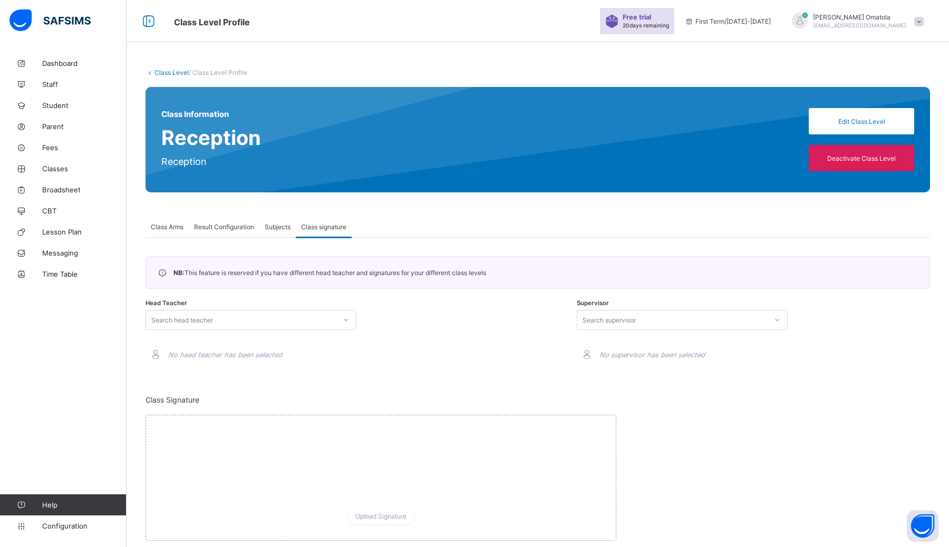
click at [153, 71] on icon at bounding box center [149, 73] width 9 height 8
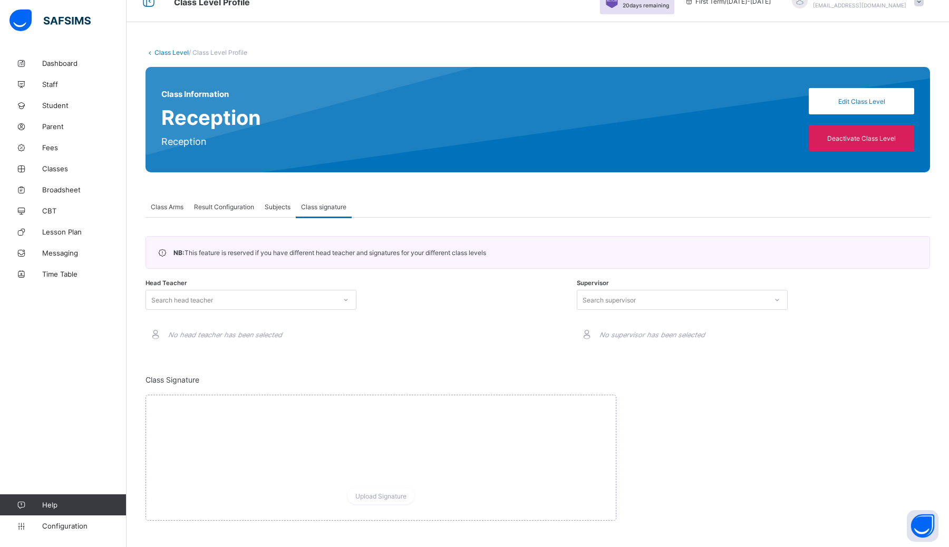
scroll to position [17, 0]
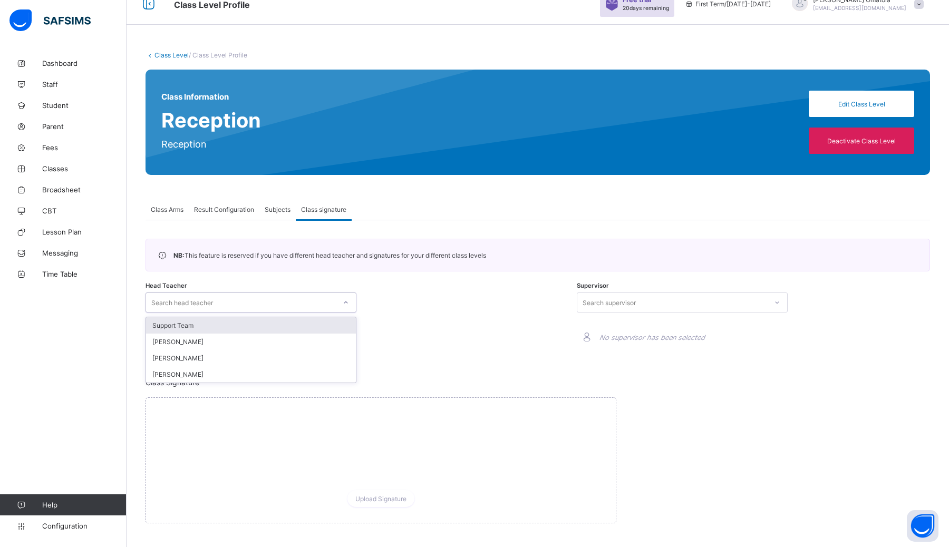
click at [320, 305] on div "Search head teacher" at bounding box center [241, 302] width 190 height 15
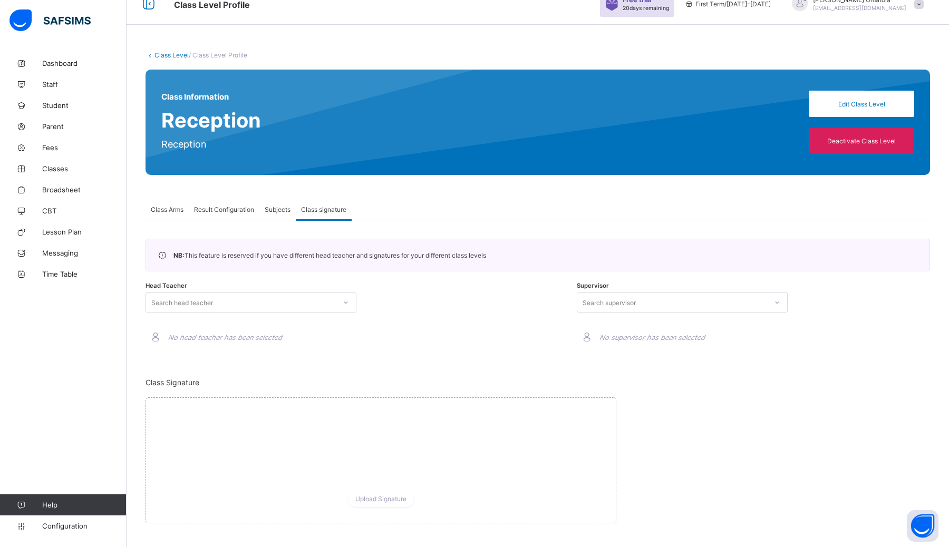
click at [413, 316] on div "Head Teacher Search head teacher No head teacher has been selected" at bounding box center [321, 319] width 353 height 64
click at [152, 56] on icon at bounding box center [149, 55] width 9 height 8
click at [157, 52] on link "Class Level" at bounding box center [171, 55] width 34 height 8
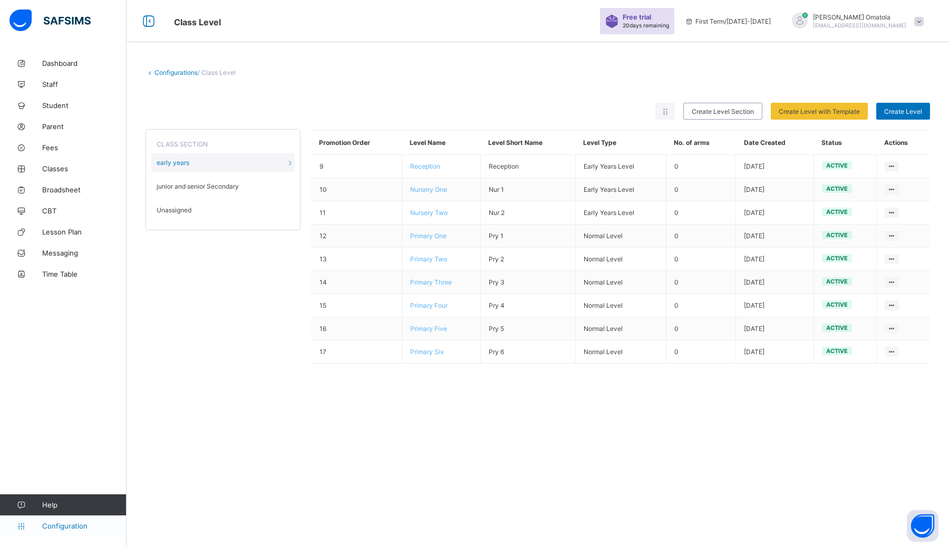
click at [76, 524] on span "Configuration" at bounding box center [84, 526] width 84 height 8
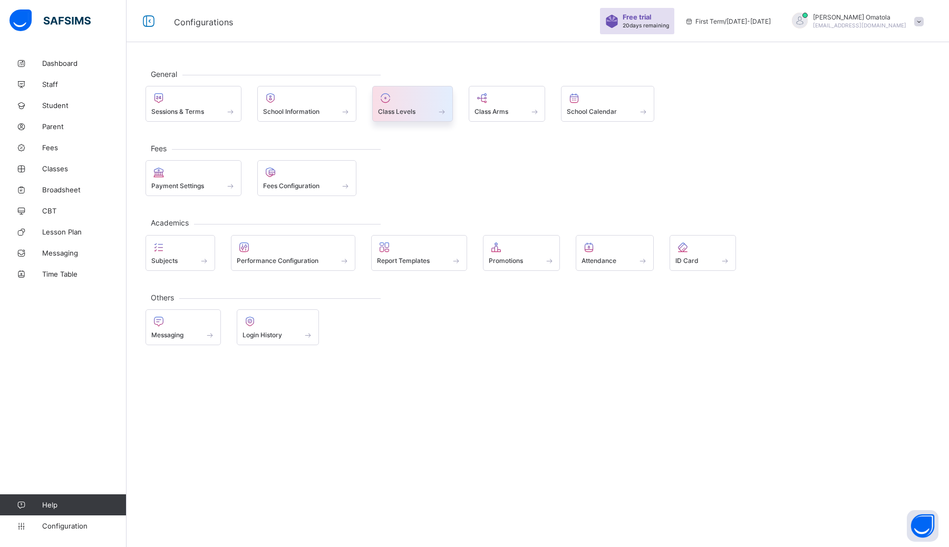
click at [425, 106] on span at bounding box center [412, 105] width 69 height 3
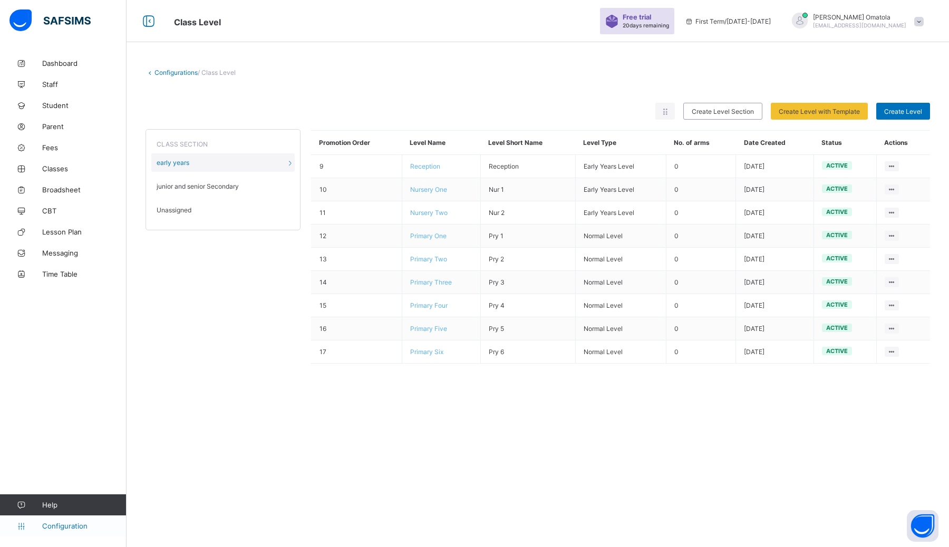
click at [66, 523] on span "Configuration" at bounding box center [84, 526] width 84 height 8
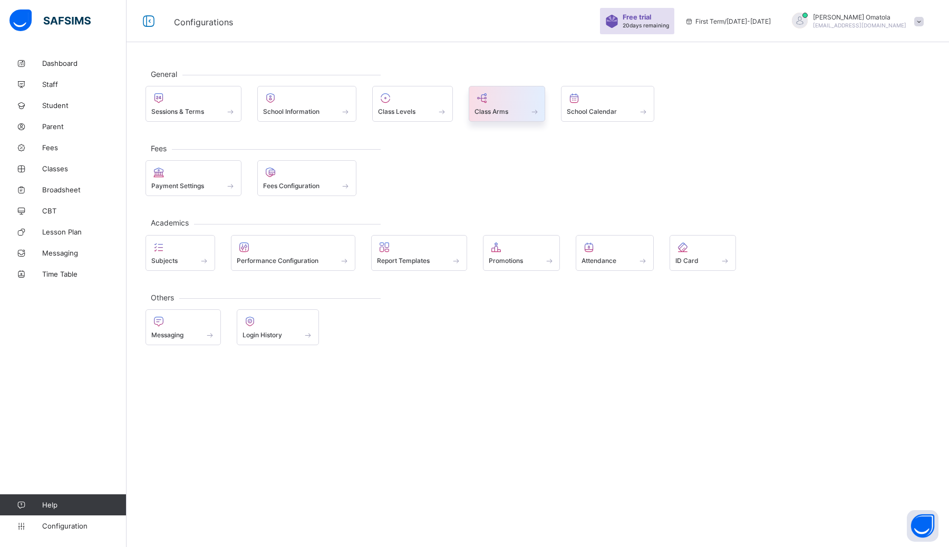
click at [474, 103] on icon at bounding box center [481, 98] width 15 height 13
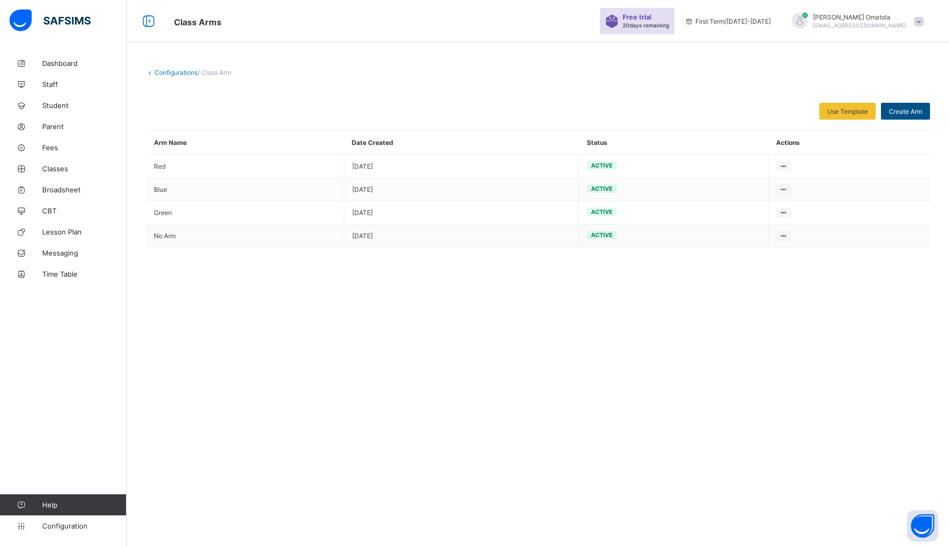
click at [474, 109] on span "Create Arm" at bounding box center [905, 112] width 33 height 8
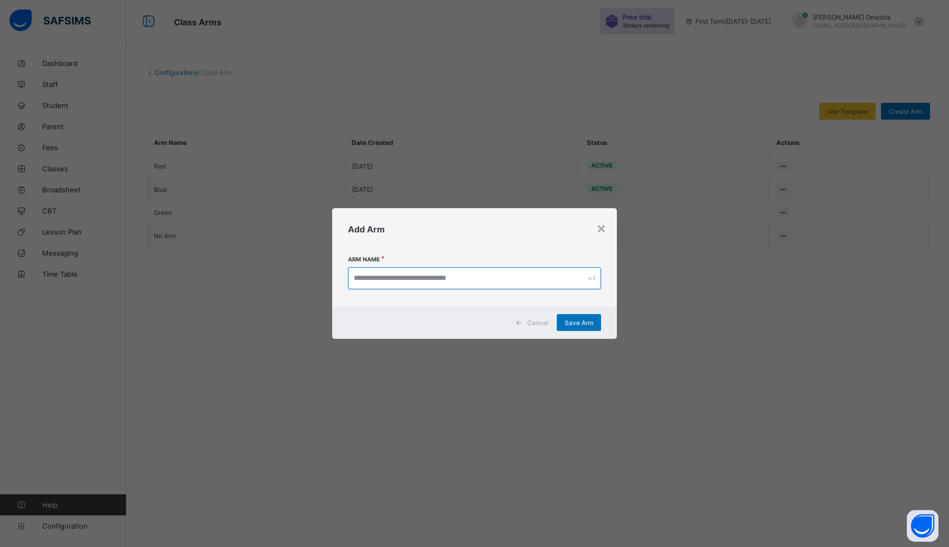
click at [474, 278] on input "text" at bounding box center [474, 278] width 253 height 22
click at [474, 321] on span "Save Arm" at bounding box center [579, 323] width 28 height 8
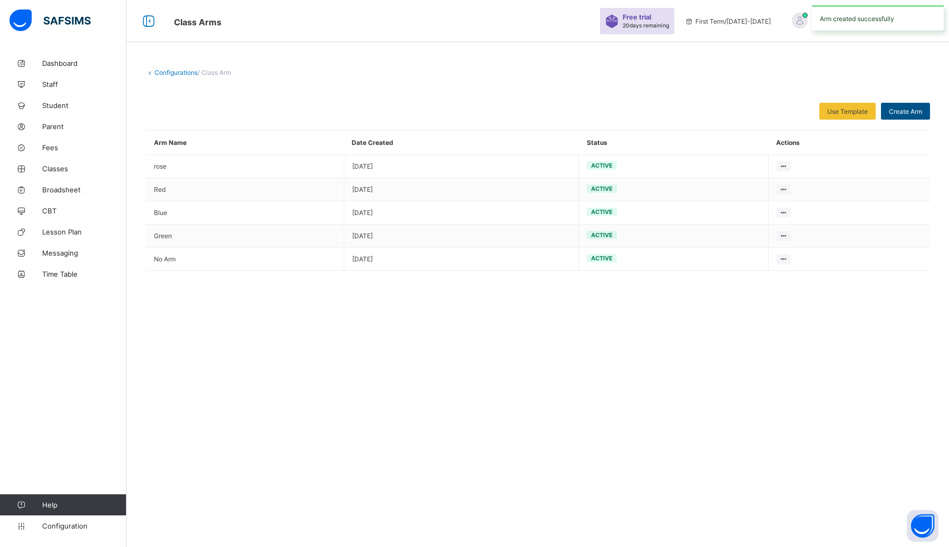
click at [474, 117] on div "Create Arm" at bounding box center [905, 111] width 49 height 17
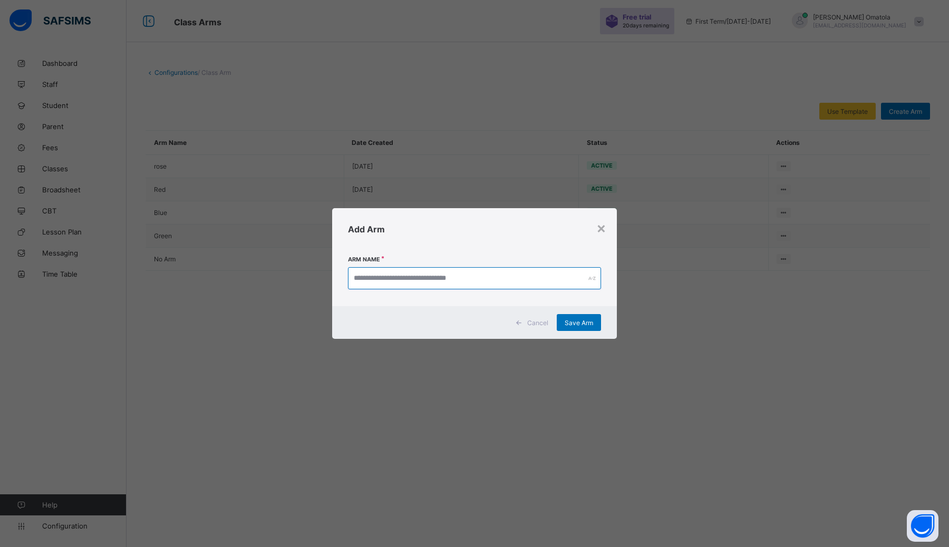
click at [474, 279] on input "text" at bounding box center [474, 278] width 253 height 22
type input "****"
click at [474, 327] on div "Save Arm" at bounding box center [579, 322] width 44 height 17
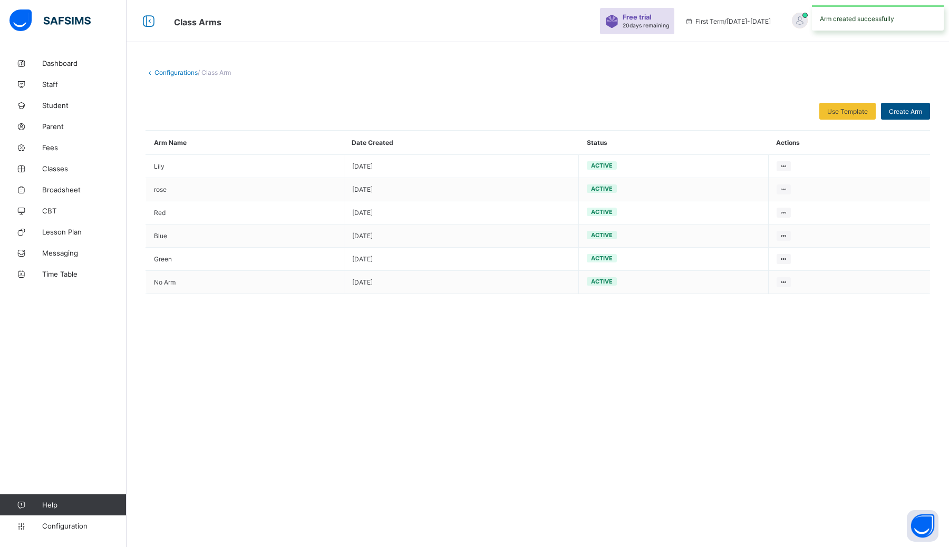
click at [474, 110] on span "Create Arm" at bounding box center [905, 112] width 33 height 8
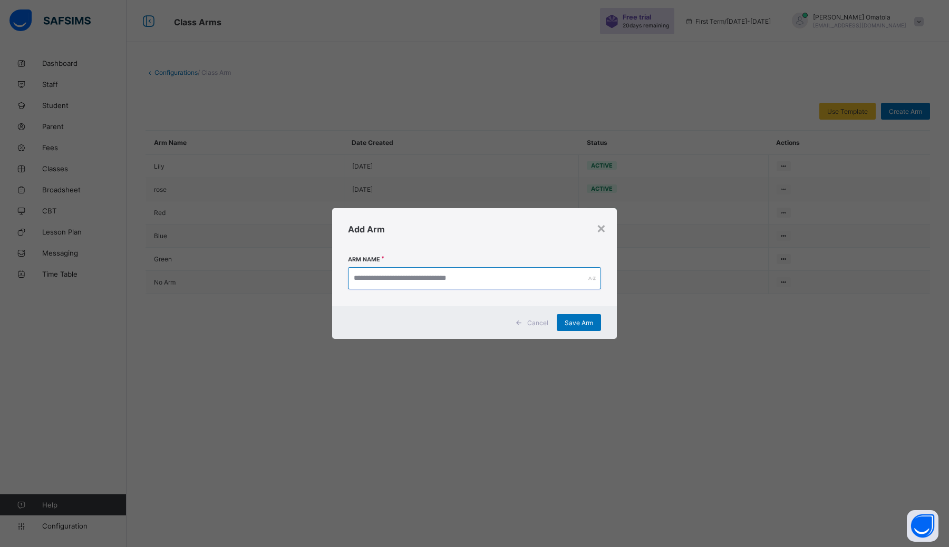
click at [474, 285] on input "text" at bounding box center [474, 278] width 253 height 22
click at [370, 278] on input "******" at bounding box center [474, 278] width 253 height 22
click at [356, 279] on input "*****" at bounding box center [474, 278] width 253 height 22
click at [474, 320] on span "Save Arm" at bounding box center [579, 323] width 28 height 8
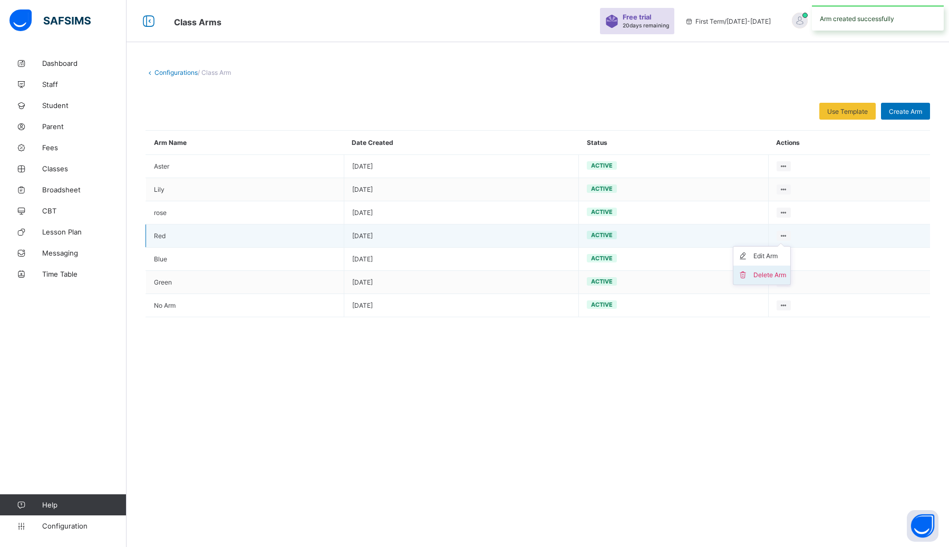
click at [474, 274] on div "Delete Arm" at bounding box center [769, 275] width 33 height 11
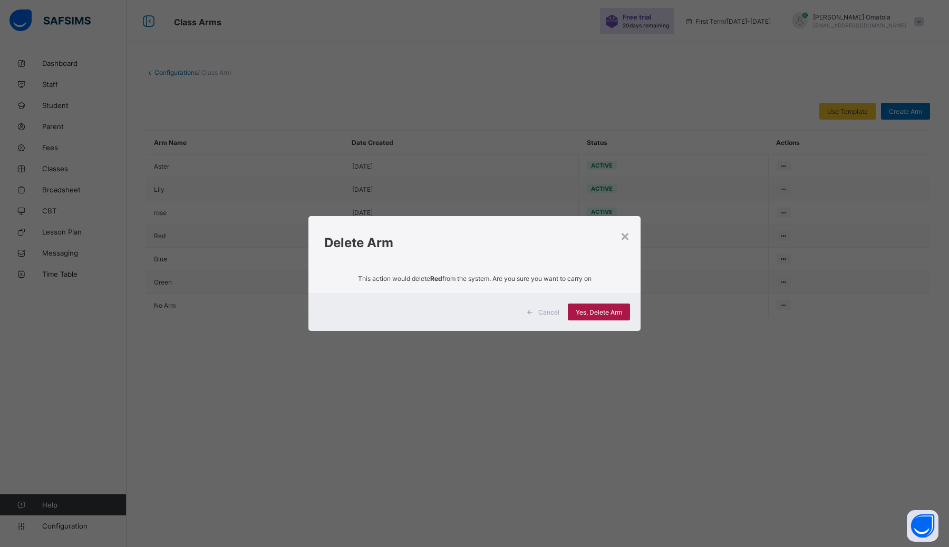
click at [474, 310] on span "Yes, Delete Arm" at bounding box center [599, 312] width 46 height 8
click at [474, 314] on span "Yes, Delete Arm" at bounding box center [599, 312] width 46 height 8
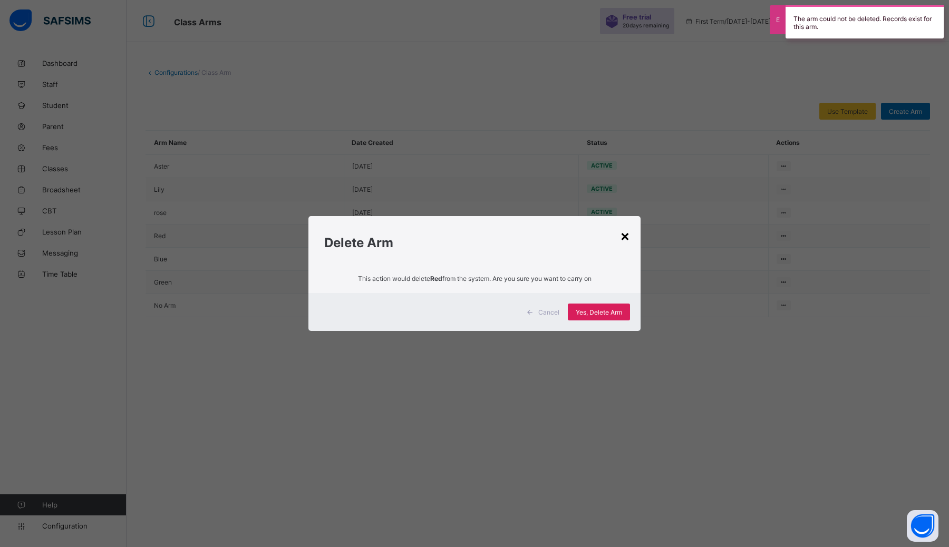
click at [474, 239] on div "×" at bounding box center [625, 236] width 10 height 18
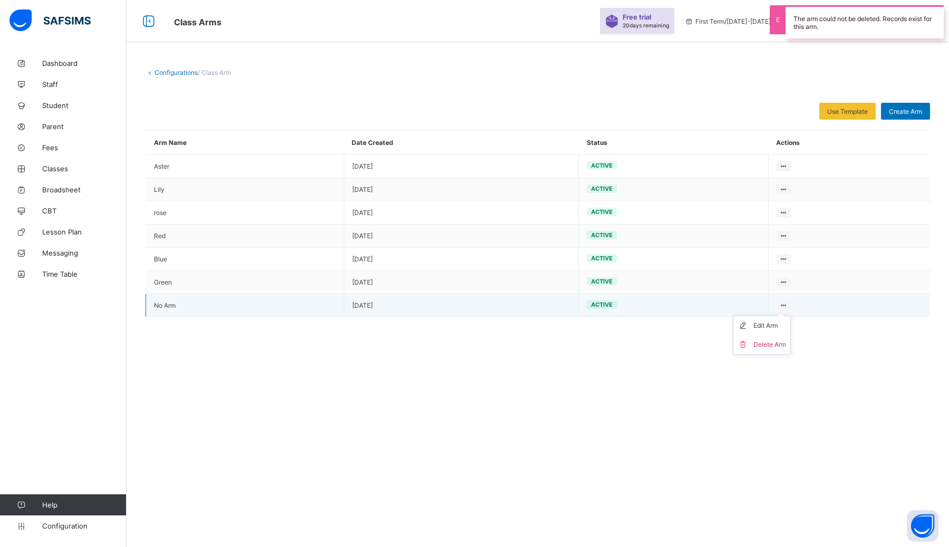
click at [474, 303] on icon at bounding box center [783, 305] width 9 height 8
click at [474, 344] on div "Delete Arm" at bounding box center [769, 344] width 33 height 11
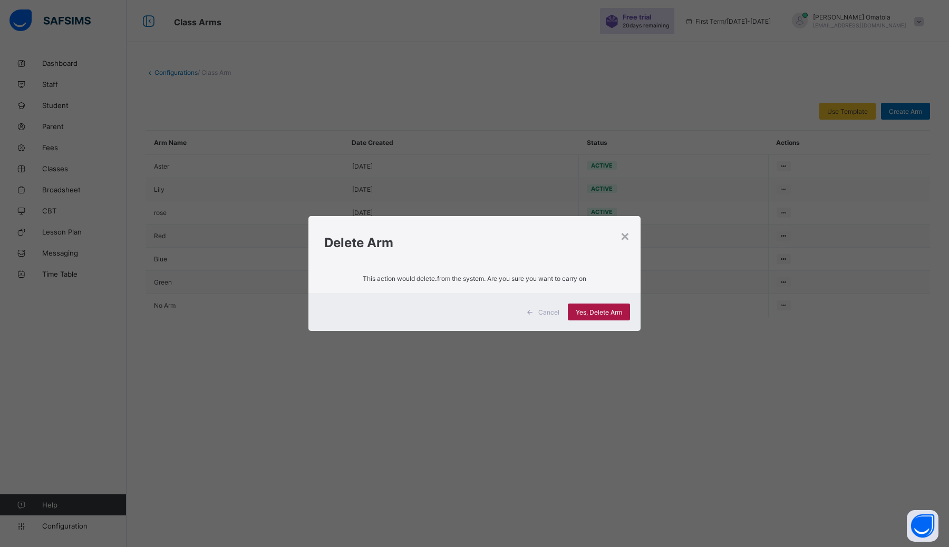
click at [474, 309] on span "Yes, Delete Arm" at bounding box center [599, 312] width 46 height 8
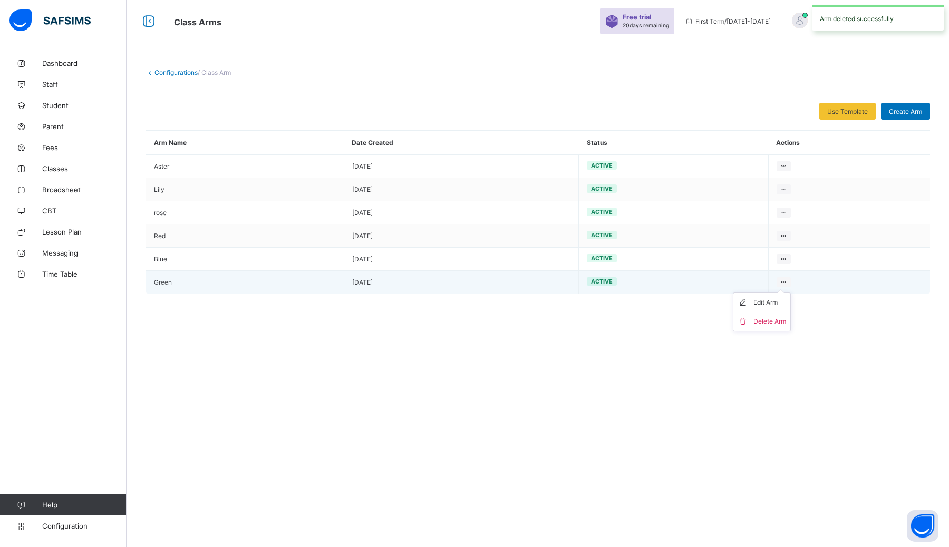
click at [474, 293] on ul "Edit Arm Delete Arm" at bounding box center [762, 312] width 58 height 39
click at [474, 317] on div "Delete Arm" at bounding box center [769, 321] width 33 height 11
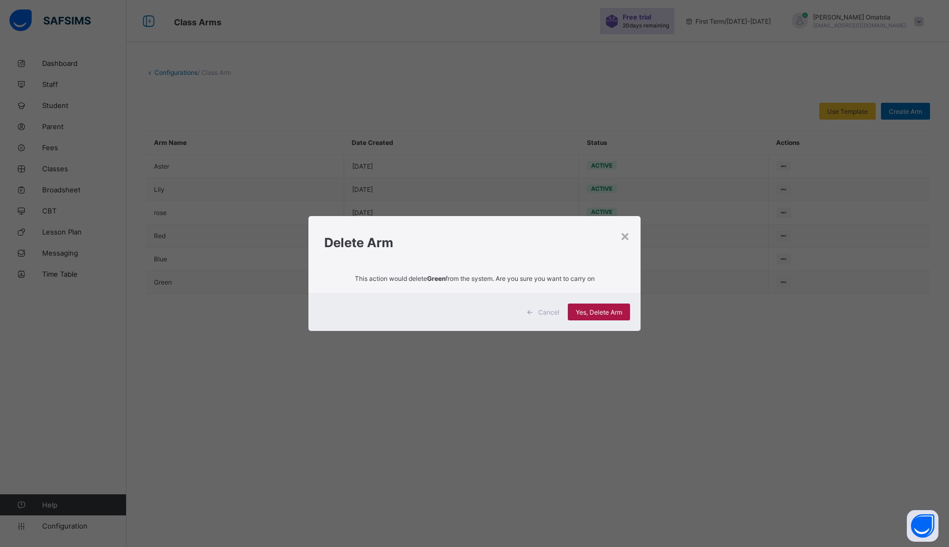
click at [474, 306] on div "Yes, Delete Arm" at bounding box center [599, 312] width 62 height 17
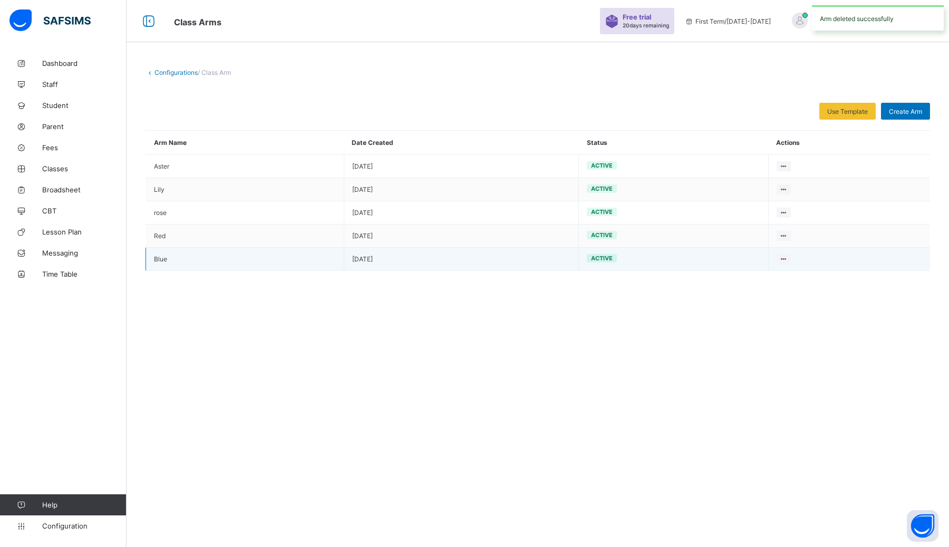
click at [474, 262] on td "Edit Arm Delete Arm" at bounding box center [849, 259] width 162 height 23
click at [474, 269] on ul "Edit Arm Delete Arm" at bounding box center [762, 288] width 58 height 39
click at [474, 296] on div "Delete Arm" at bounding box center [769, 298] width 33 height 11
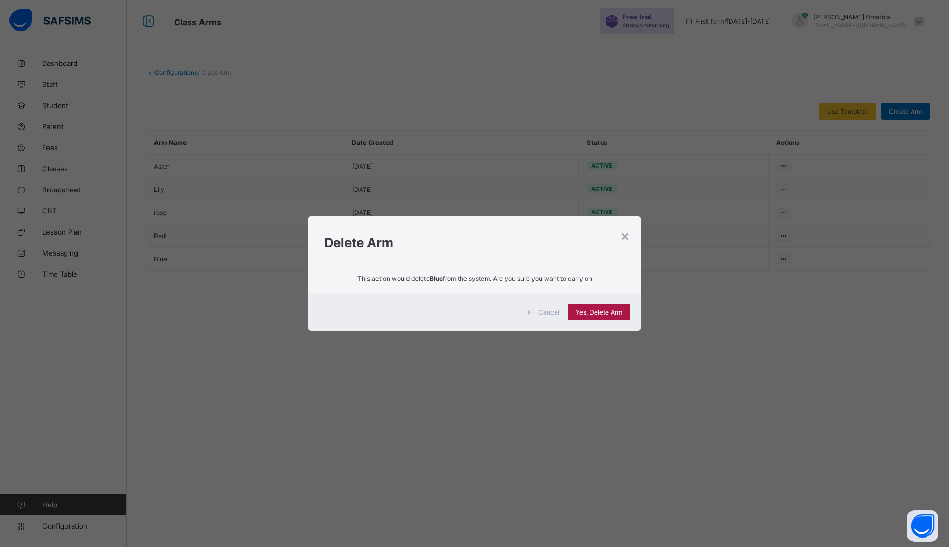
click at [474, 308] on span "Yes, Delete Arm" at bounding box center [599, 312] width 46 height 8
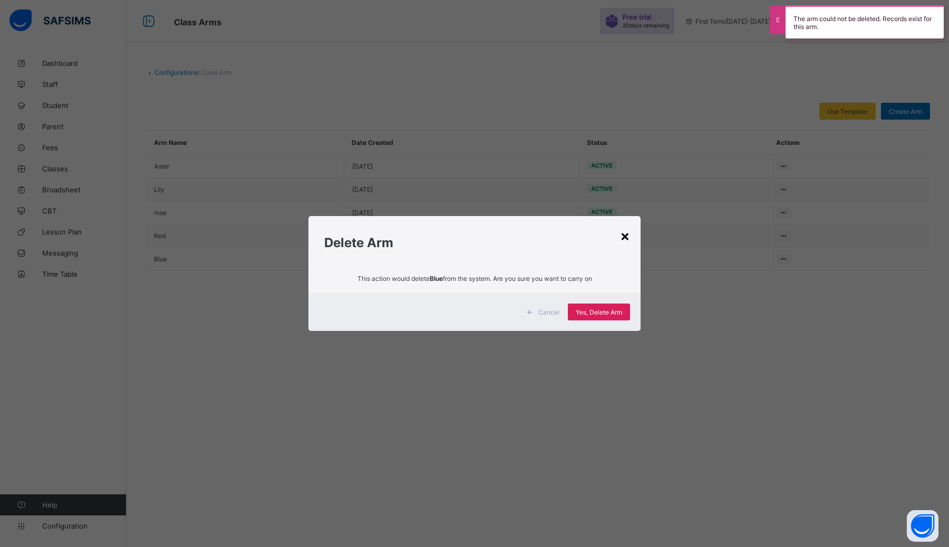
click at [474, 229] on div "×" at bounding box center [625, 236] width 10 height 18
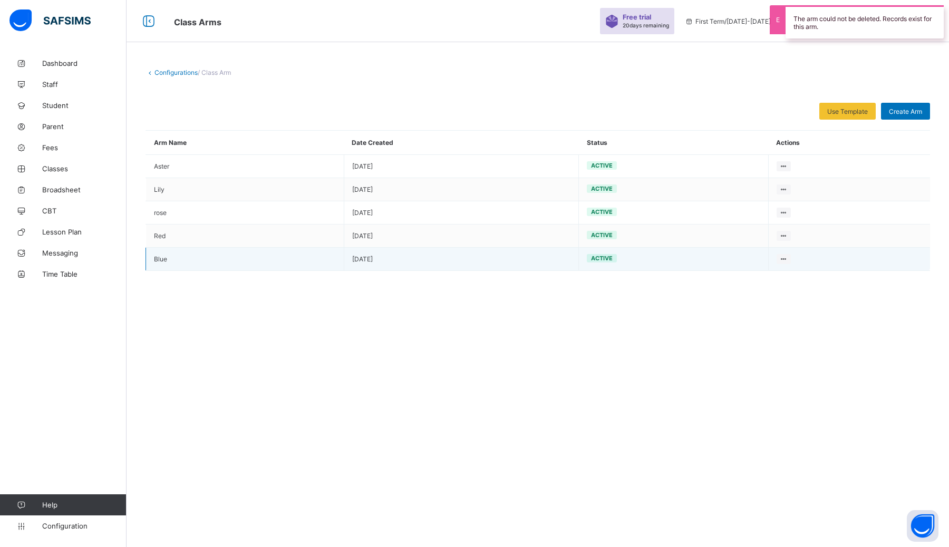
click at [474, 254] on td "active" at bounding box center [674, 259] width 190 height 23
click at [474, 269] on ul "Edit Arm Delete Arm" at bounding box center [762, 288] width 58 height 39
click at [474, 283] on div "Edit Arm" at bounding box center [769, 279] width 33 height 11
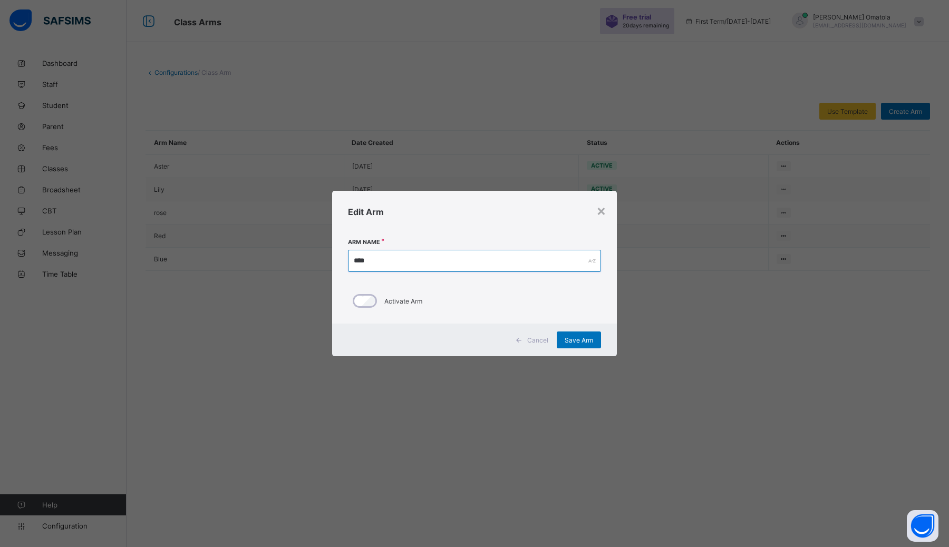
click at [418, 261] on input "****" at bounding box center [474, 261] width 253 height 22
type input "*"
click at [474, 339] on span "Save Arm" at bounding box center [579, 340] width 28 height 8
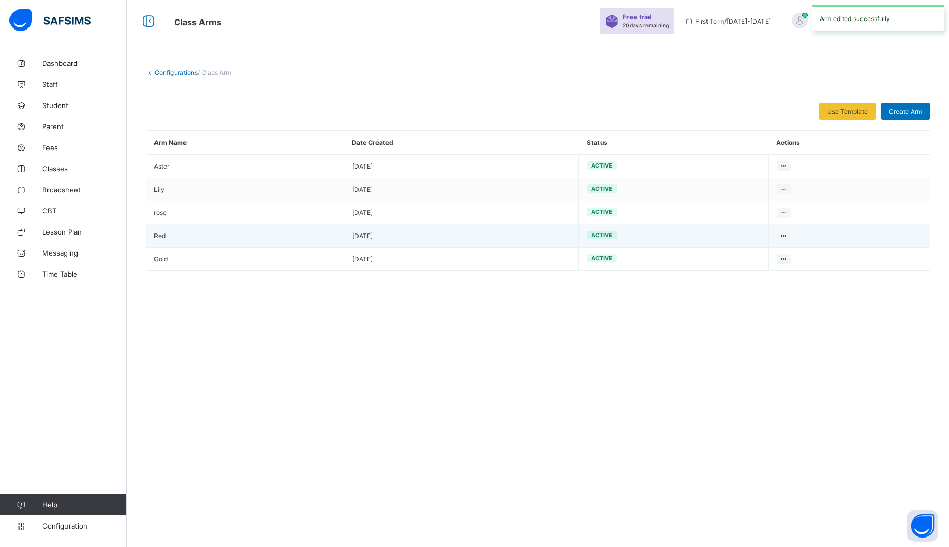
click at [168, 233] on td "Red" at bounding box center [245, 236] width 198 height 23
click at [474, 246] on ul "Edit Arm Delete Arm" at bounding box center [762, 265] width 58 height 39
click at [474, 258] on div "Edit Arm" at bounding box center [769, 256] width 33 height 11
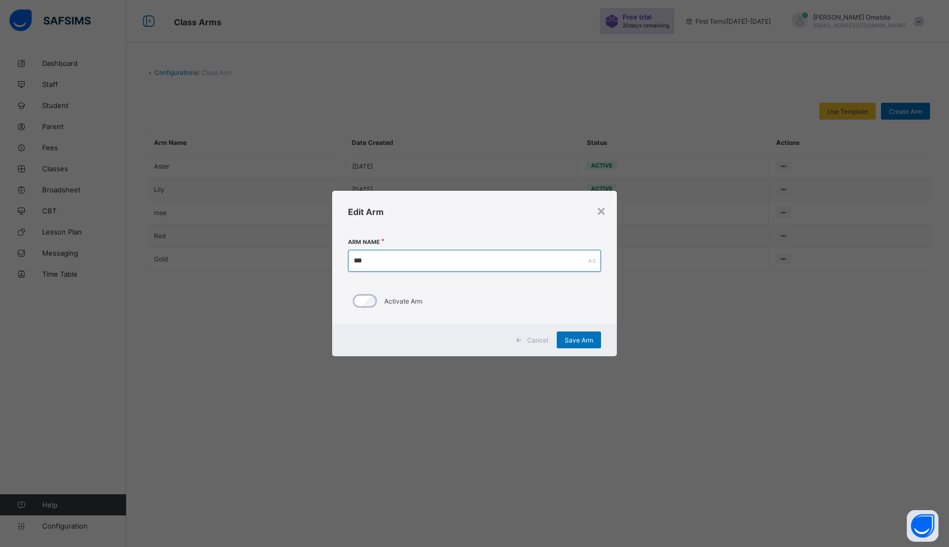
click at [474, 252] on input "***" at bounding box center [474, 261] width 253 height 22
type input "*"
type input "*******"
click at [474, 342] on span "Save Arm" at bounding box center [579, 340] width 28 height 8
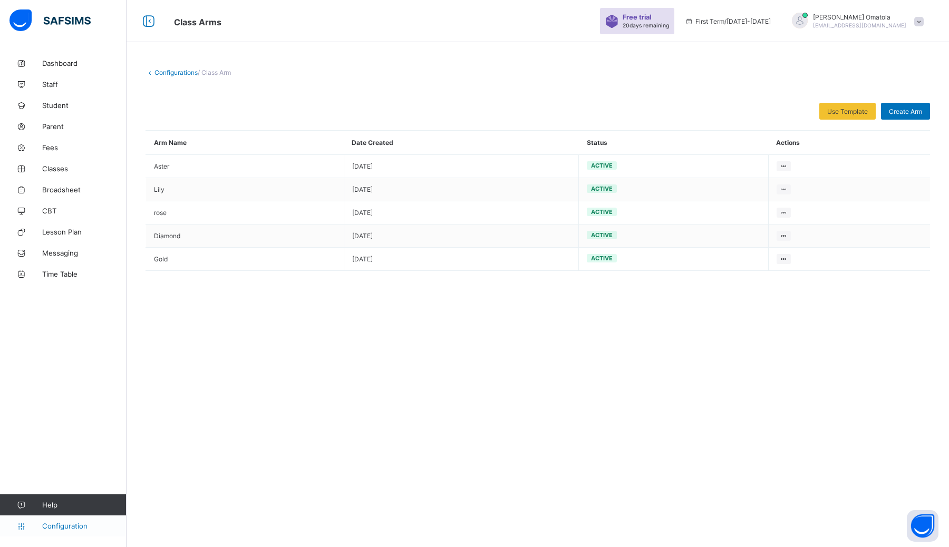
click at [66, 524] on span "Configuration" at bounding box center [84, 526] width 84 height 8
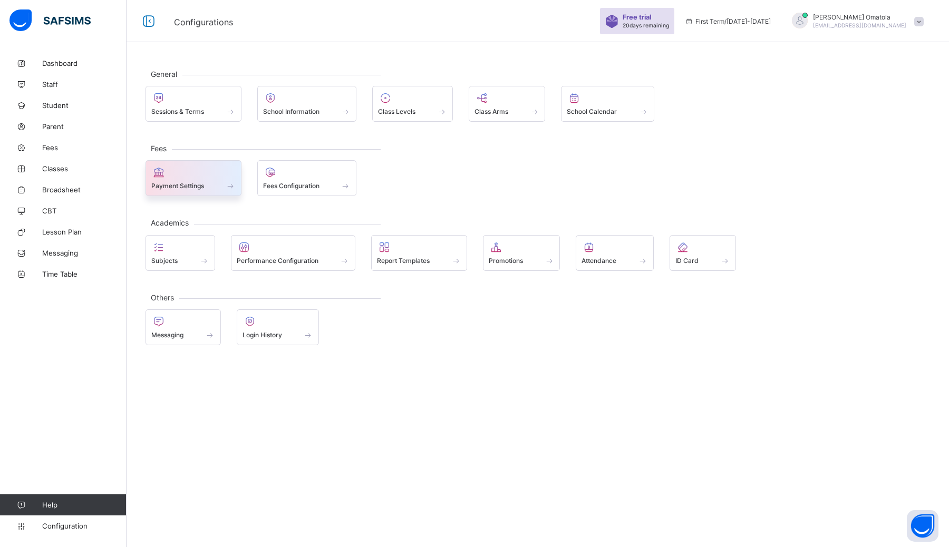
click at [186, 184] on span "Payment Settings" at bounding box center [177, 186] width 53 height 8
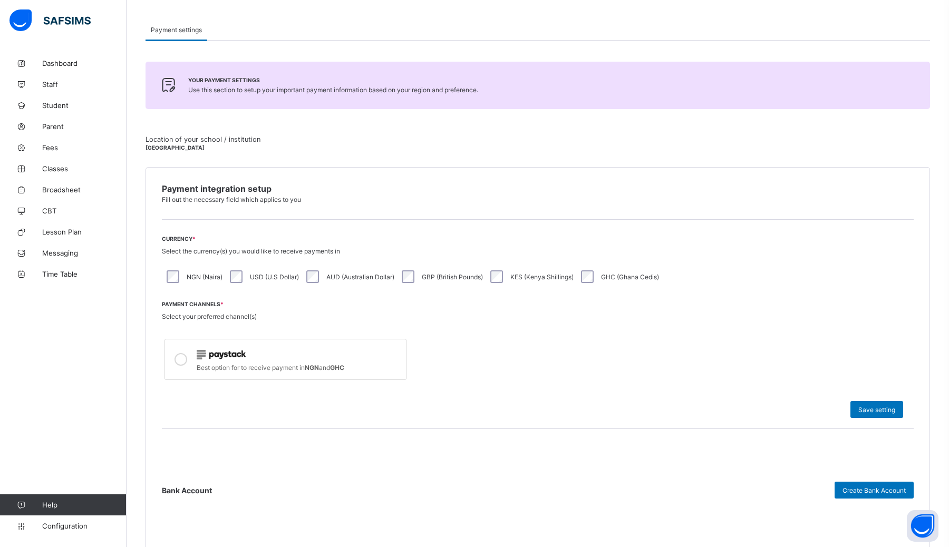
scroll to position [89, 0]
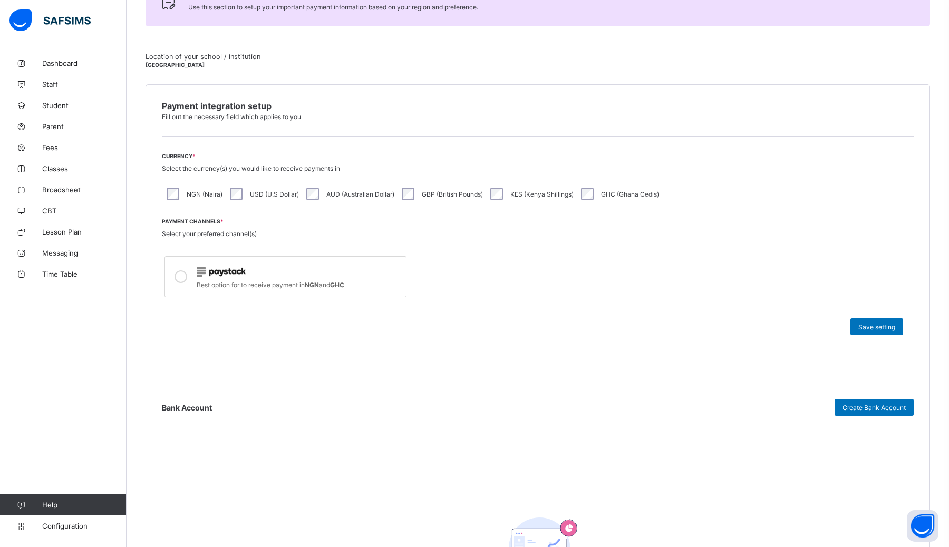
scroll to position [307, 0]
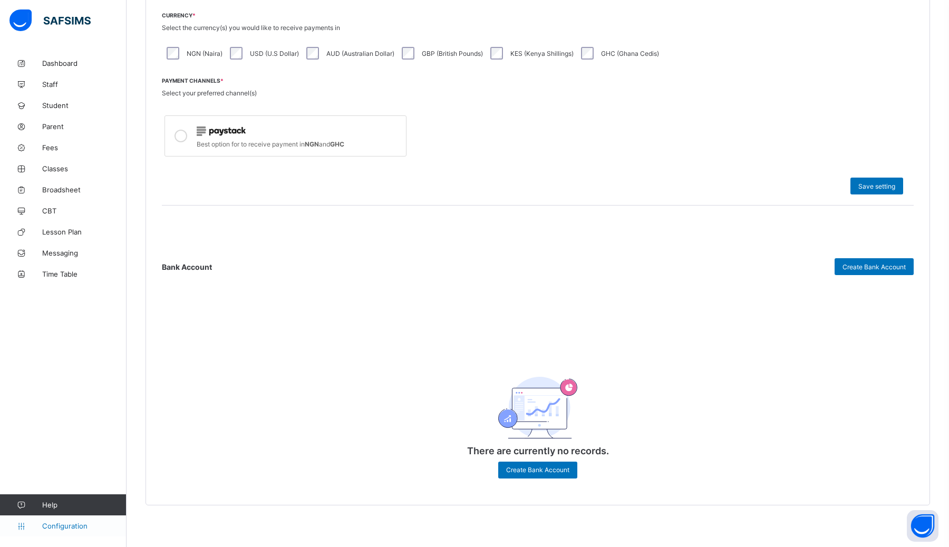
click at [73, 524] on span "Configuration" at bounding box center [84, 526] width 84 height 8
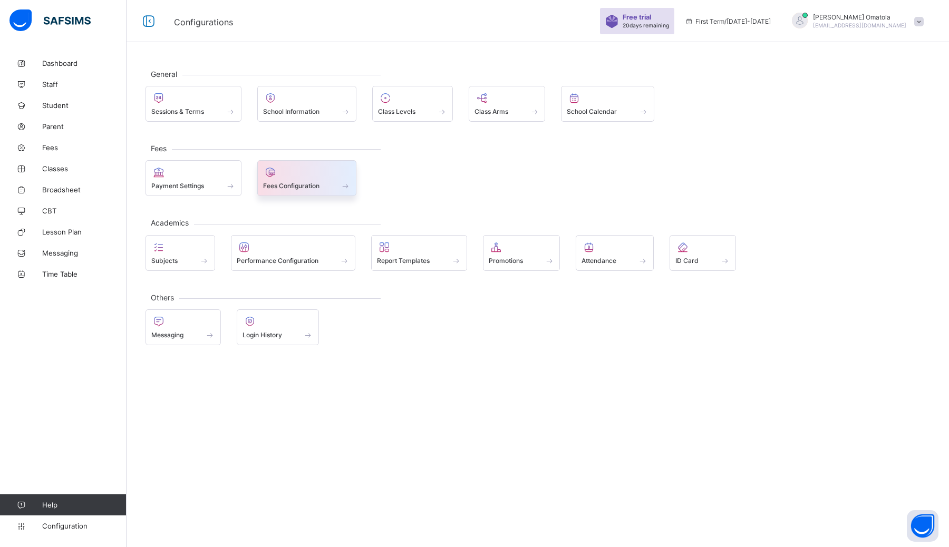
click at [308, 194] on div "Fees Configuration" at bounding box center [307, 178] width 100 height 36
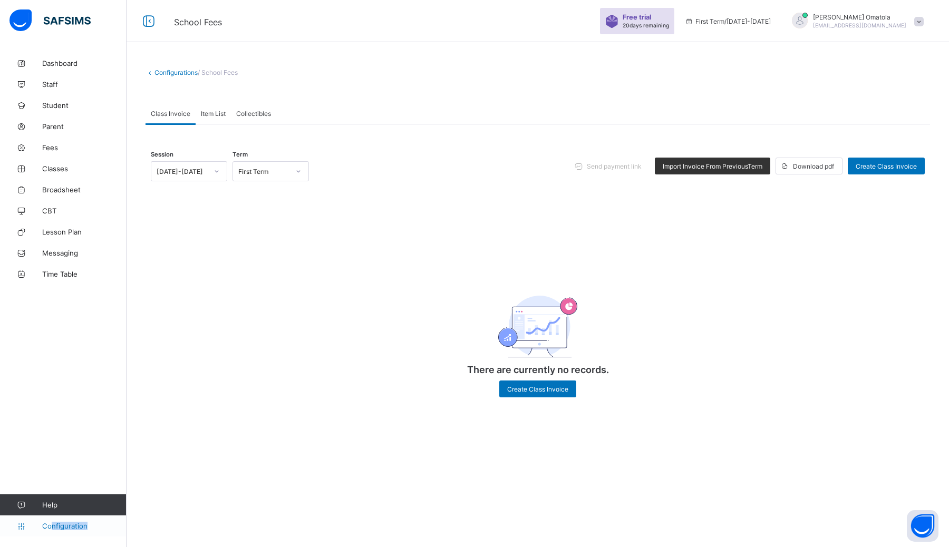
click at [50, 530] on link "Configuration" at bounding box center [63, 525] width 126 height 21
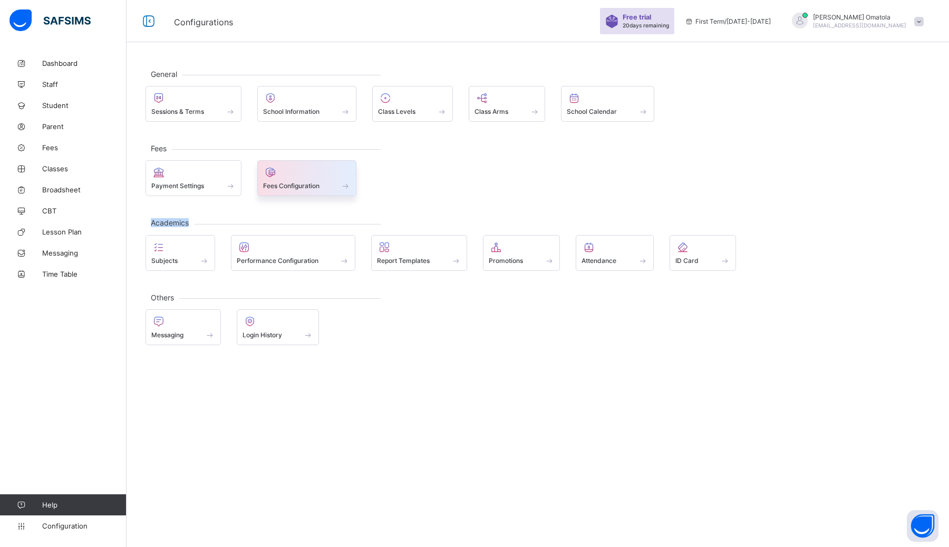
drag, startPoint x: 191, startPoint y: 256, endPoint x: 315, endPoint y: 182, distance: 144.2
click at [313, 188] on div "General Sessions & Terms School Information Class Levels Class Arms School Cale…" at bounding box center [537, 207] width 822 height 308
click at [187, 255] on span at bounding box center [180, 255] width 58 height 3
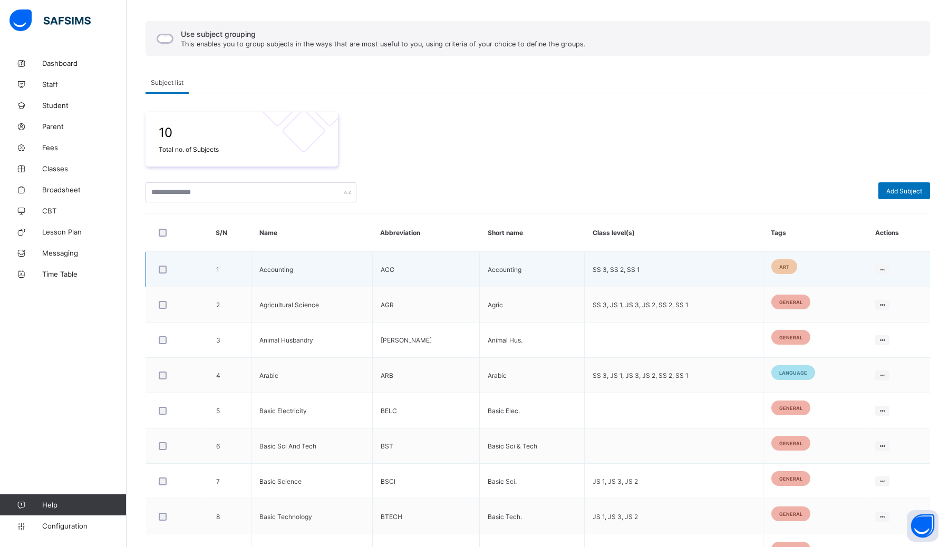
scroll to position [187, 0]
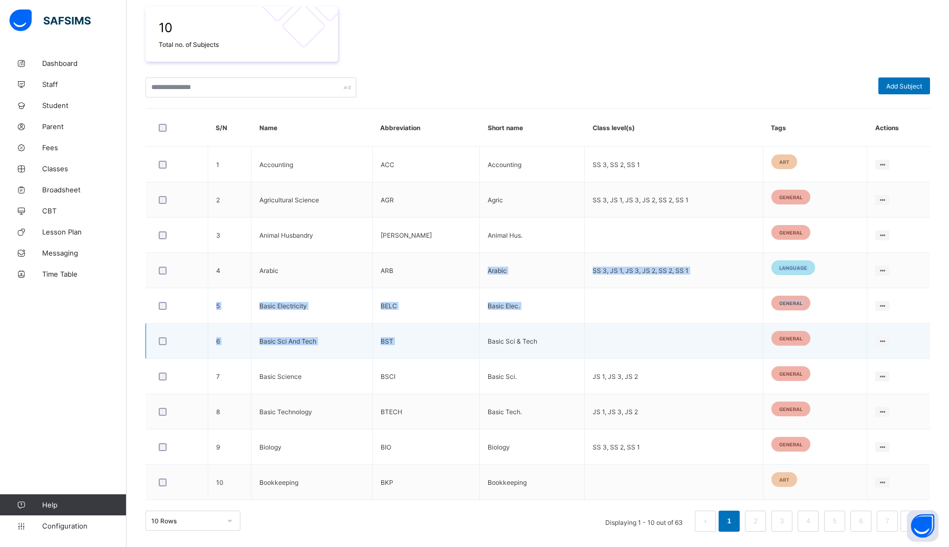
drag, startPoint x: 408, startPoint y: 277, endPoint x: 512, endPoint y: 329, distance: 115.7
click at [474, 329] on tbody "1 Accounting ACC Accounting SS 3, SS 2, SS 1 art Edit Subject Assign to Level D…" at bounding box center [538, 323] width 784 height 353
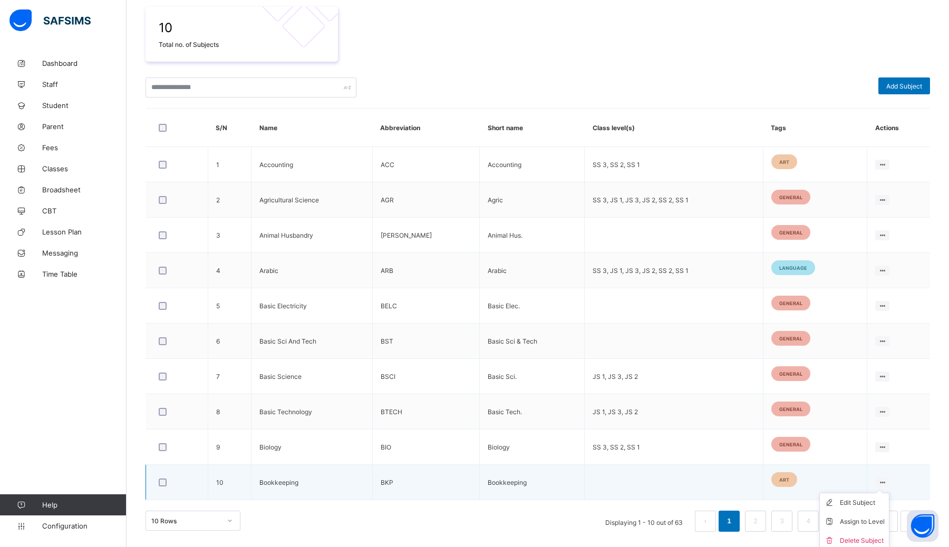
click at [474, 493] on ul "Edit Subject Assign to Level Delete Subject" at bounding box center [854, 522] width 70 height 58
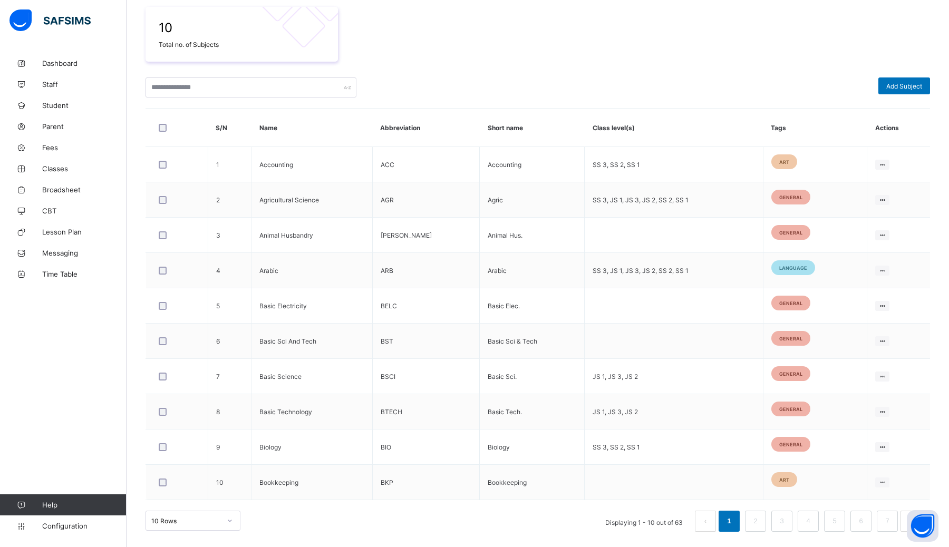
click at [474, 322] on div "Configurations / Subjects Use subject grouping This enables you to group subjec…" at bounding box center [537, 207] width 822 height 682
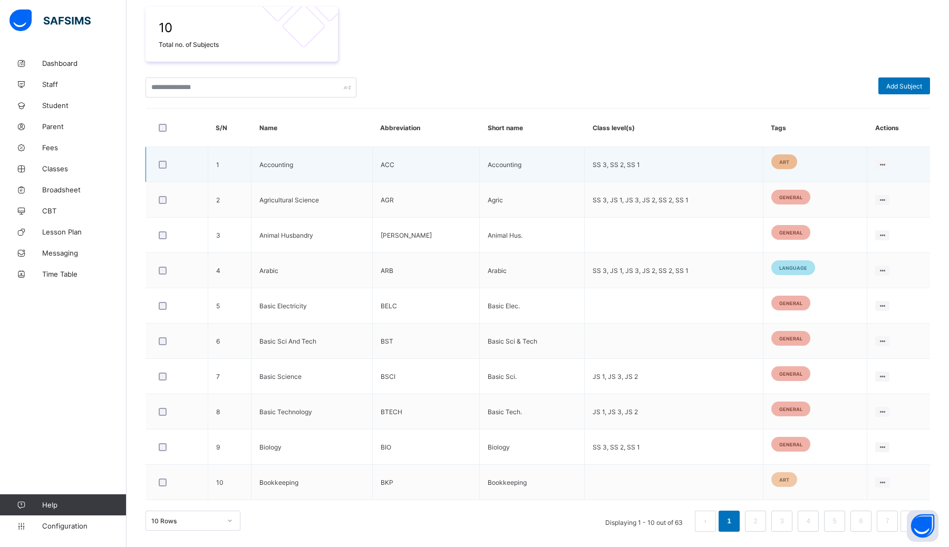
click at [474, 155] on div "art" at bounding box center [784, 161] width 26 height 15
click at [474, 168] on div "art" at bounding box center [784, 161] width 26 height 15
